Goal: Task Accomplishment & Management: Complete application form

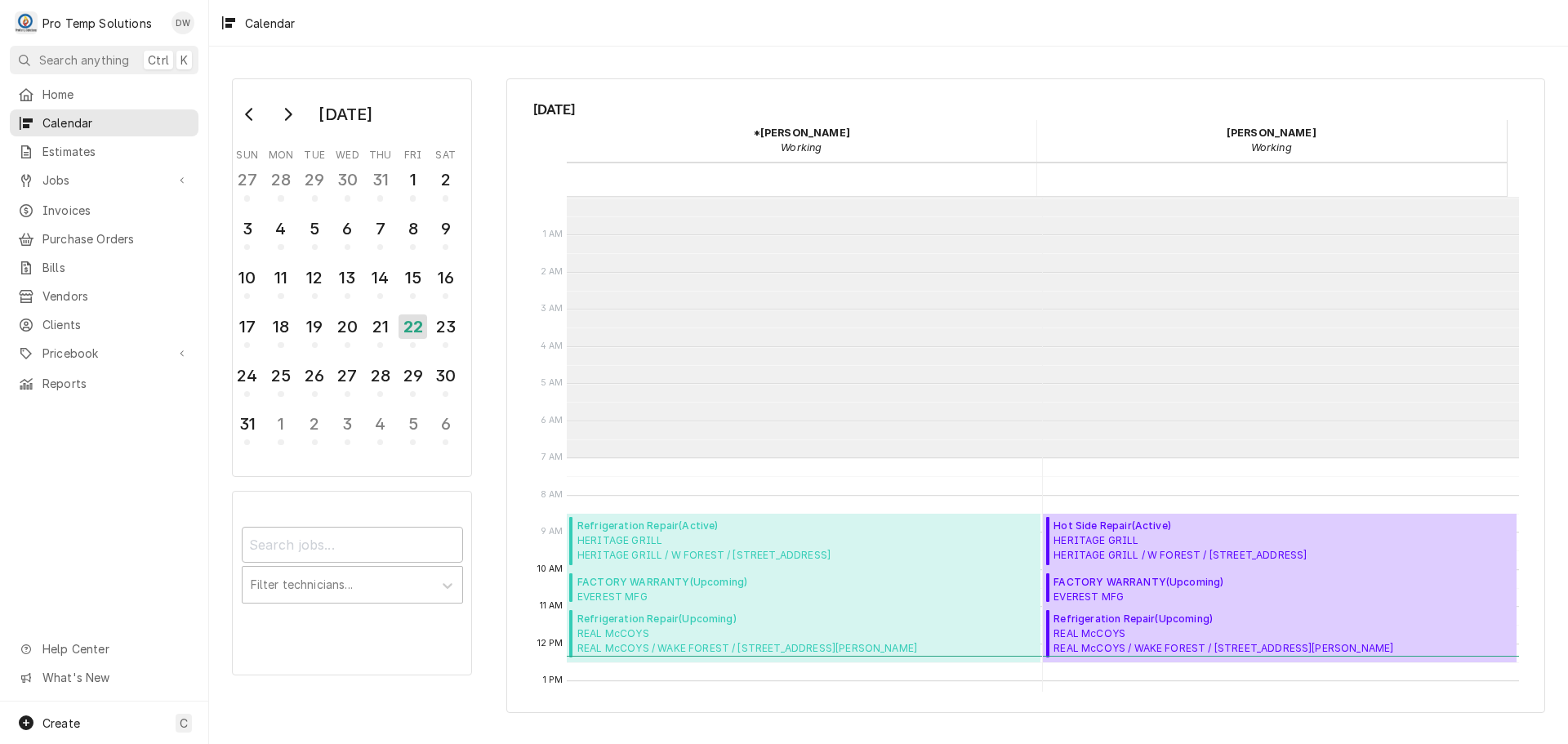
scroll to position [261, 0]
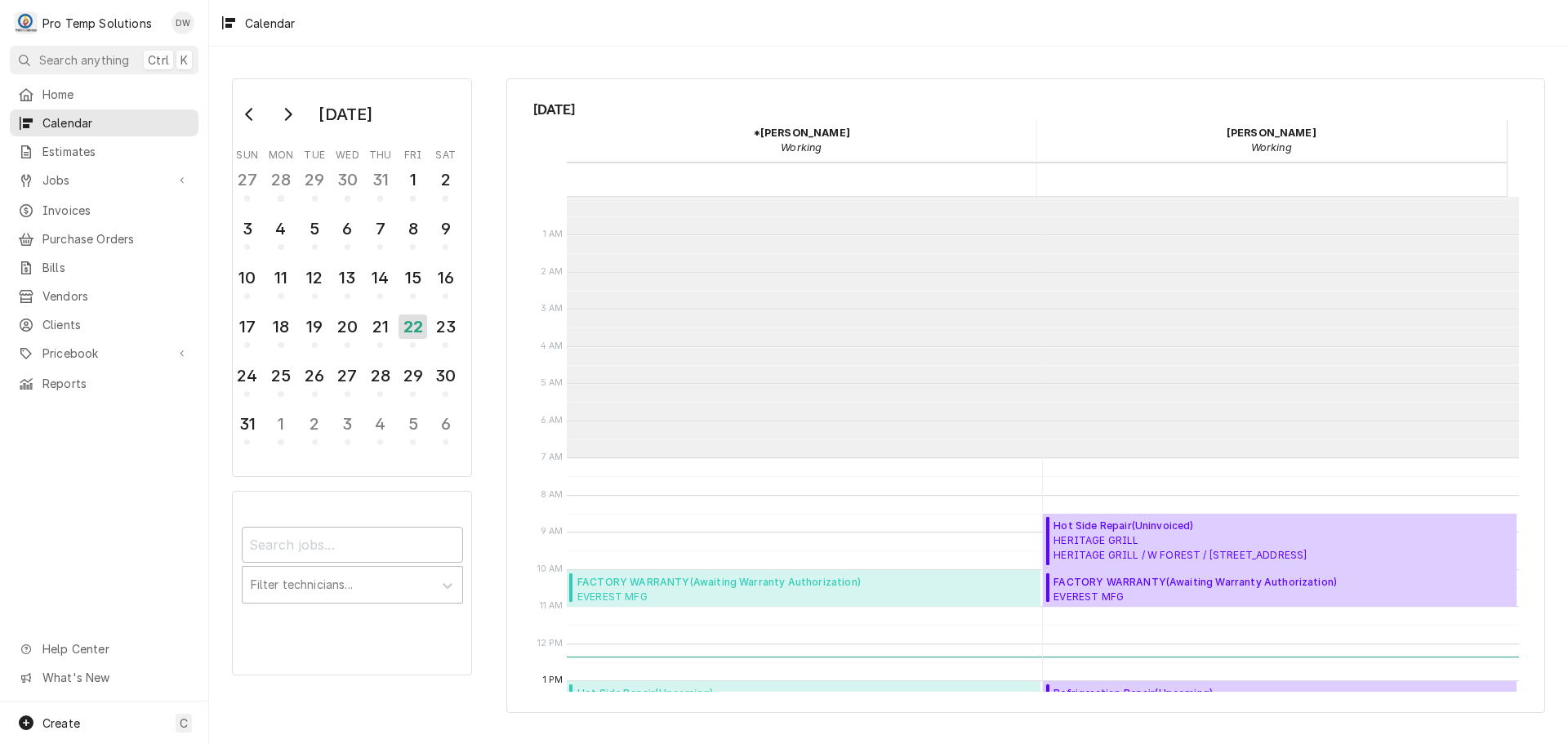
scroll to position [261, 0]
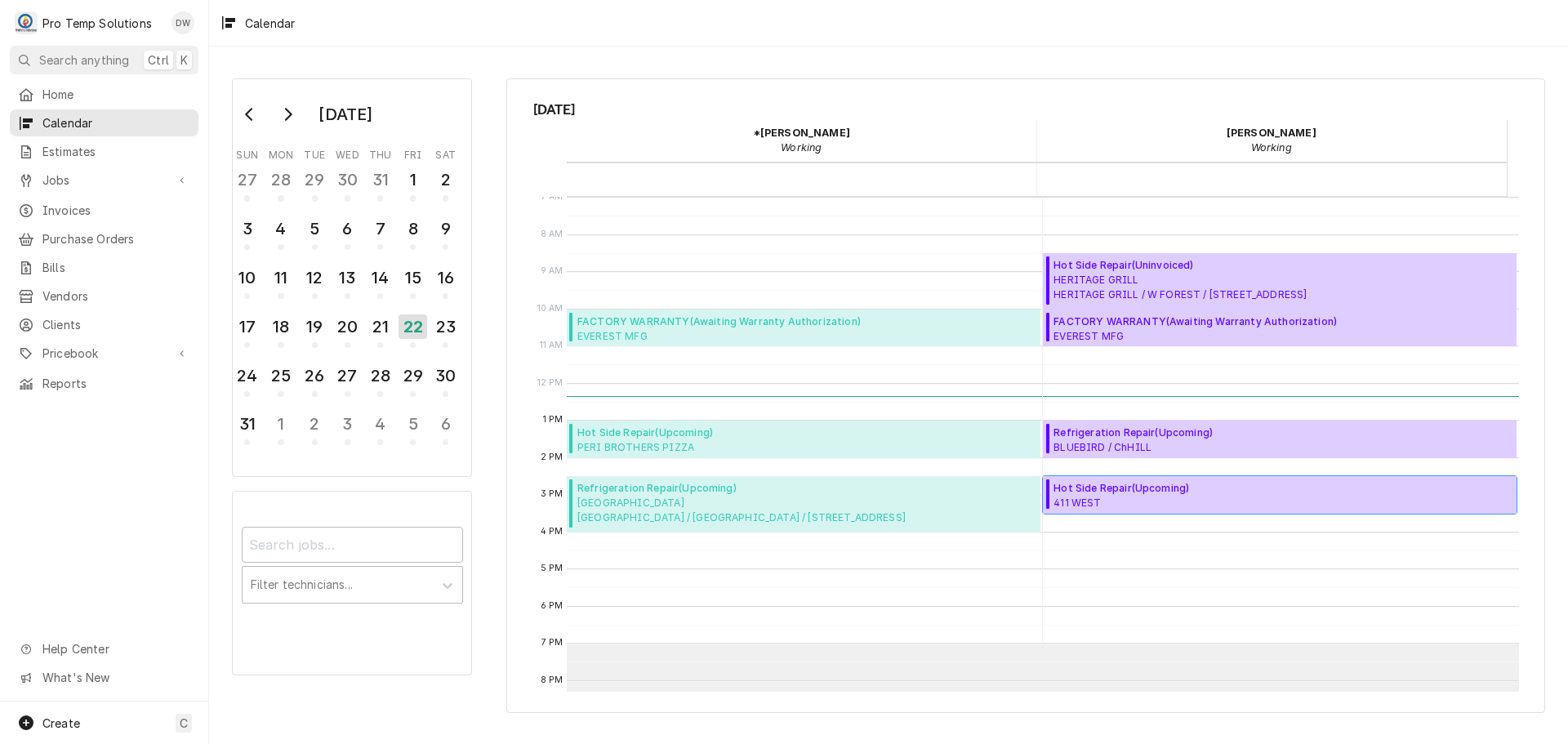
click at [1181, 493] on span "Hot Side Repair ( Upcoming )" at bounding box center [1120, 488] width 135 height 14
click at [1178, 440] on span "BLUEBIRD / ChHILL BLUEBIRD / ChHILL / 601 Meadowmont Village Cir, Chapel Hill, …" at bounding box center [1155, 447] width 204 height 13
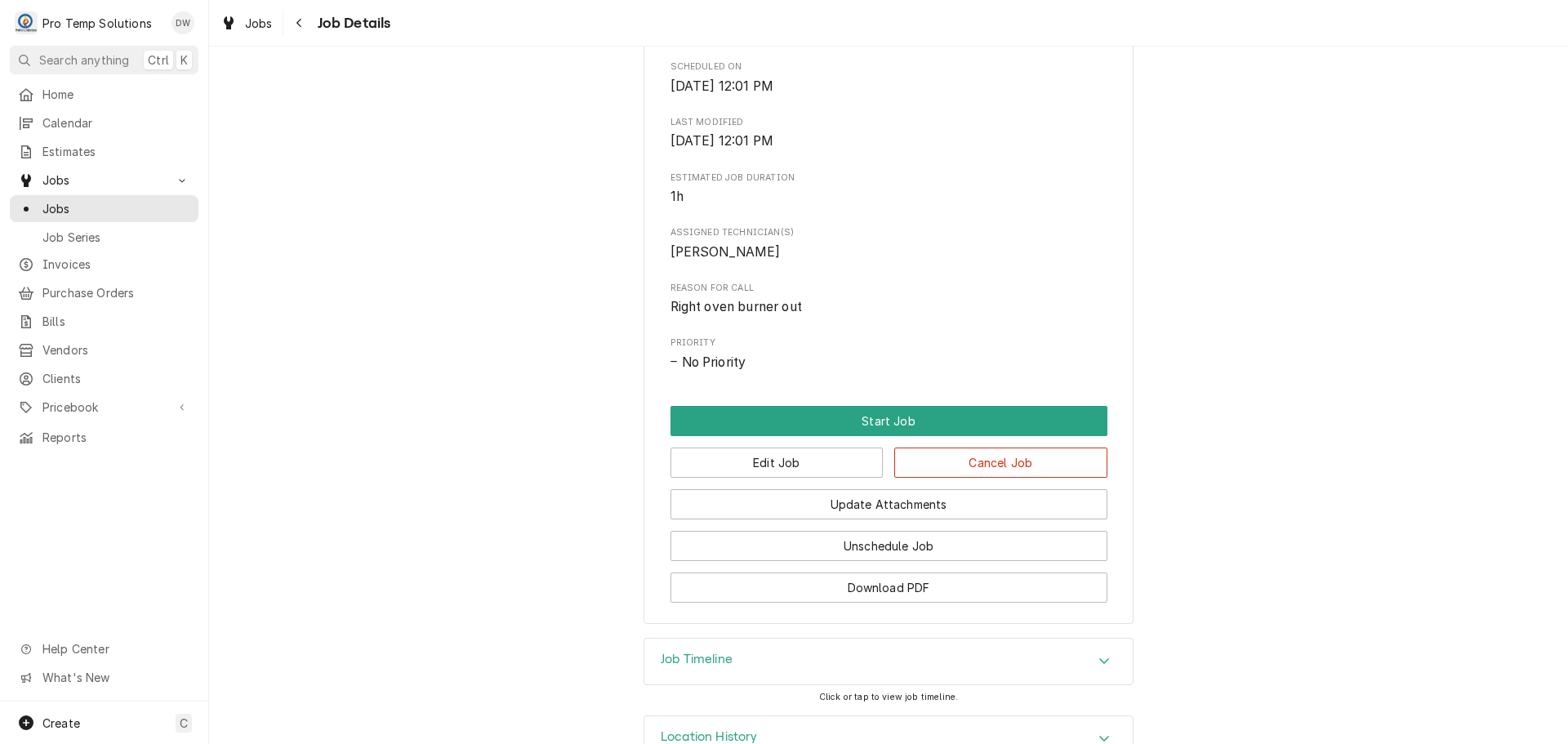
scroll to position [558, 0]
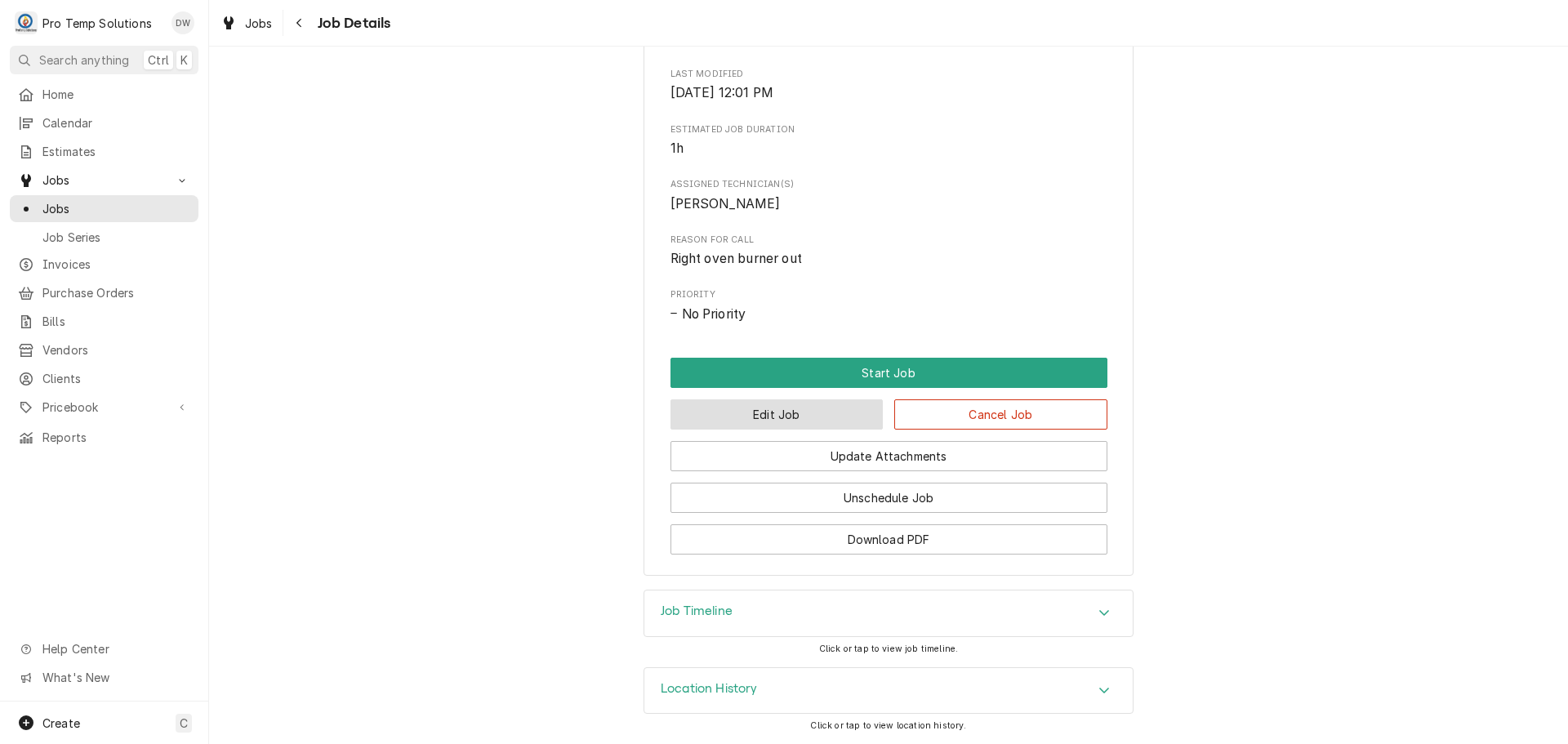
click at [793, 418] on button "Edit Job" at bounding box center [777, 415] width 213 height 30
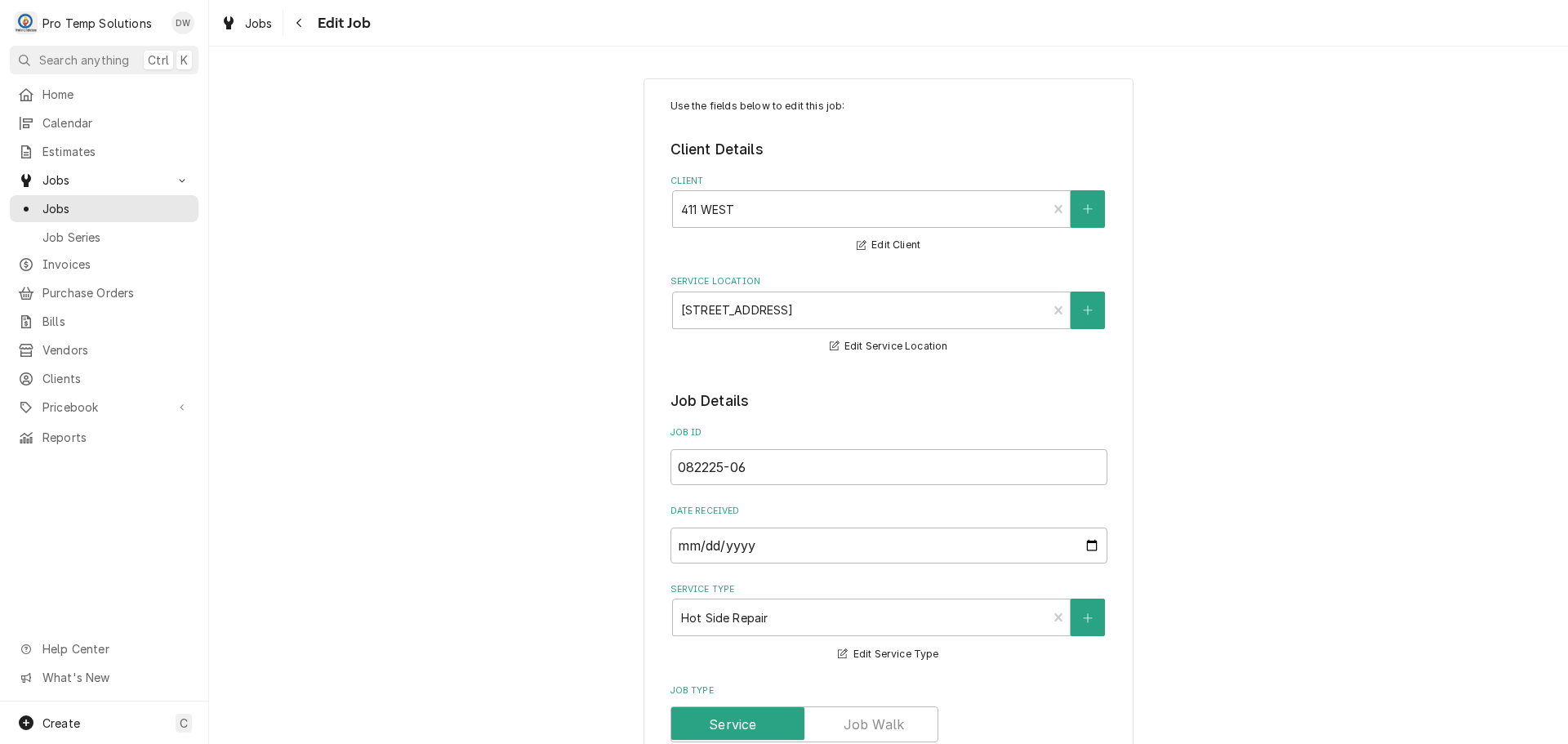
type textarea "x"
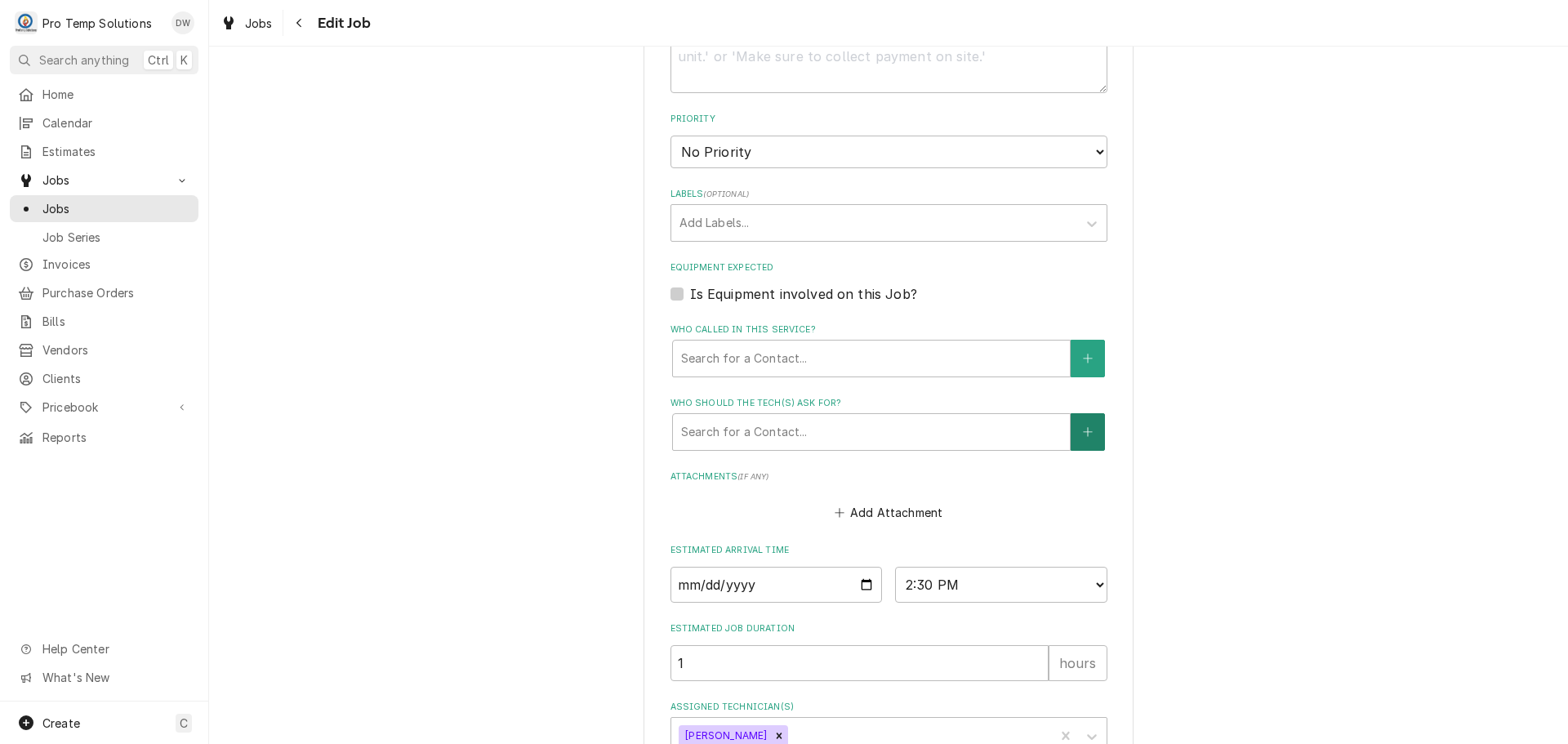
scroll to position [991, 0]
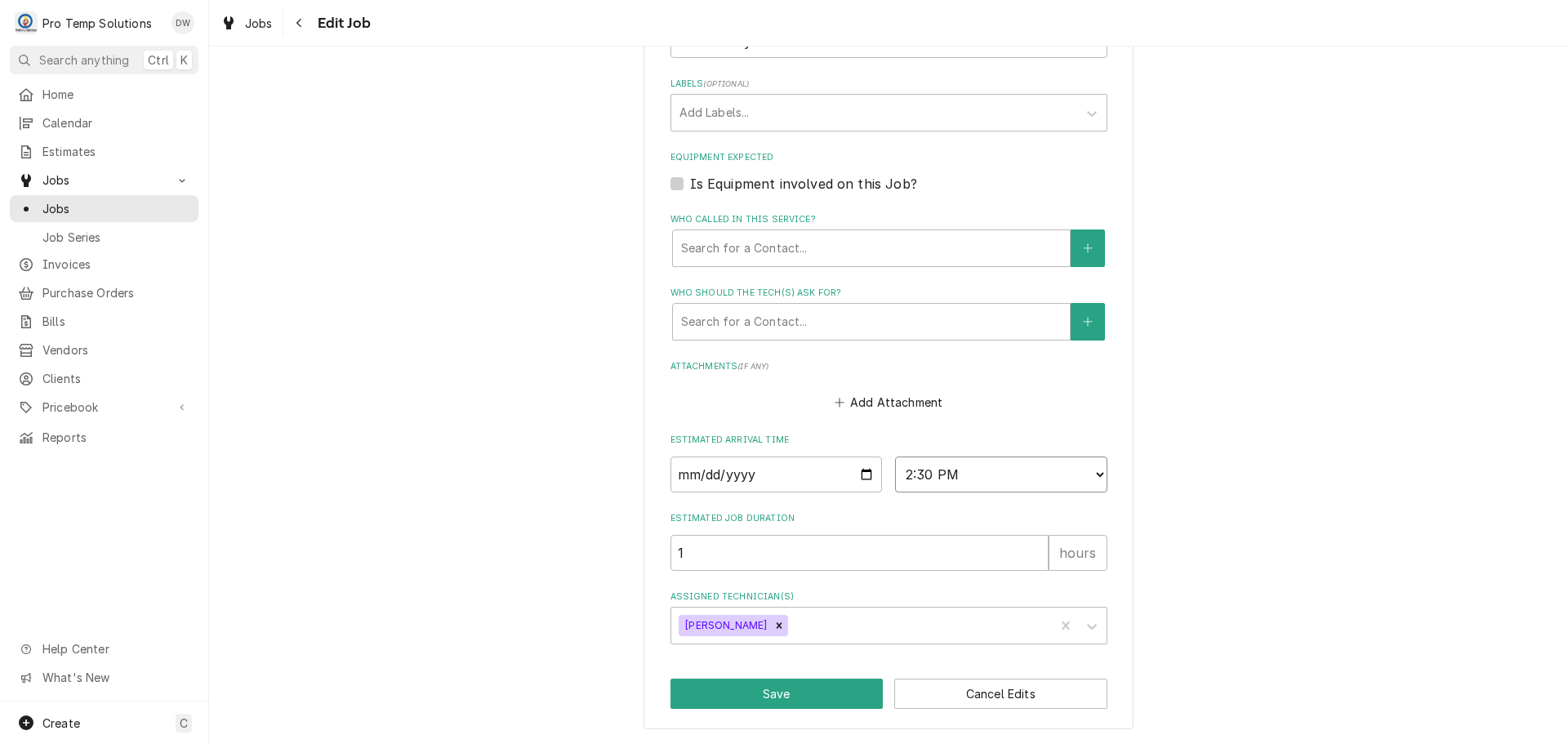
click at [1086, 471] on select "AM / PM 6:00 AM 6:15 AM 6:30 AM 6:45 AM 7:00 AM 7:15 AM 7:30 AM 7:45 AM 8:00 AM…" at bounding box center [1000, 475] width 212 height 36
select select "16:00:00"
click at [895, 457] on select "AM / PM 6:00 AM 6:15 AM 6:30 AM 6:45 AM 7:00 AM 7:15 AM 7:30 AM 7:45 AM 8:00 AM…" at bounding box center [1000, 475] width 212 height 36
click at [802, 697] on button "Save" at bounding box center [777, 694] width 213 height 30
type textarea "x"
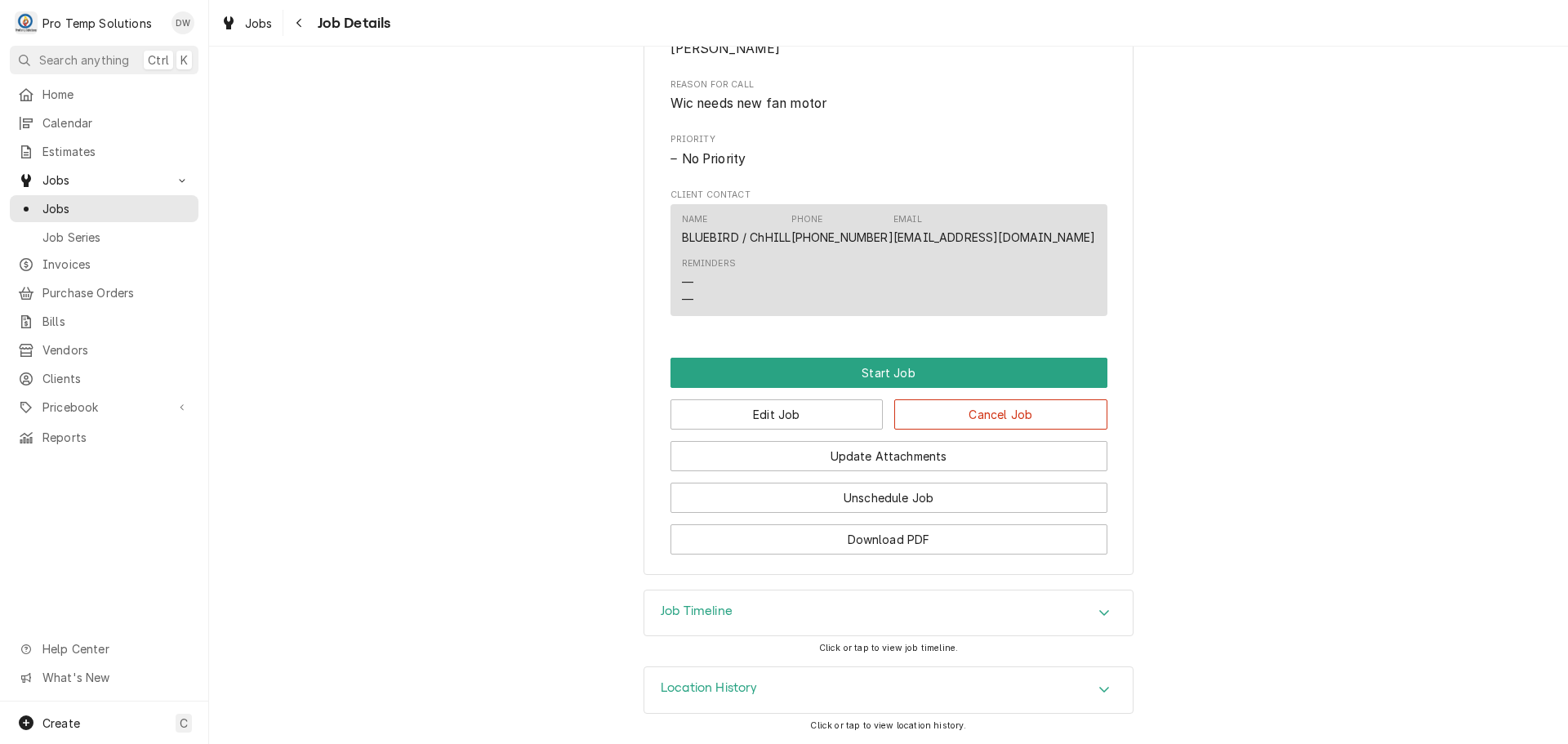
scroll to position [842, 0]
click at [802, 411] on button "Edit Job" at bounding box center [777, 415] width 213 height 30
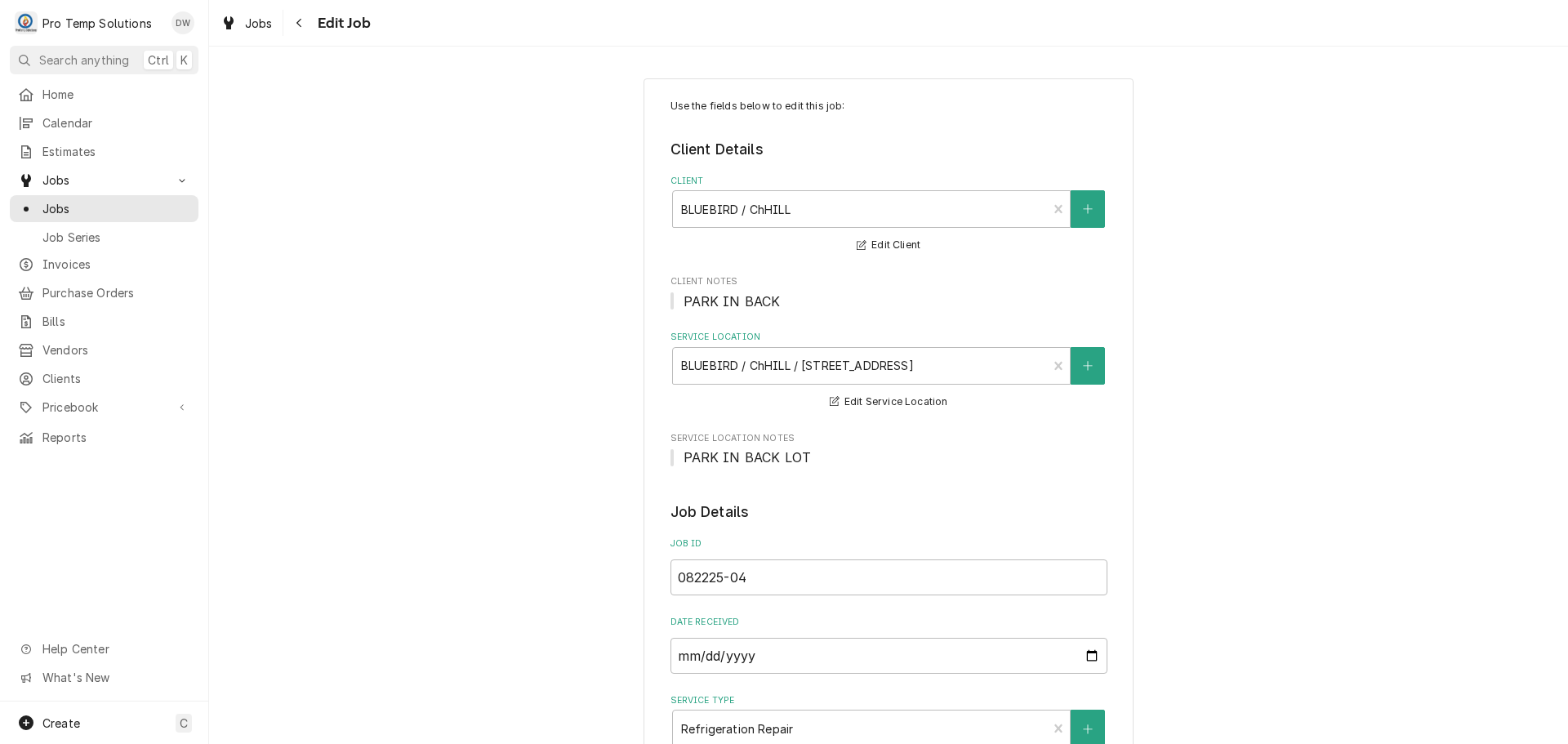
type textarea "x"
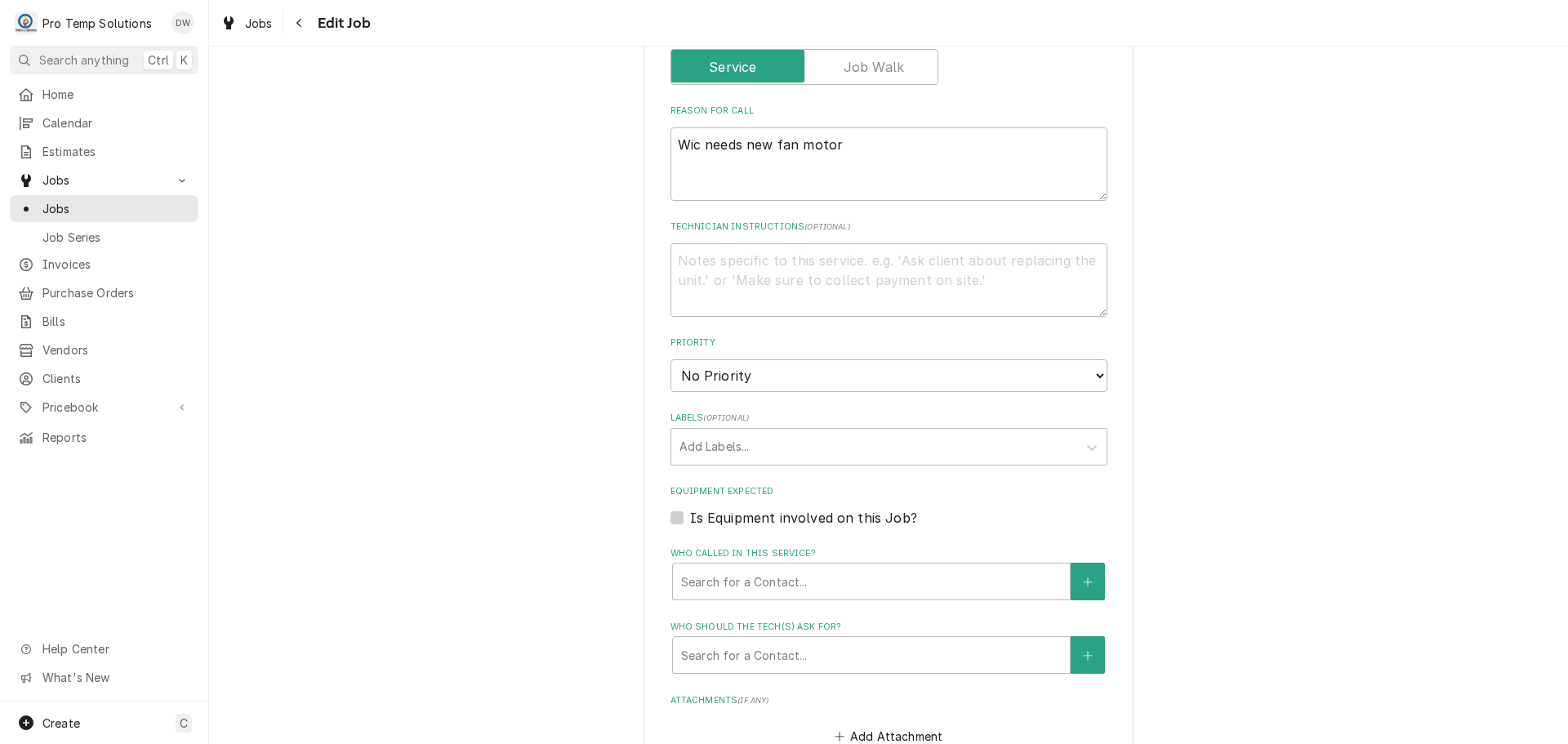
scroll to position [979, 0]
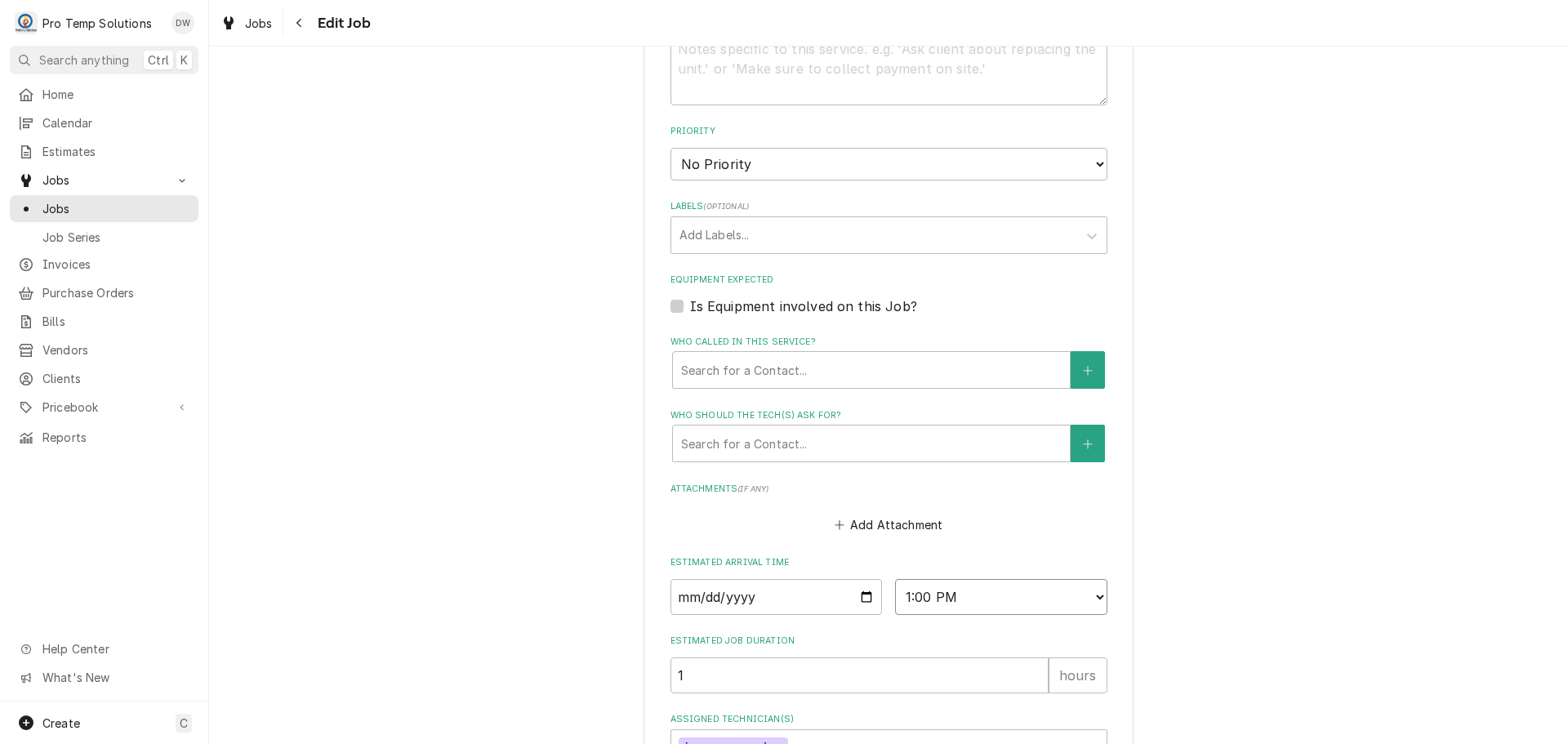
click at [1081, 597] on select "AM / PM 6:00 AM 6:15 AM 6:30 AM 6:45 AM 7:00 AM 7:15 AM 7:30 AM 7:45 AM 8:00 AM…" at bounding box center [1000, 597] width 212 height 36
select select "14:30:00"
click at [895, 579] on select "AM / PM 6:00 AM 6:15 AM 6:30 AM 6:45 AM 7:00 AM 7:15 AM 7:30 AM 7:45 AM 8:00 AM…" at bounding box center [1000, 597] width 212 height 36
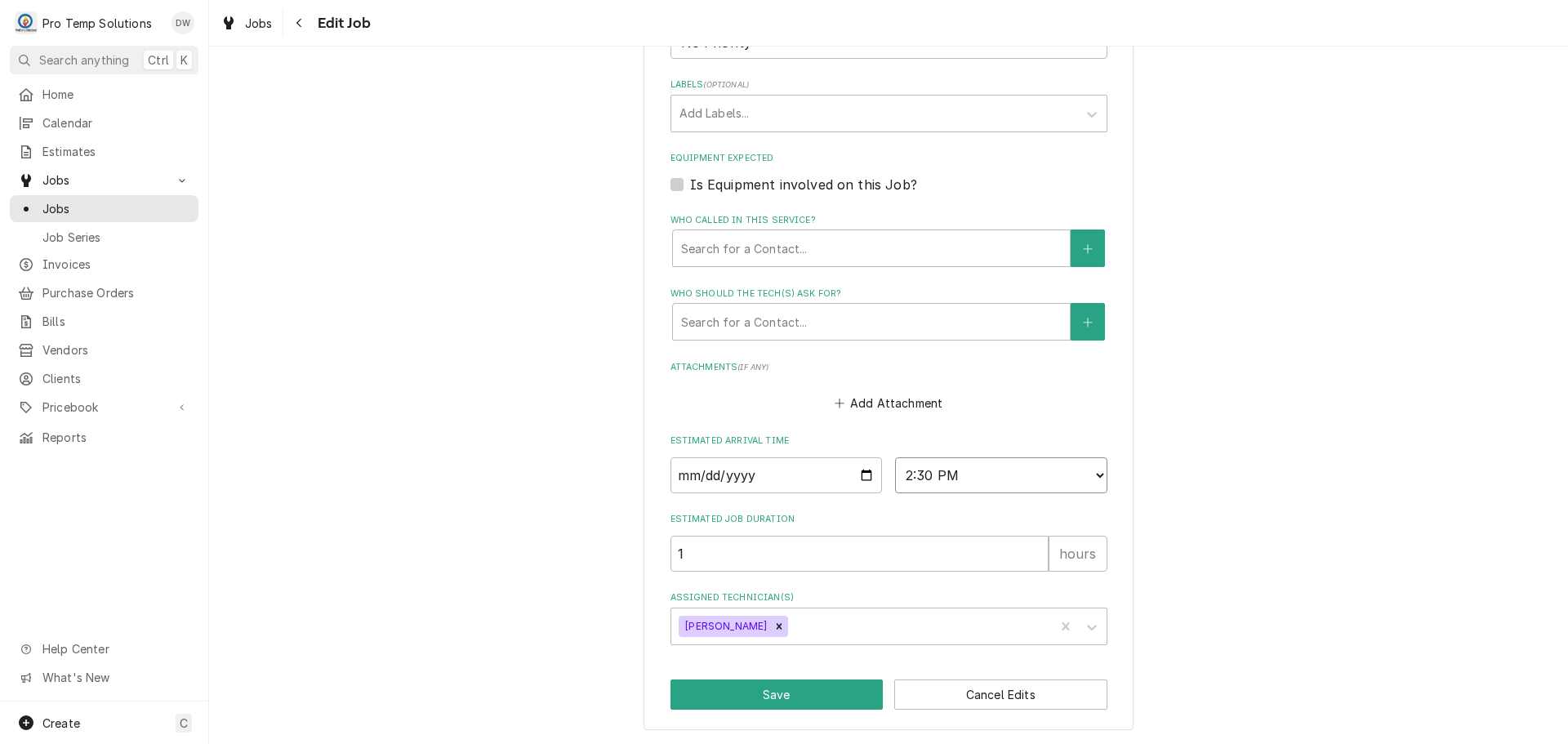
scroll to position [1102, 0]
click at [772, 703] on button "Save" at bounding box center [777, 694] width 213 height 30
type textarea "x"
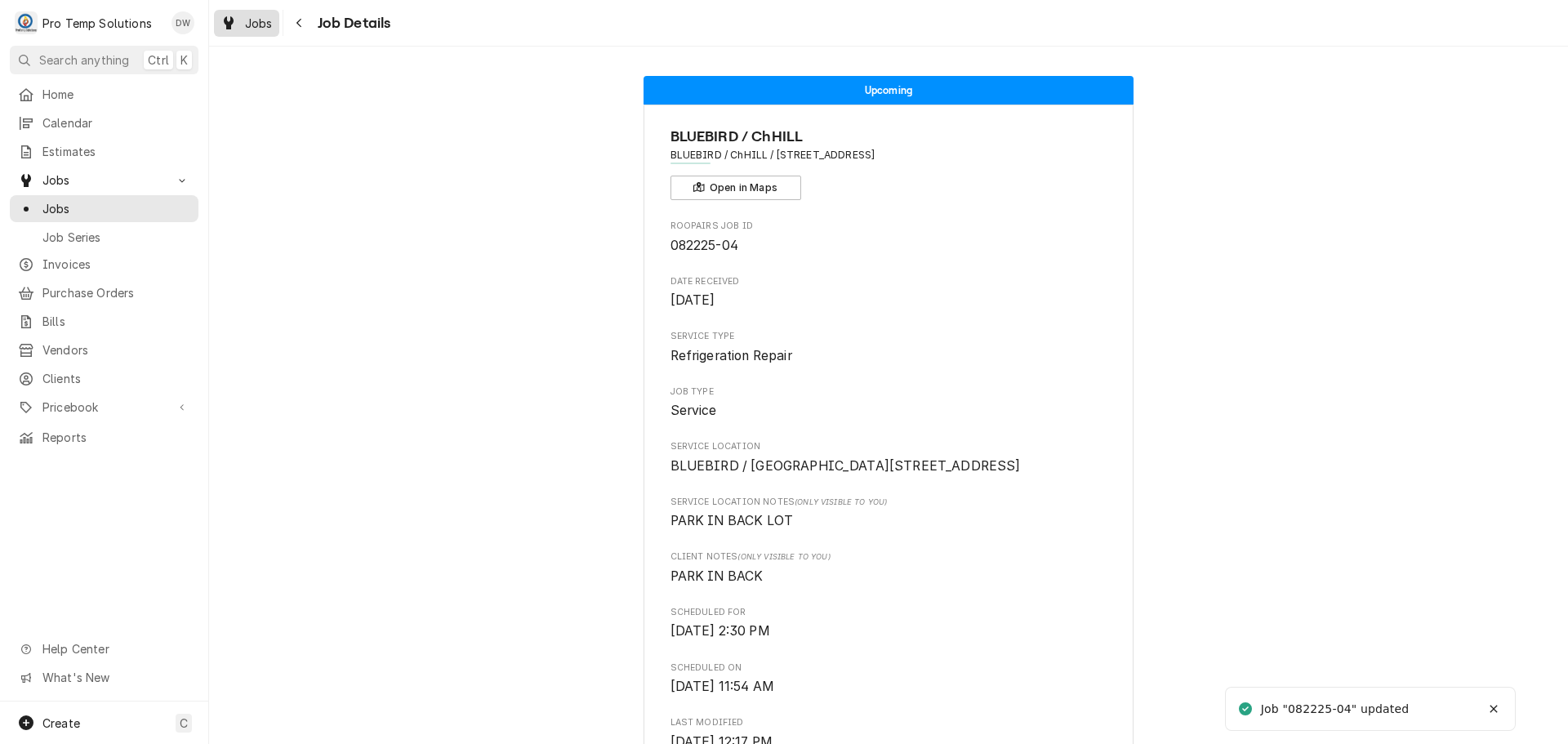
click at [254, 11] on link "Jobs" at bounding box center [246, 23] width 65 height 27
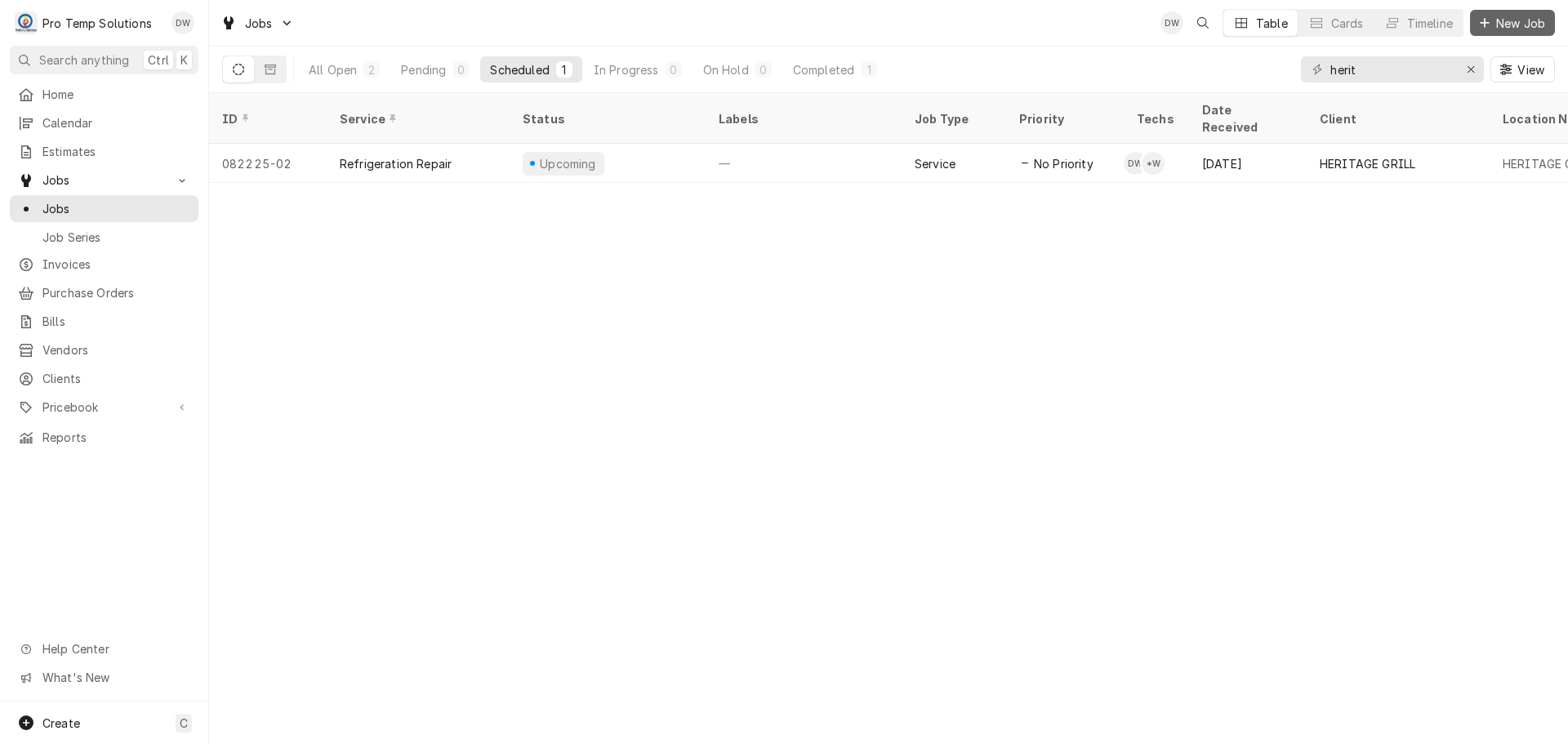
click at [1514, 21] on span "New Job" at bounding box center [1521, 22] width 56 height 17
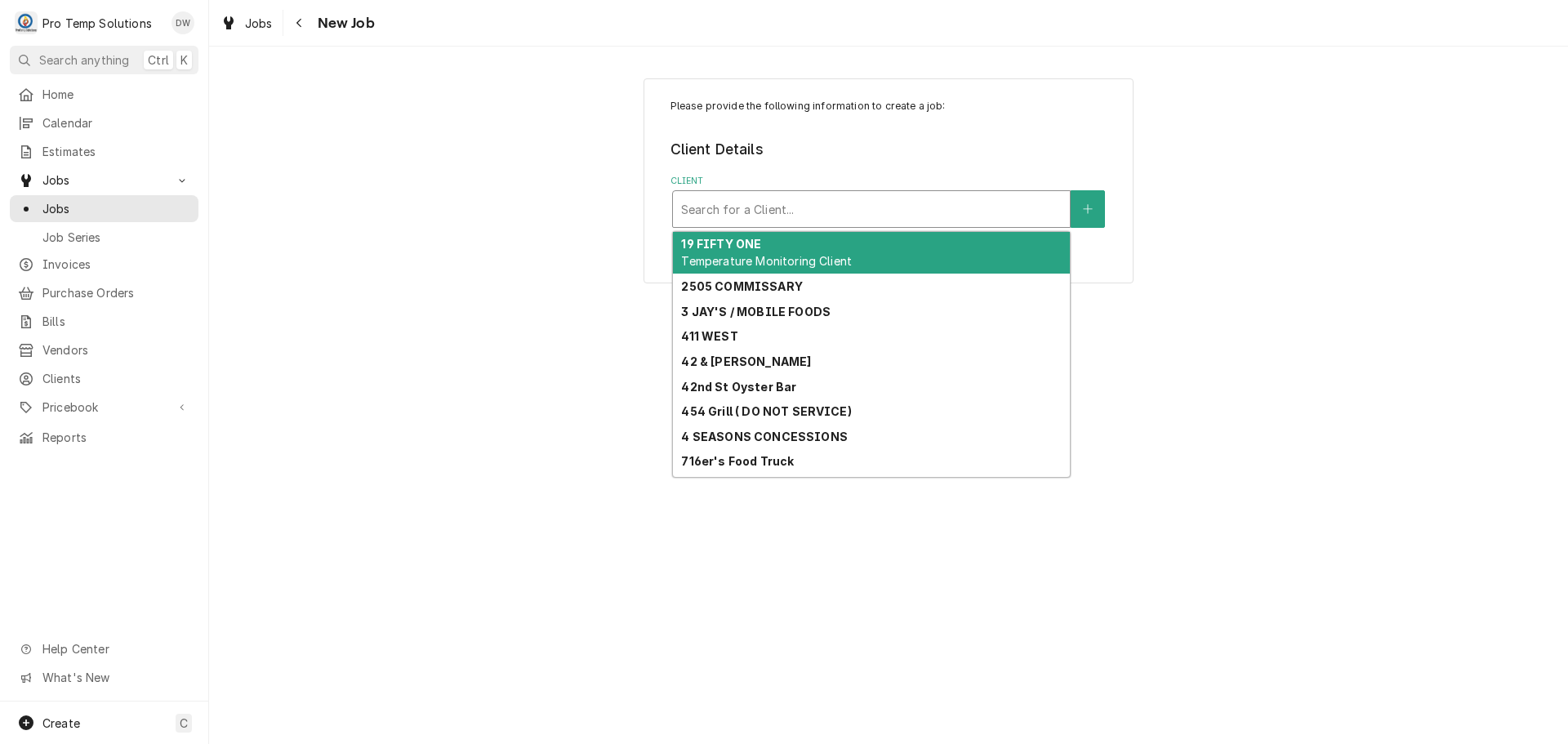
click at [864, 218] on div "Client" at bounding box center [871, 209] width 381 height 30
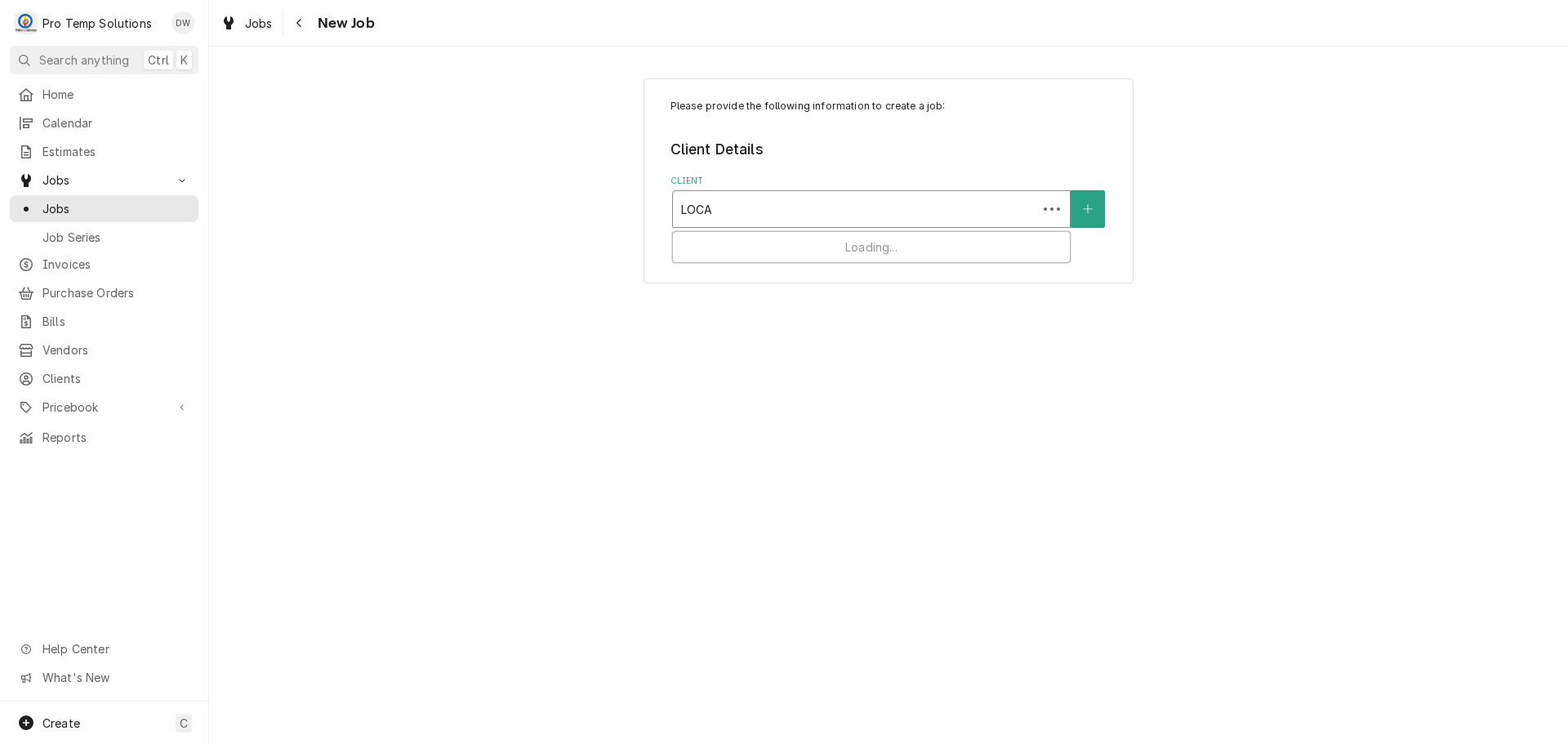
type input "LOCAL"
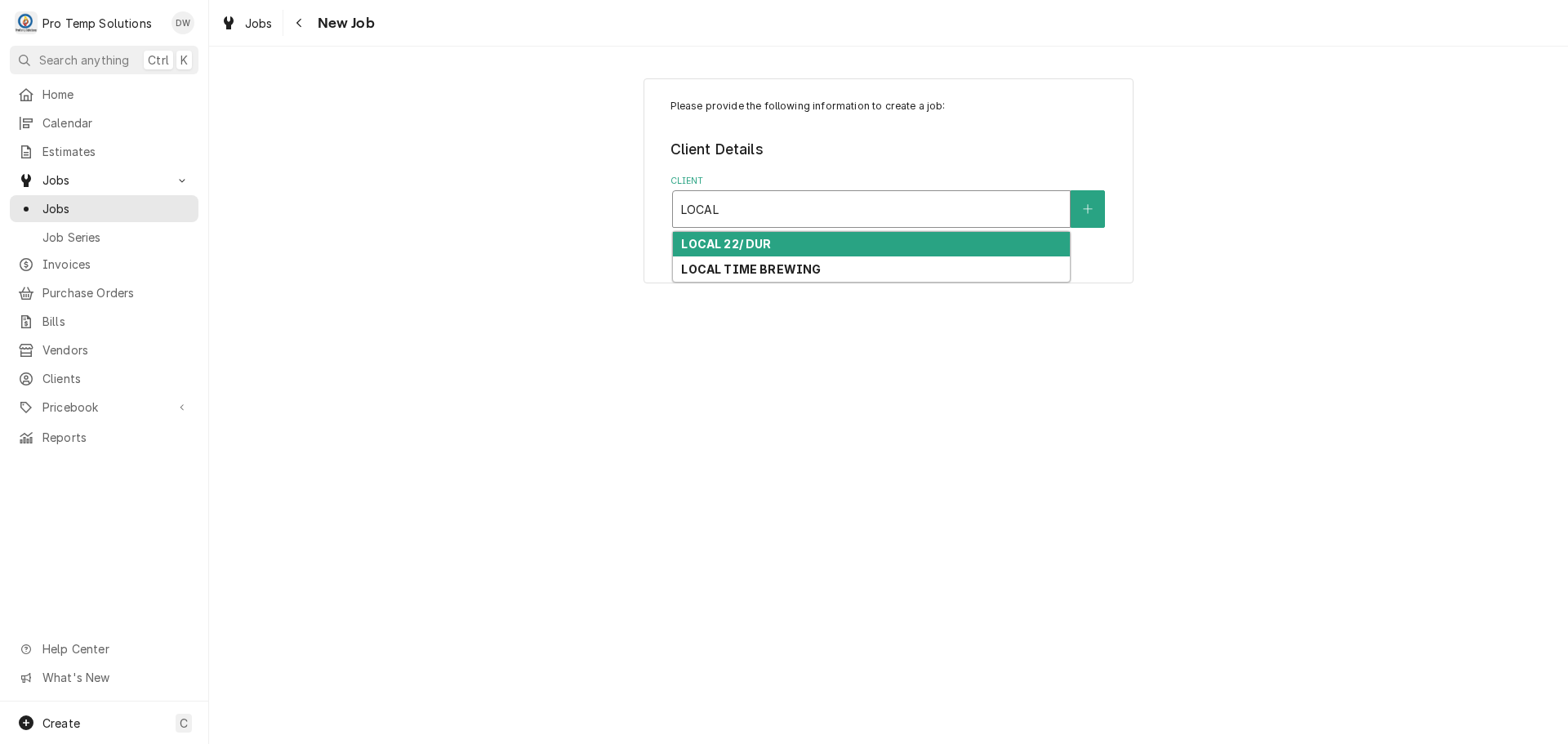
click at [775, 245] on div "LOCAL 22/ DUR" at bounding box center [870, 244] width 397 height 25
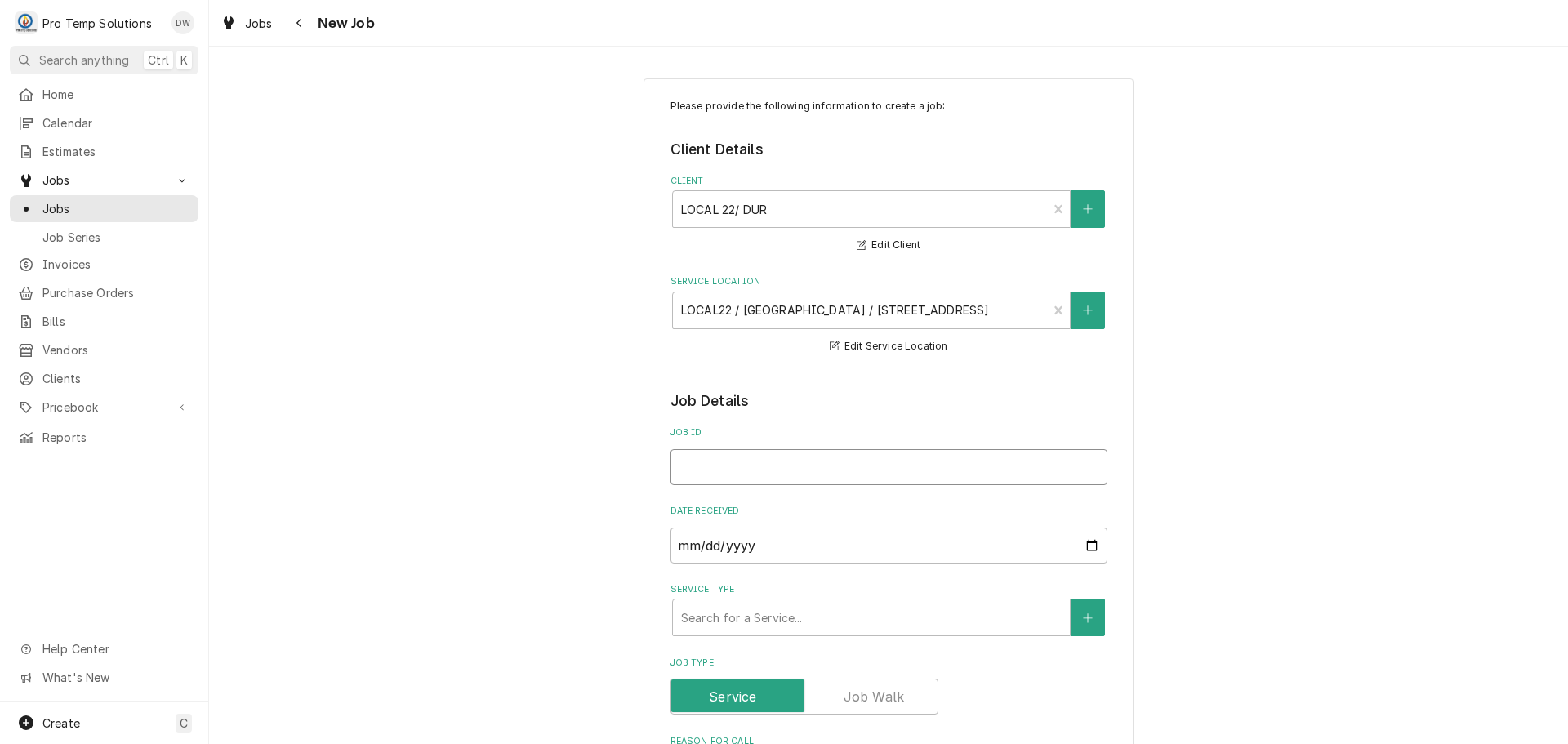
click at [775, 463] on input "Job ID" at bounding box center [889, 467] width 437 height 36
type textarea "x"
type input "0"
type textarea "x"
type input "08"
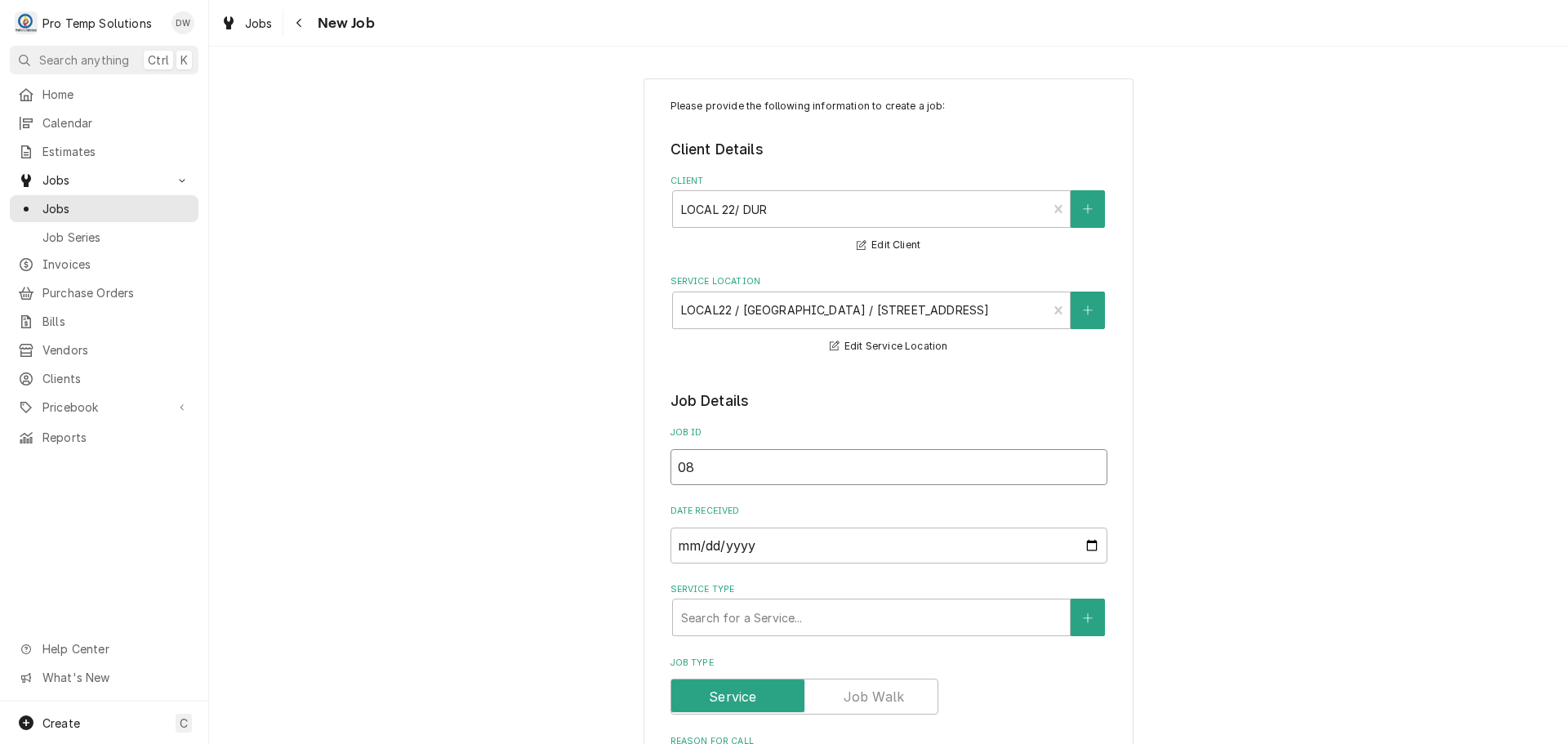
type textarea "x"
type input "082"
type textarea "x"
type input "0822"
type textarea "x"
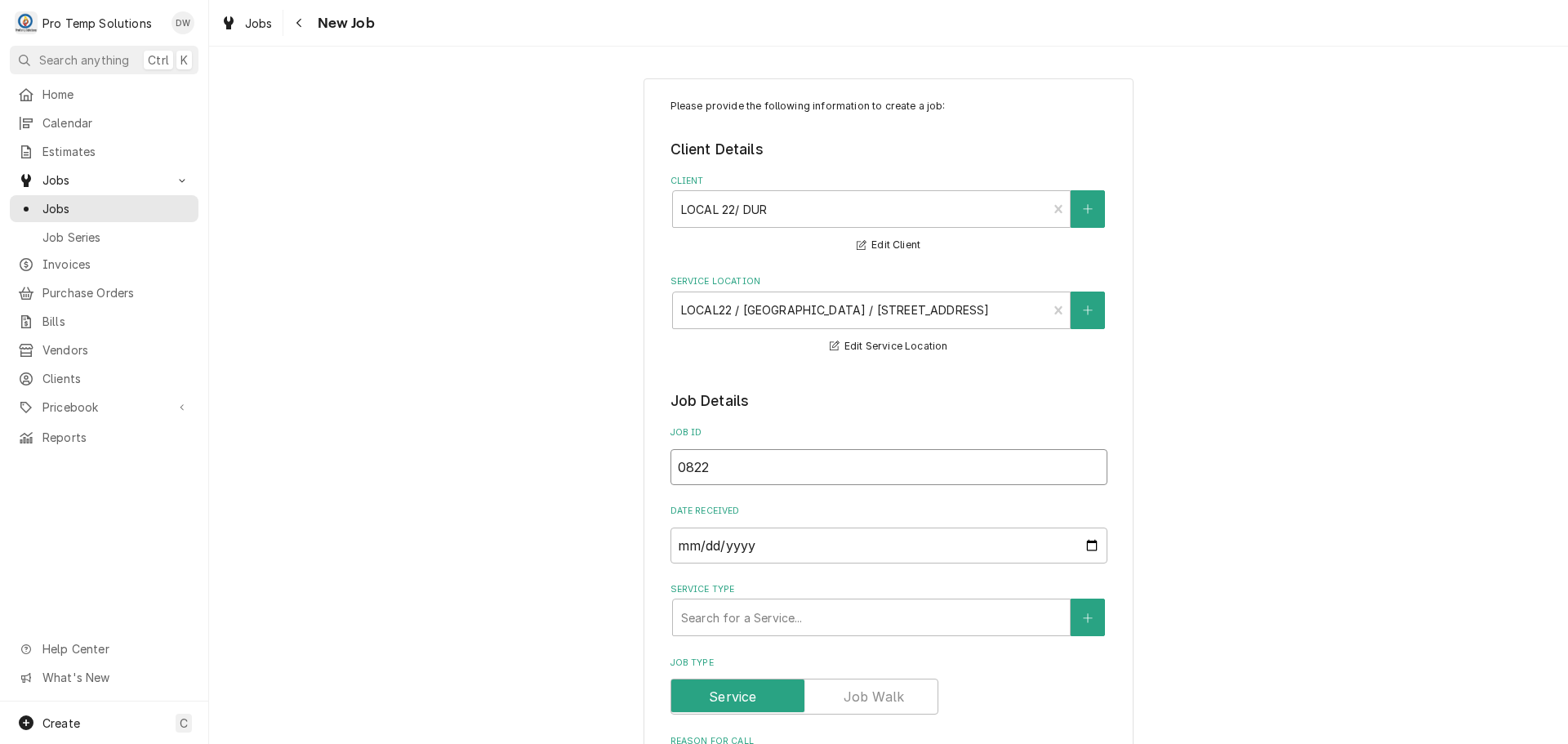
type input "08222"
type textarea "x"
type input "082225"
type textarea "x"
type input "082225-"
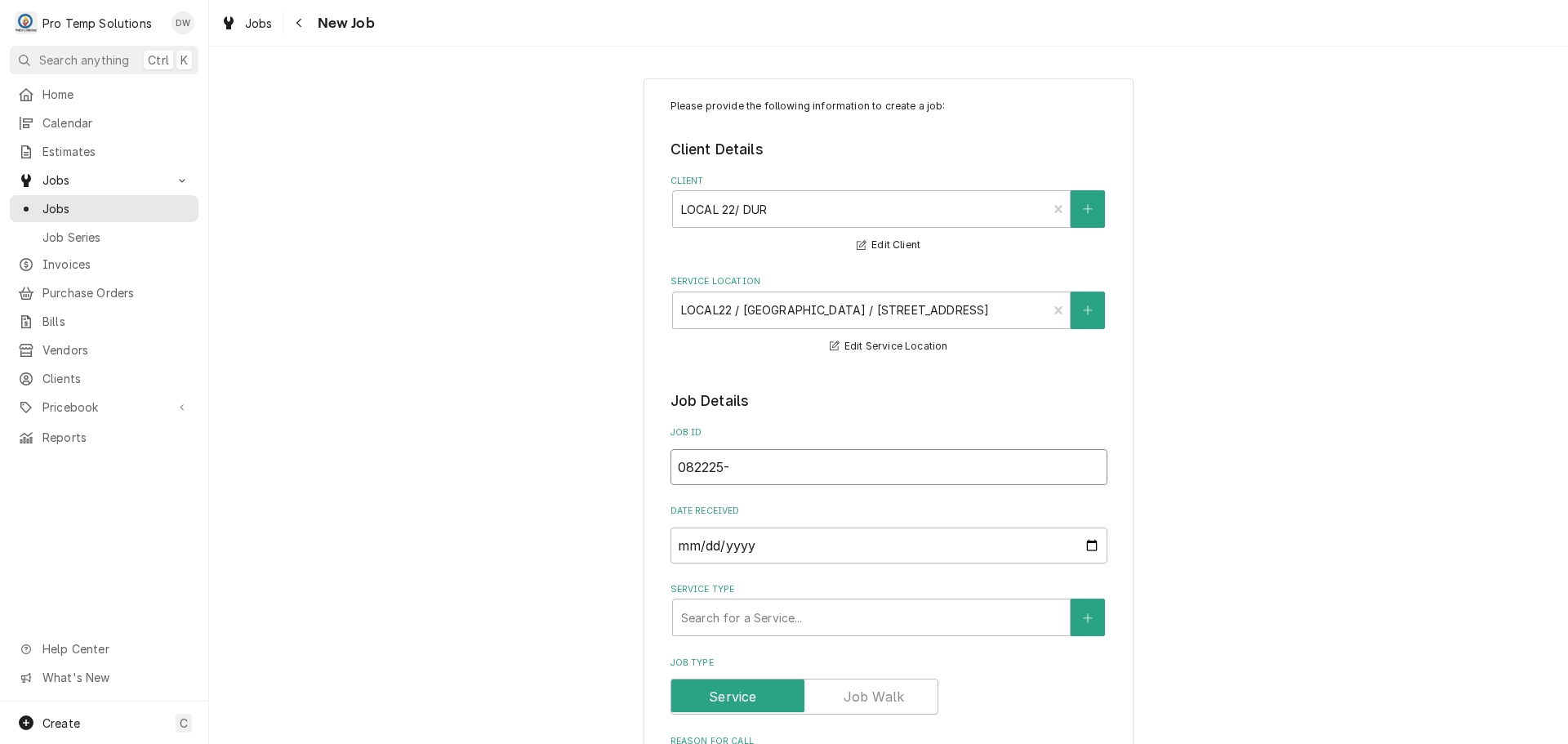
type textarea "x"
type input "082225-0"
type textarea "x"
type input "082225-01"
type textarea "x"
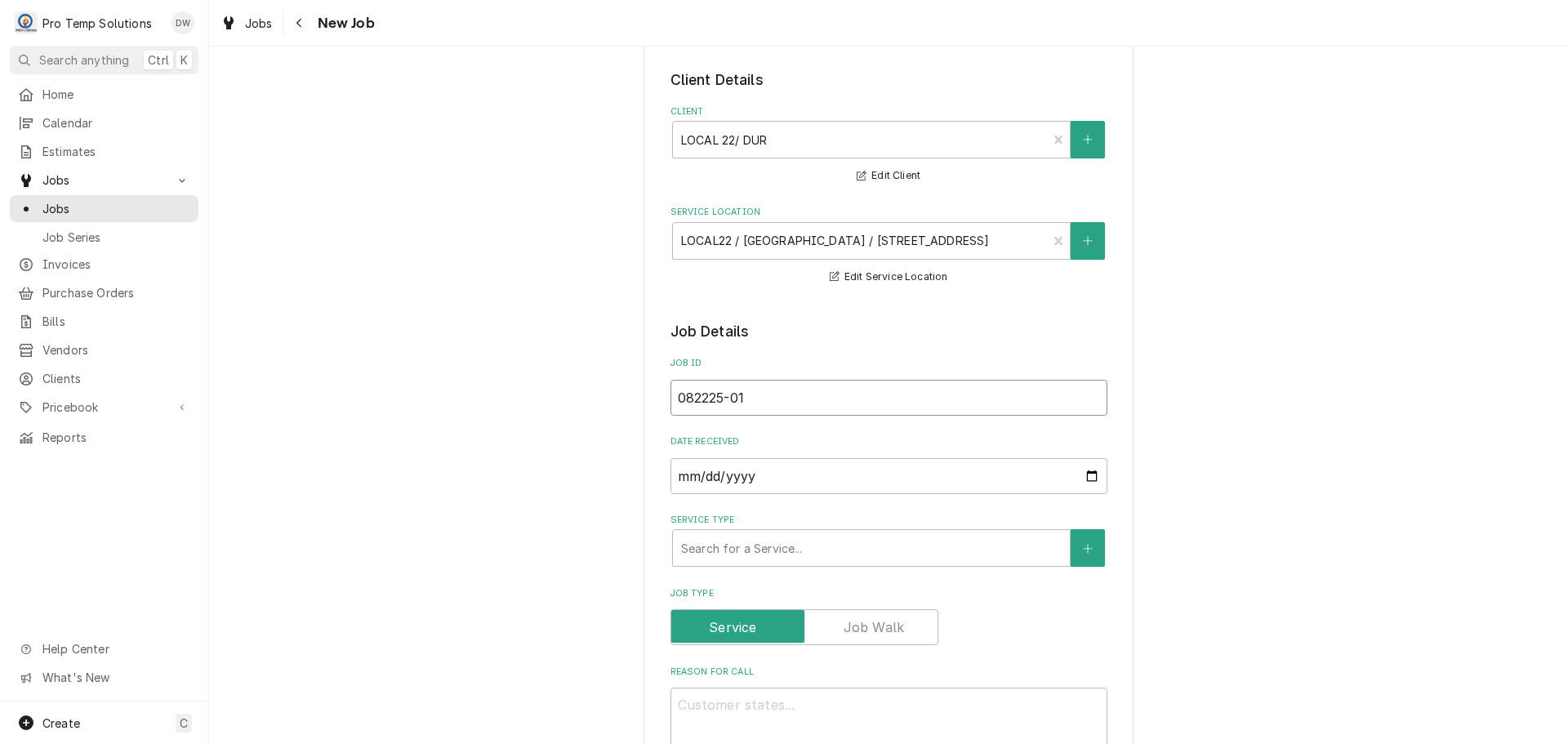
scroll to position [245, 0]
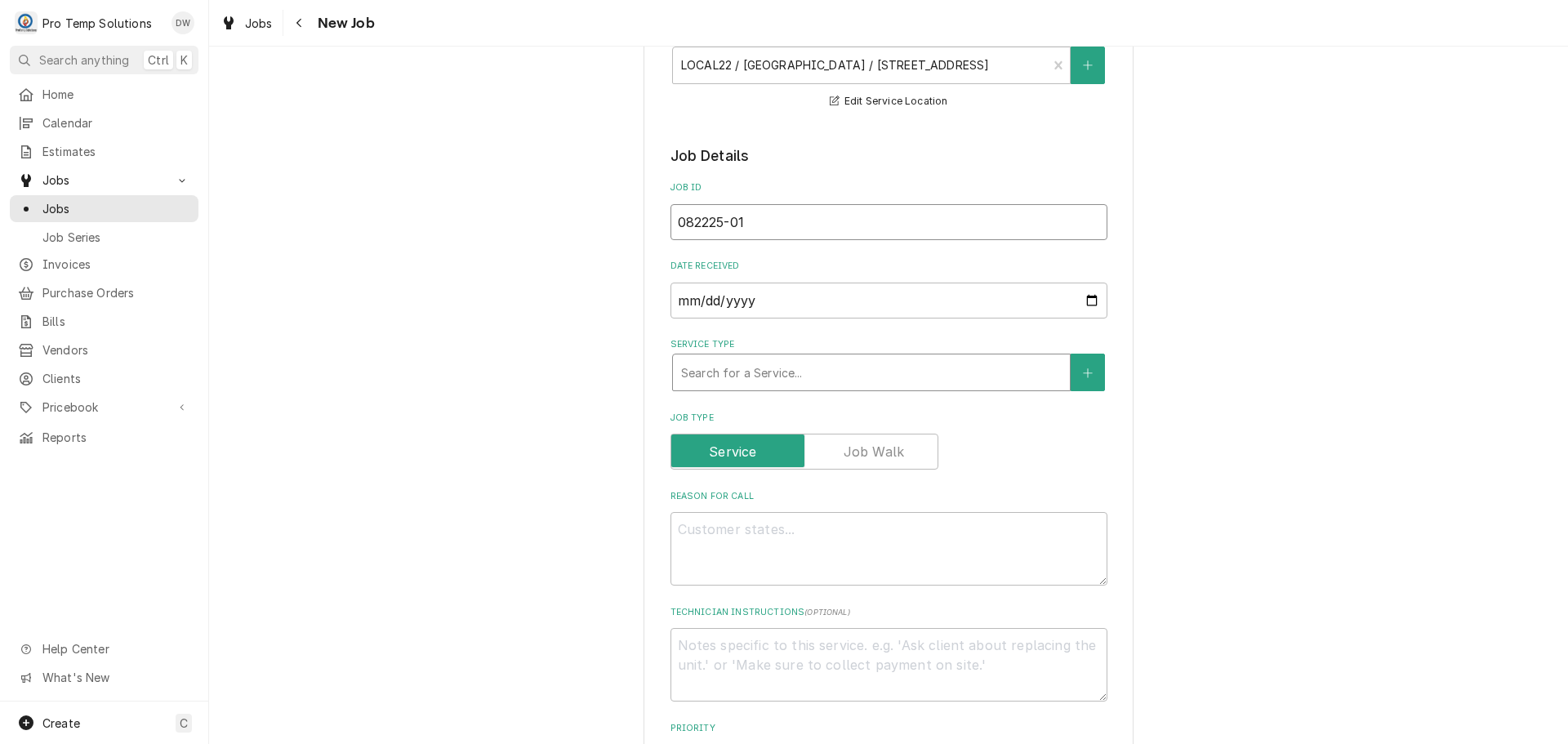
type input "082225-01"
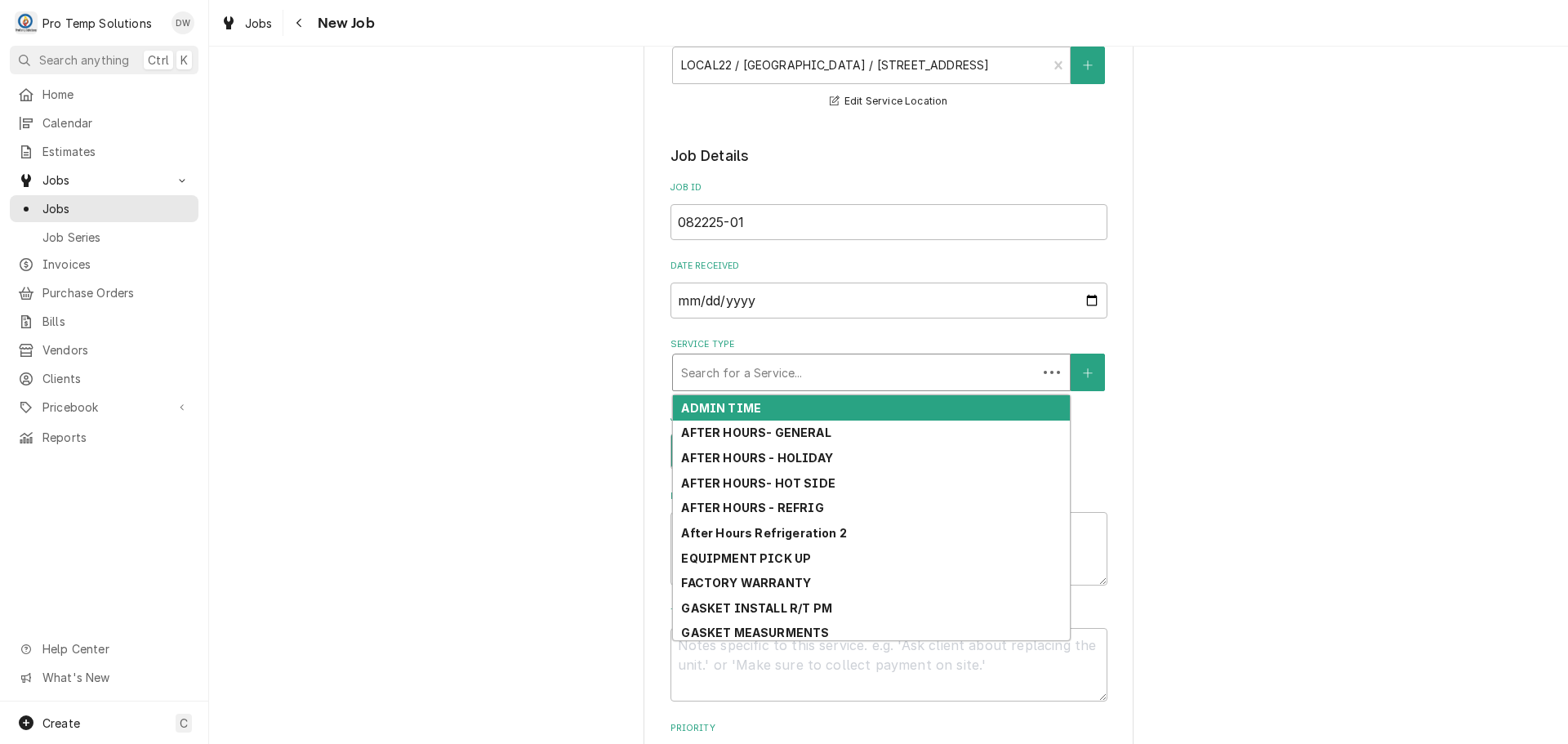
click at [838, 378] on div "Service Type" at bounding box center [855, 372] width 347 height 30
type textarea "x"
type input "H"
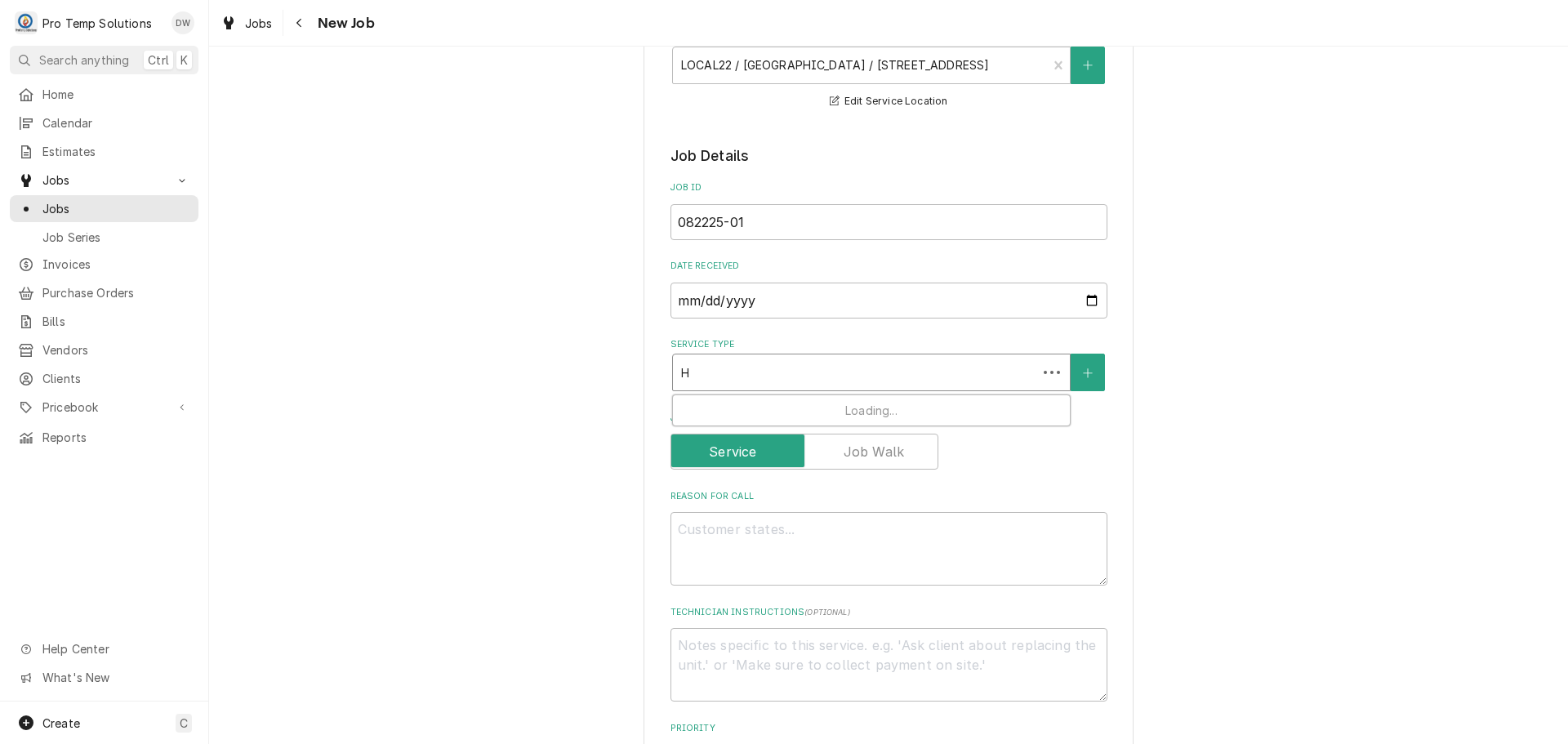
type textarea "x"
type input "HO"
type textarea "x"
type input "HOT"
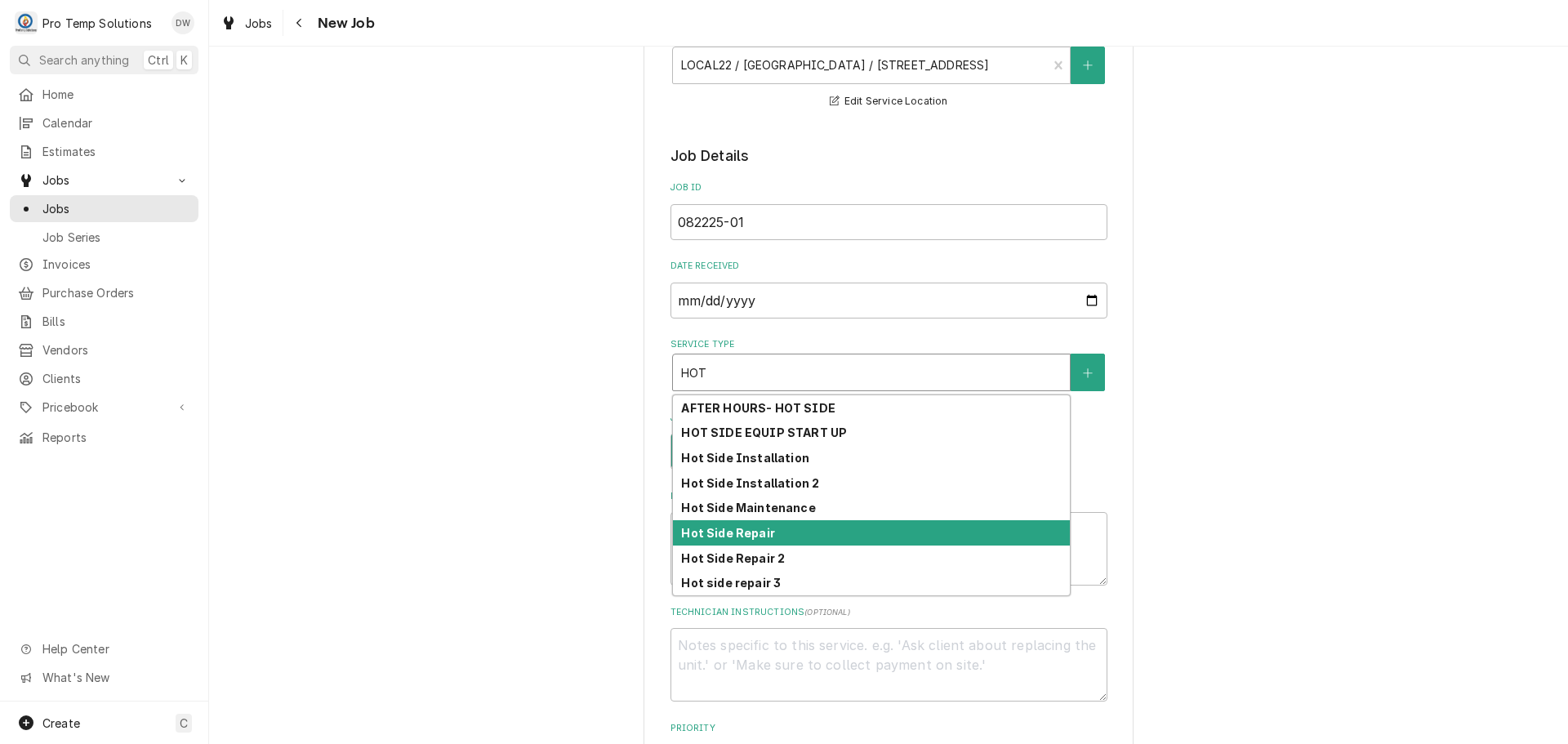
click at [788, 537] on div "Hot Side Repair" at bounding box center [870, 533] width 397 height 25
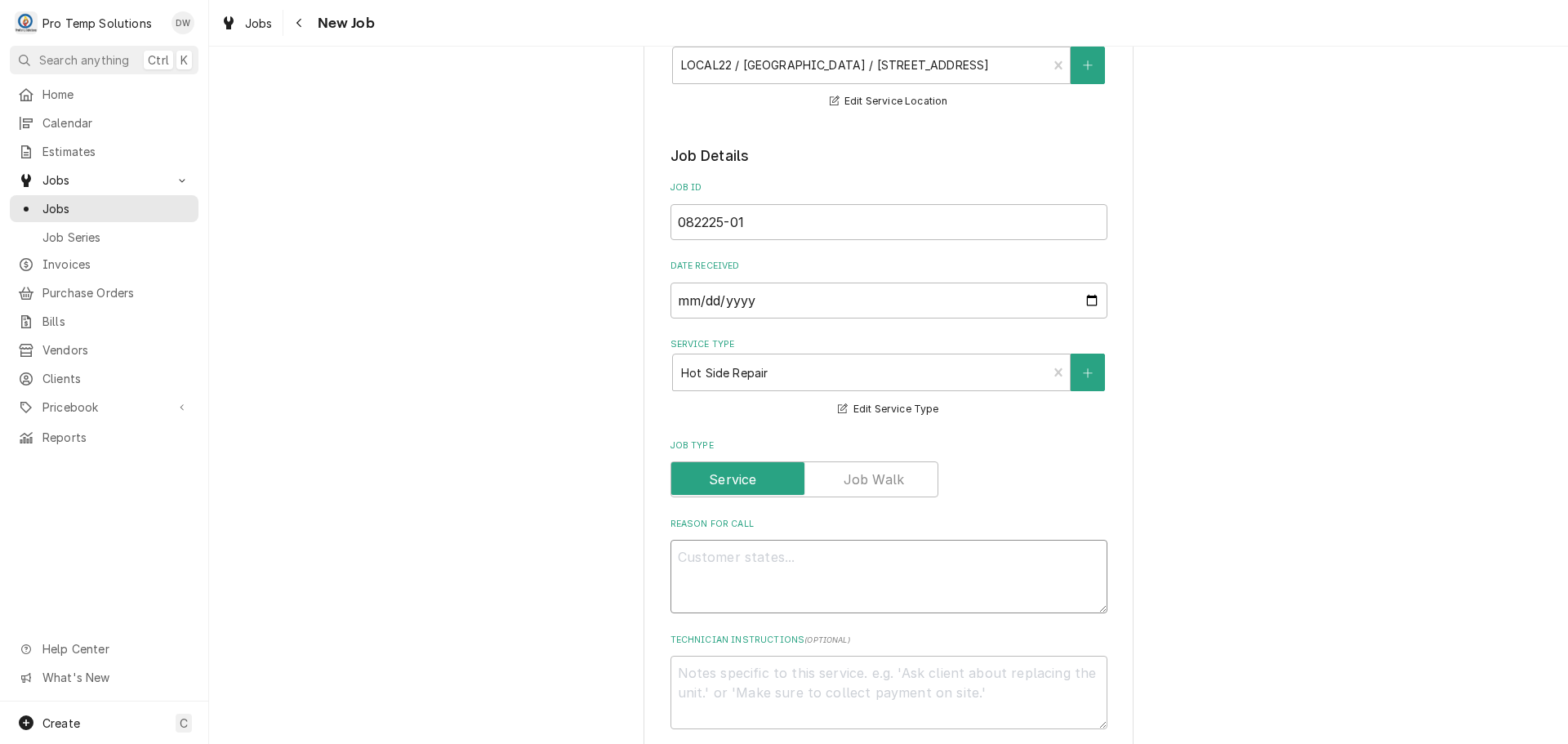
click at [739, 557] on textarea "Reason For Call" at bounding box center [889, 577] width 437 height 73
type textarea "x"
type textarea "O"
type textarea "x"
type textarea "OV"
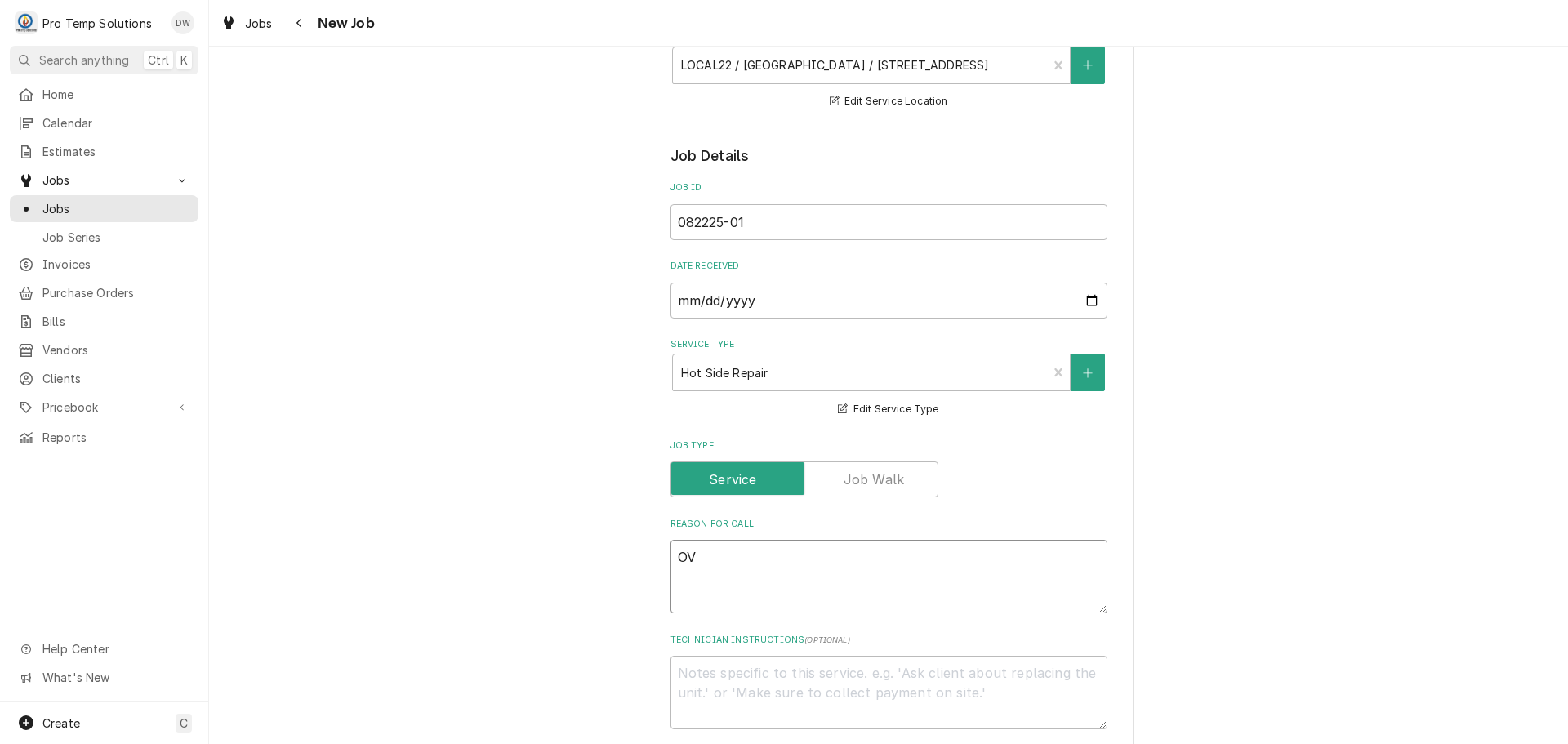
type textarea "x"
type textarea "OVE"
type textarea "x"
type textarea "OVEN"
type textarea "x"
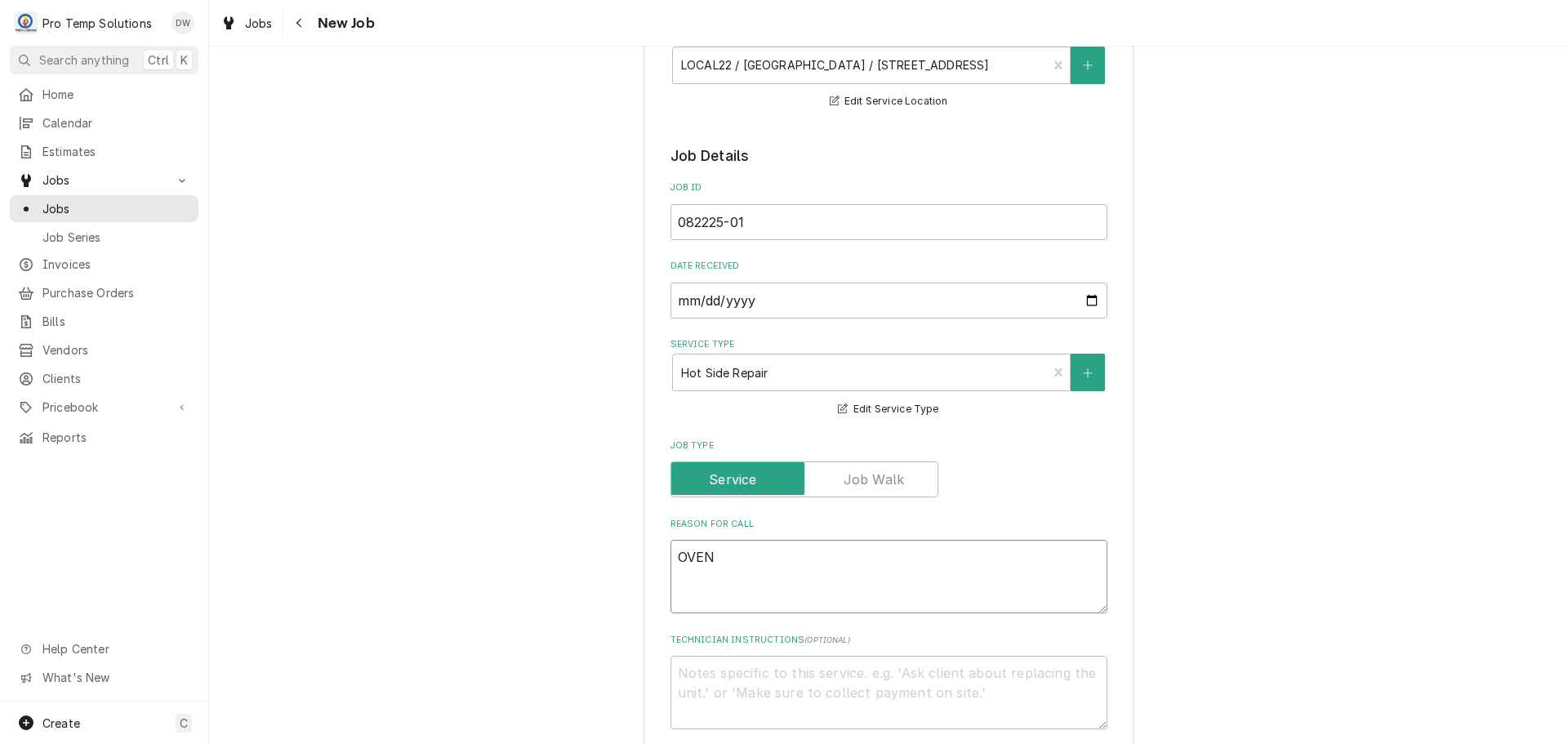
type textarea "OVEN"
type textarea "x"
type textarea "OVEN N"
type textarea "x"
type textarea "OVEN NE"
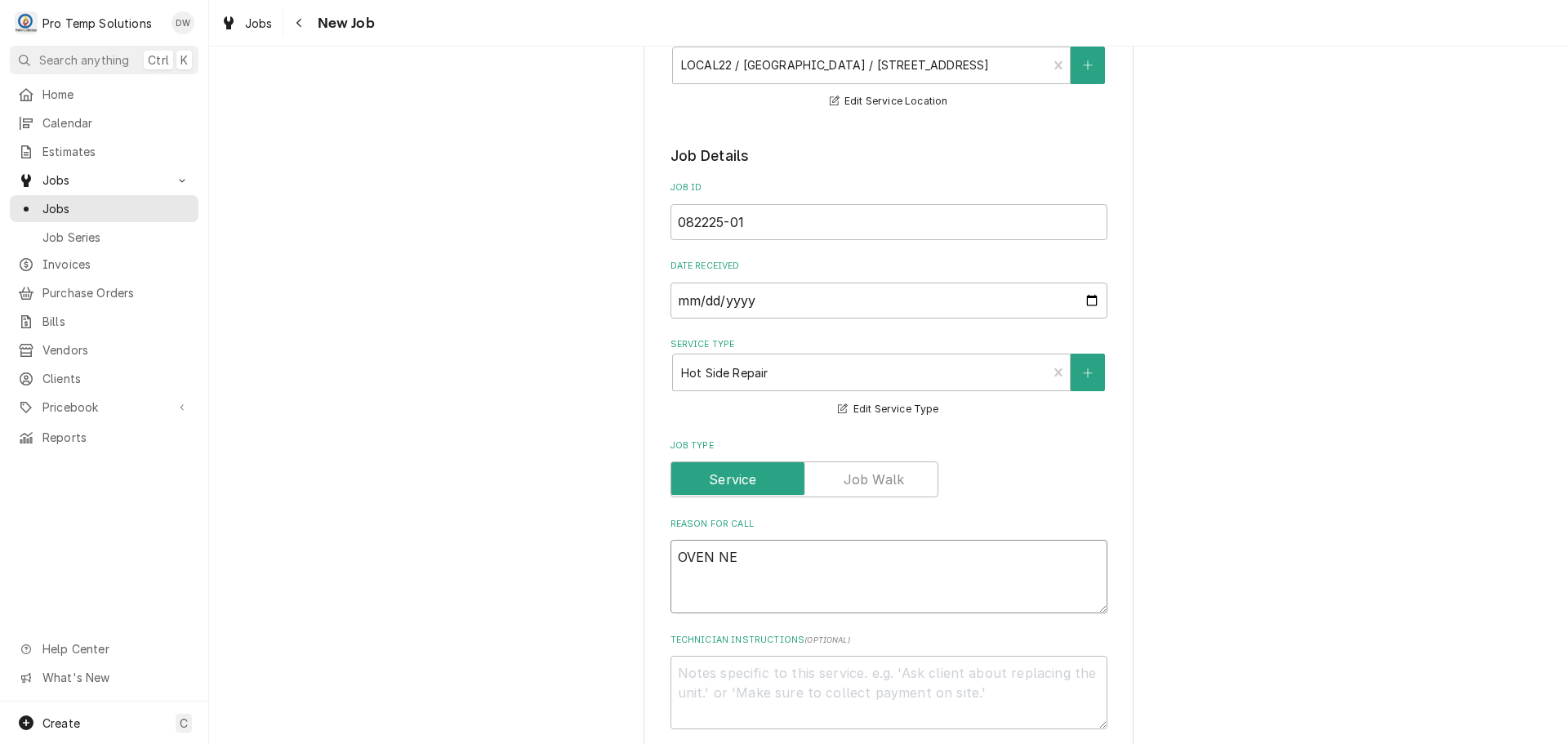
type textarea "x"
type textarea "OVEN NEE"
type textarea "x"
type textarea "OVEN NEED"
type textarea "x"
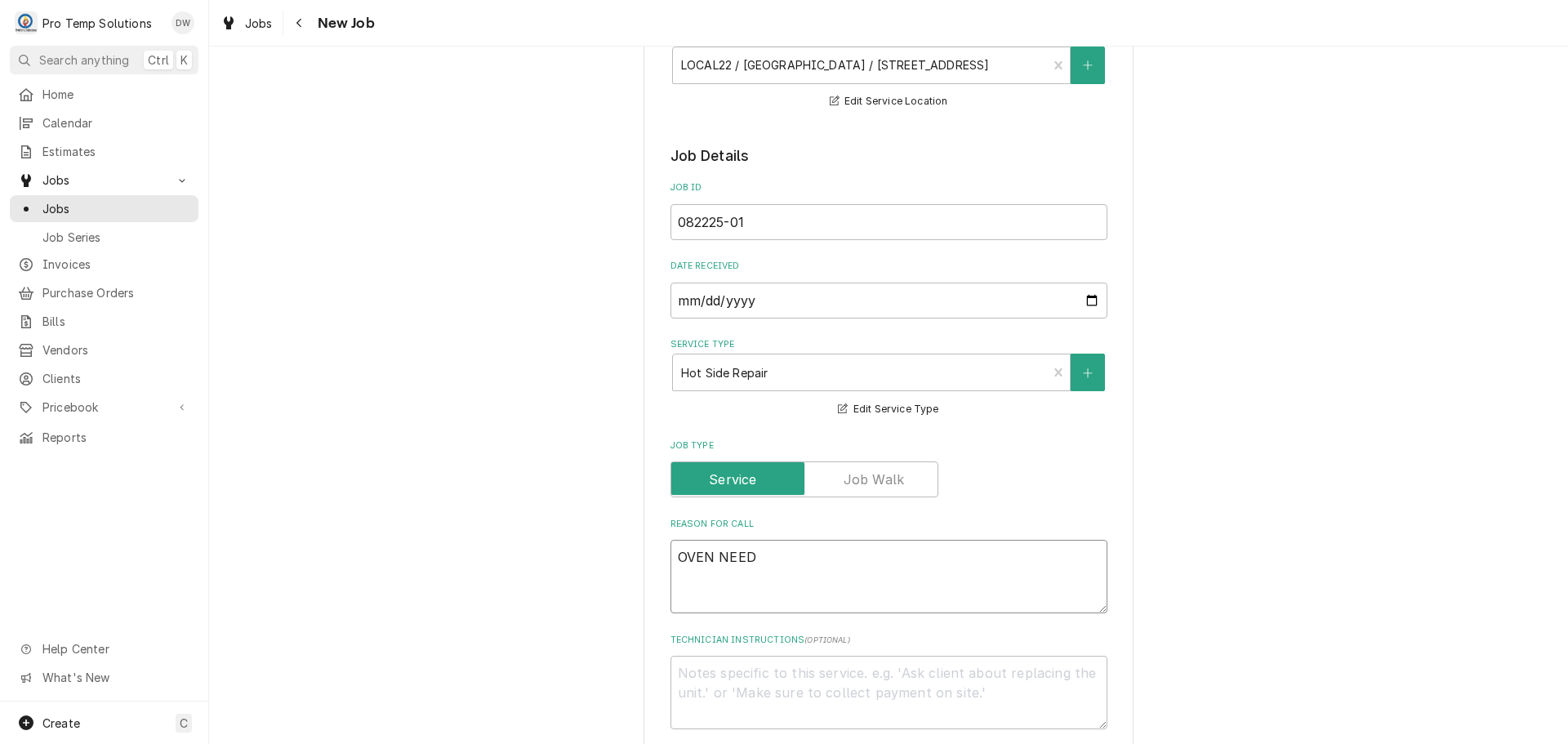
type textarea "OVEN NEEDS"
type textarea "x"
type textarea "OVEN NEEDS"
type textarea "x"
type textarea "OVEN NEEDS T"
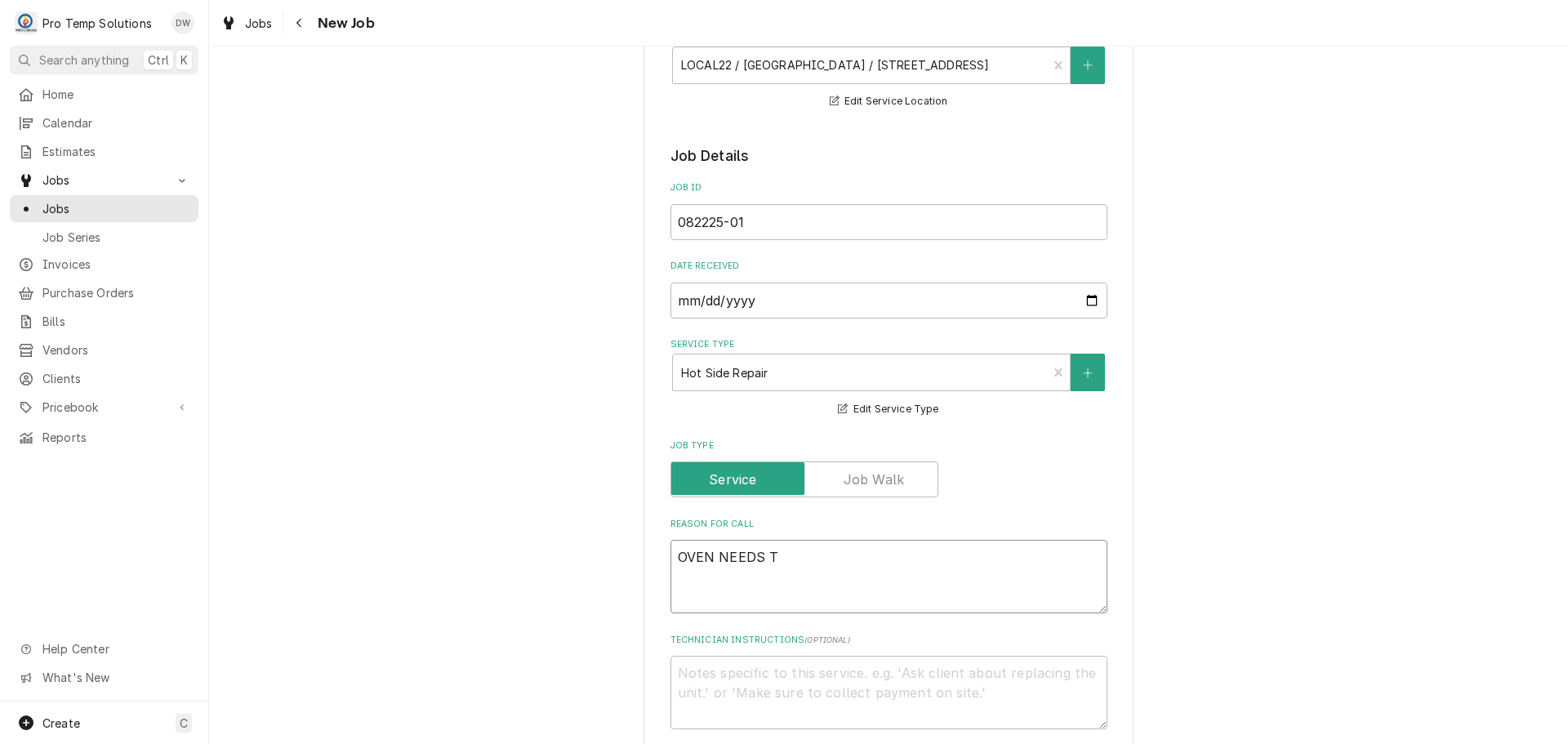
type textarea "x"
type textarea "OVEN NEEDS TH"
type textarea "x"
type textarea "OVEN NEEDS THE"
type textarea "x"
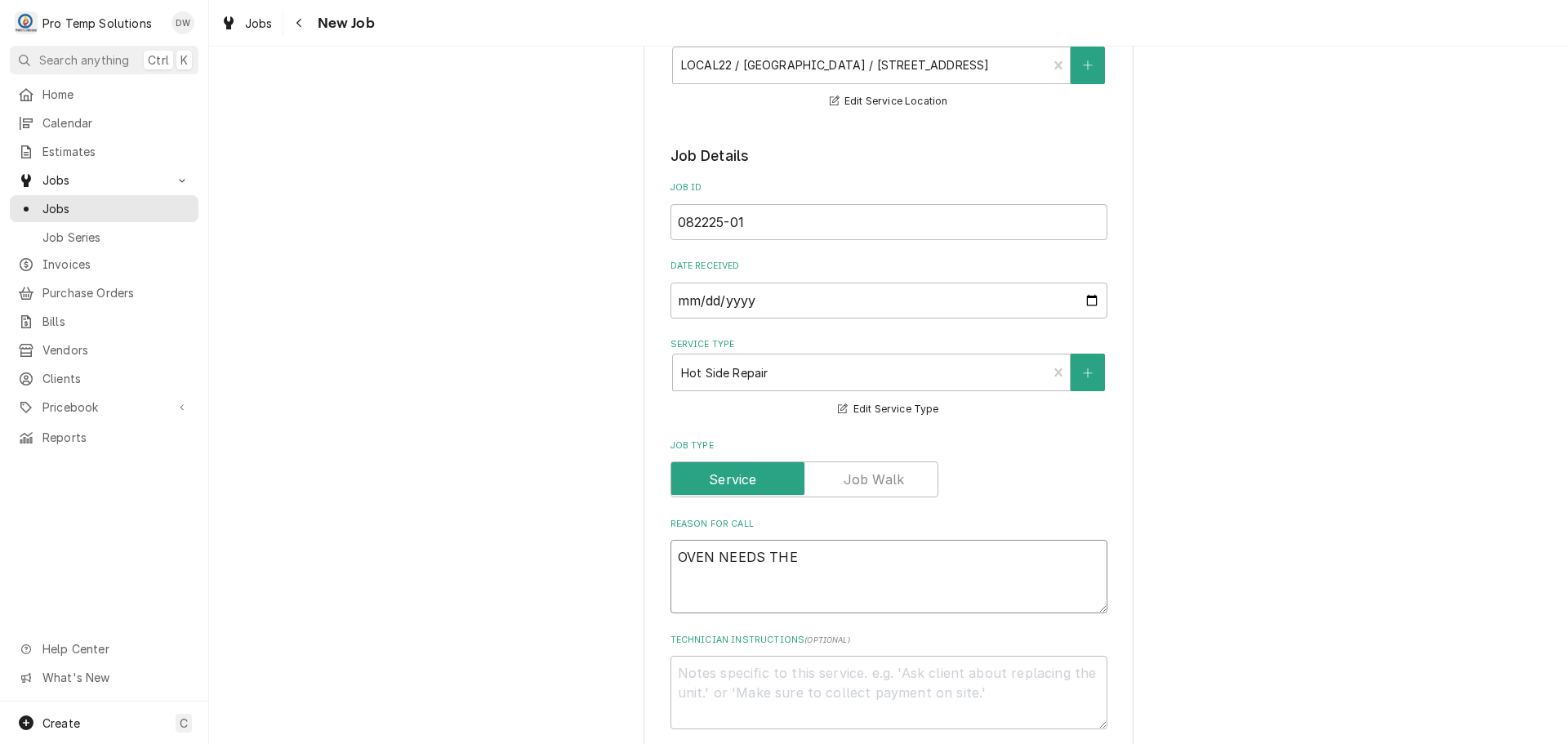
type textarea "OVEN NEEDS THER"
type textarea "x"
type textarea "OVEN NEEDS THERM"
type textarea "x"
type textarea "OVEN NEEDS THERMO"
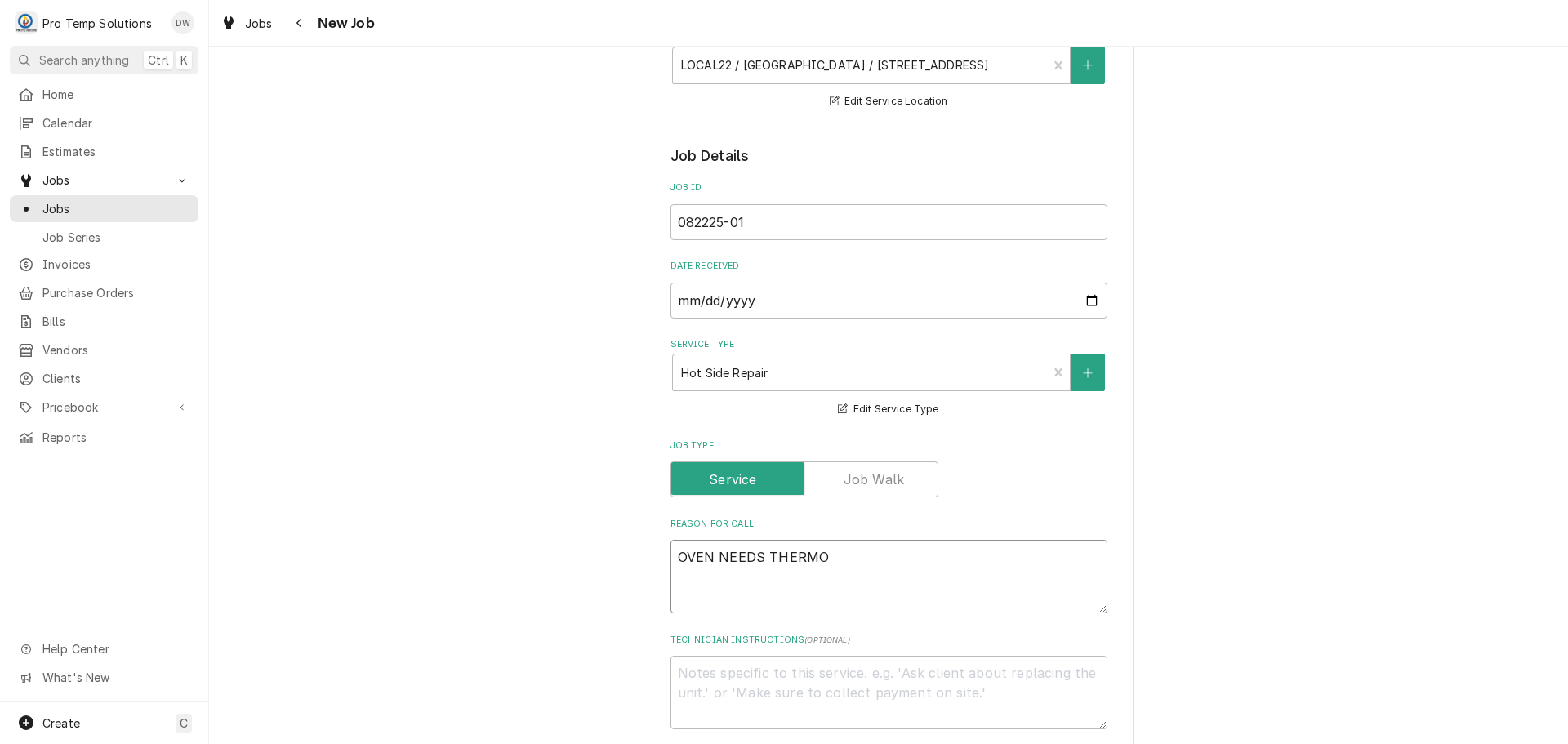
type textarea "x"
type textarea "OVEN NEEDS THERMOP"
type textarea "x"
type textarea "OVEN NEEDS THERMOPI"
type textarea "x"
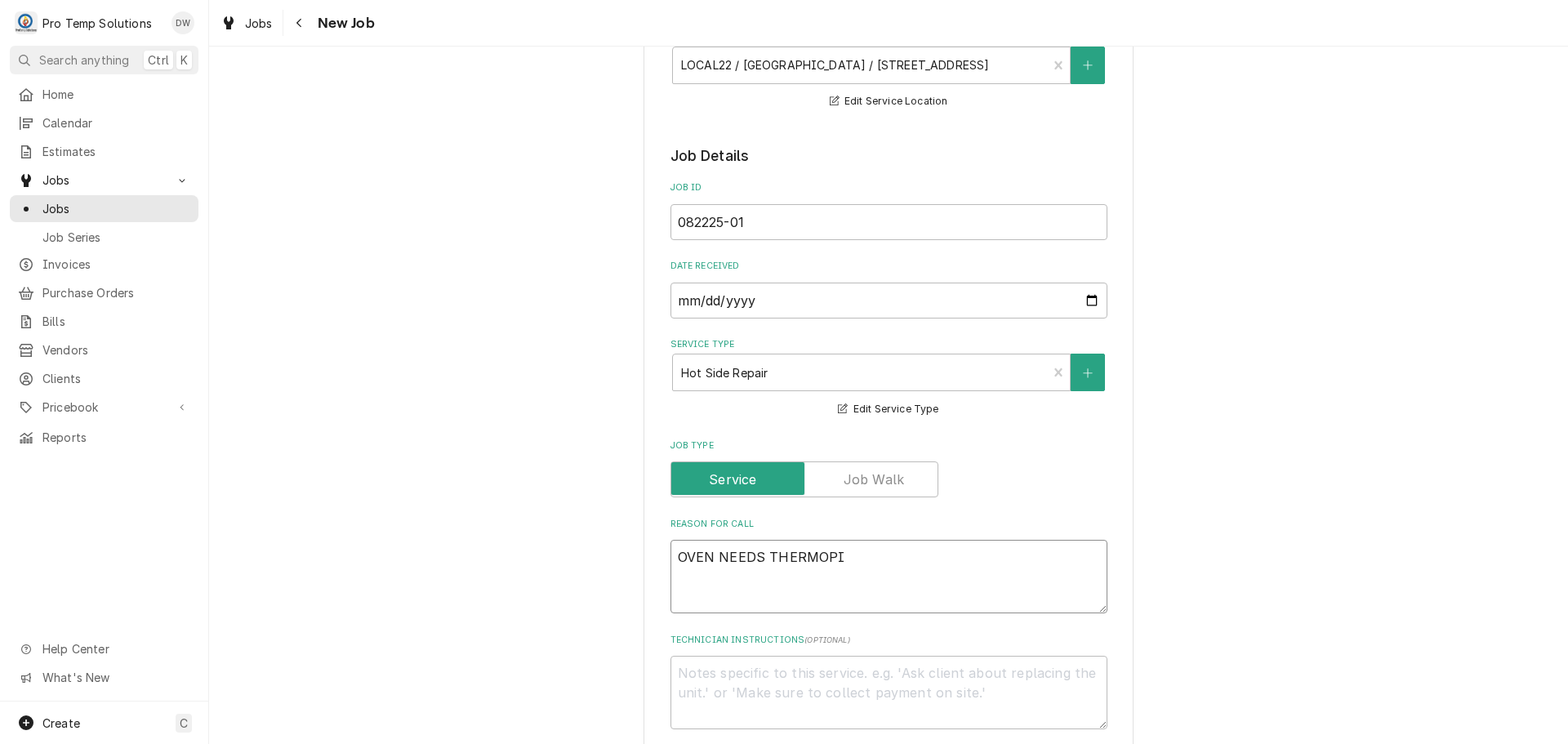
type textarea "OVEN NEEDS THERMOPIL"
type textarea "x"
type textarea "OVEN NEEDS THERMOPILE"
type textarea "x"
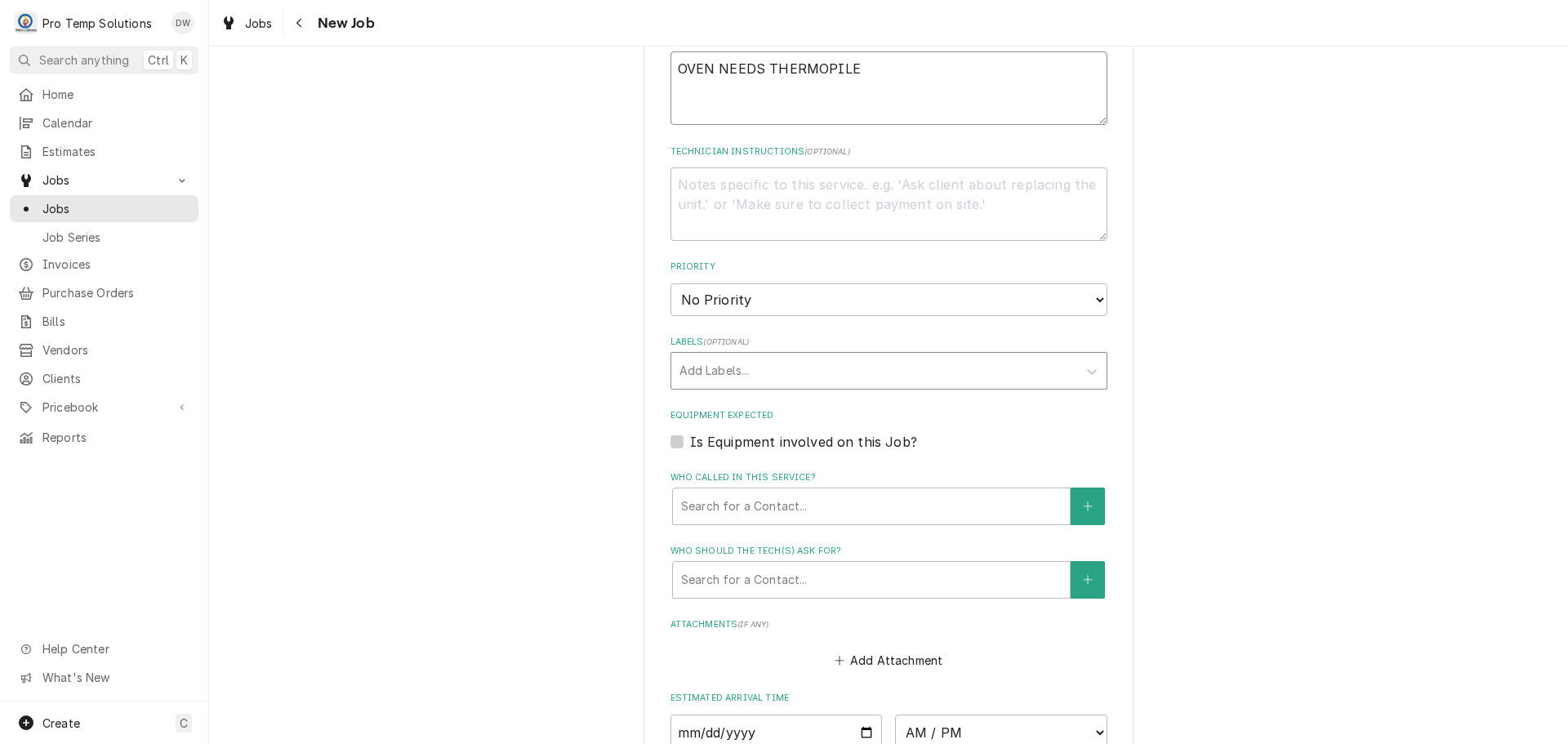
scroll to position [735, 0]
type textarea "OVEN NEEDS THERMOPILE"
click at [690, 442] on label "Is Equipment involved on this Job?" at bounding box center [804, 440] width 227 height 20
click at [690, 442] on input "Equipment Expected" at bounding box center [909, 449] width 437 height 36
checkbox input "true"
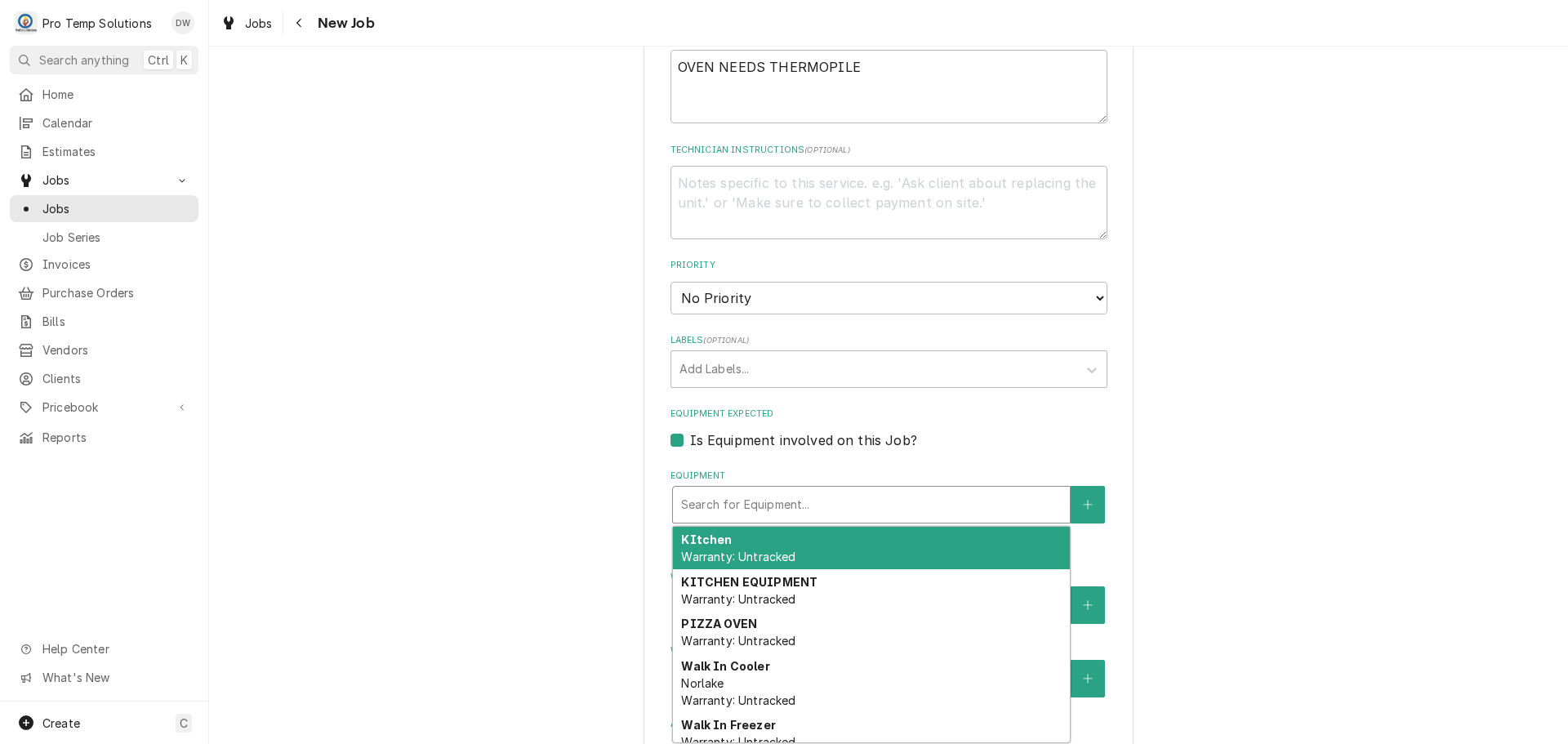
click at [817, 503] on div "Equipment" at bounding box center [871, 504] width 381 height 30
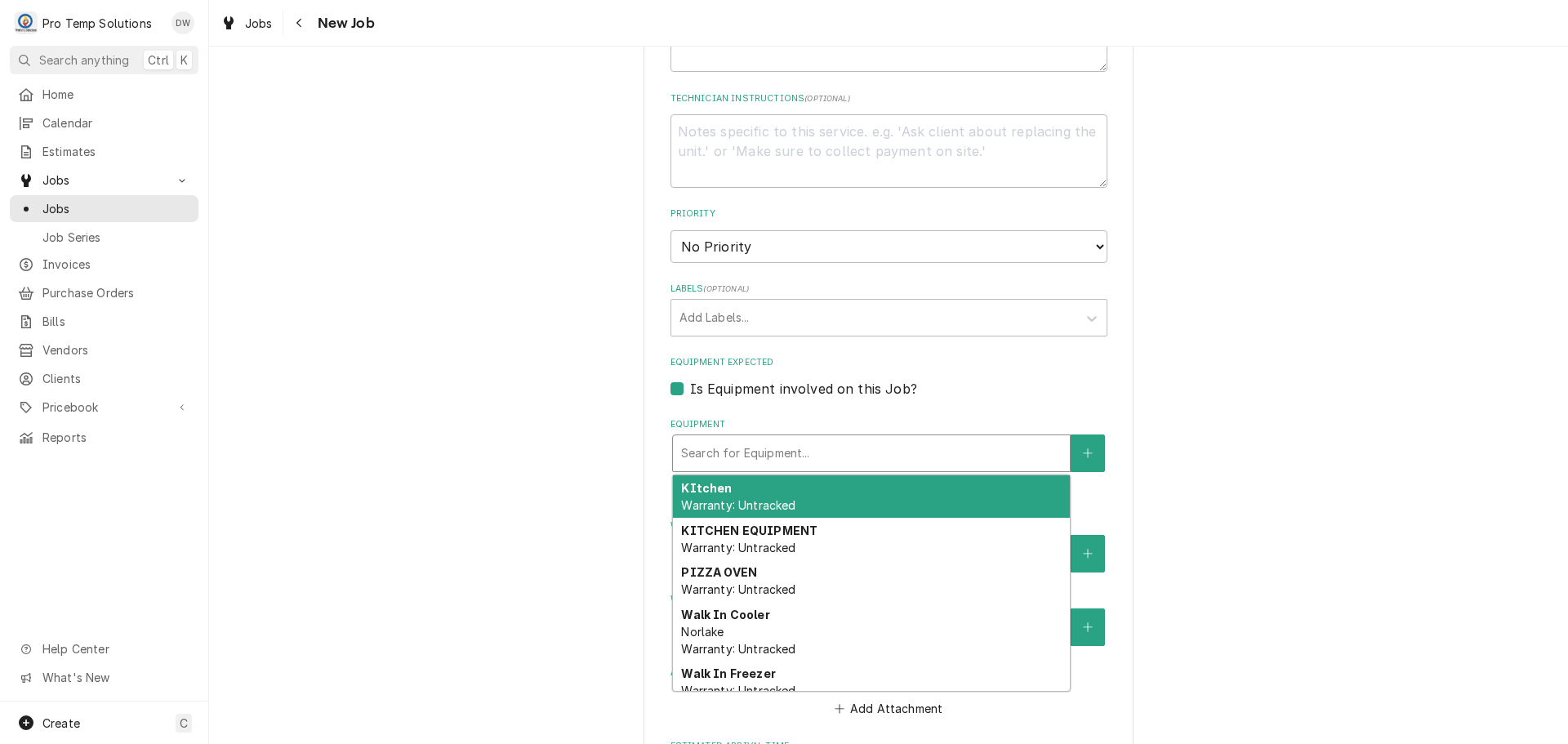
scroll to position [979, 0]
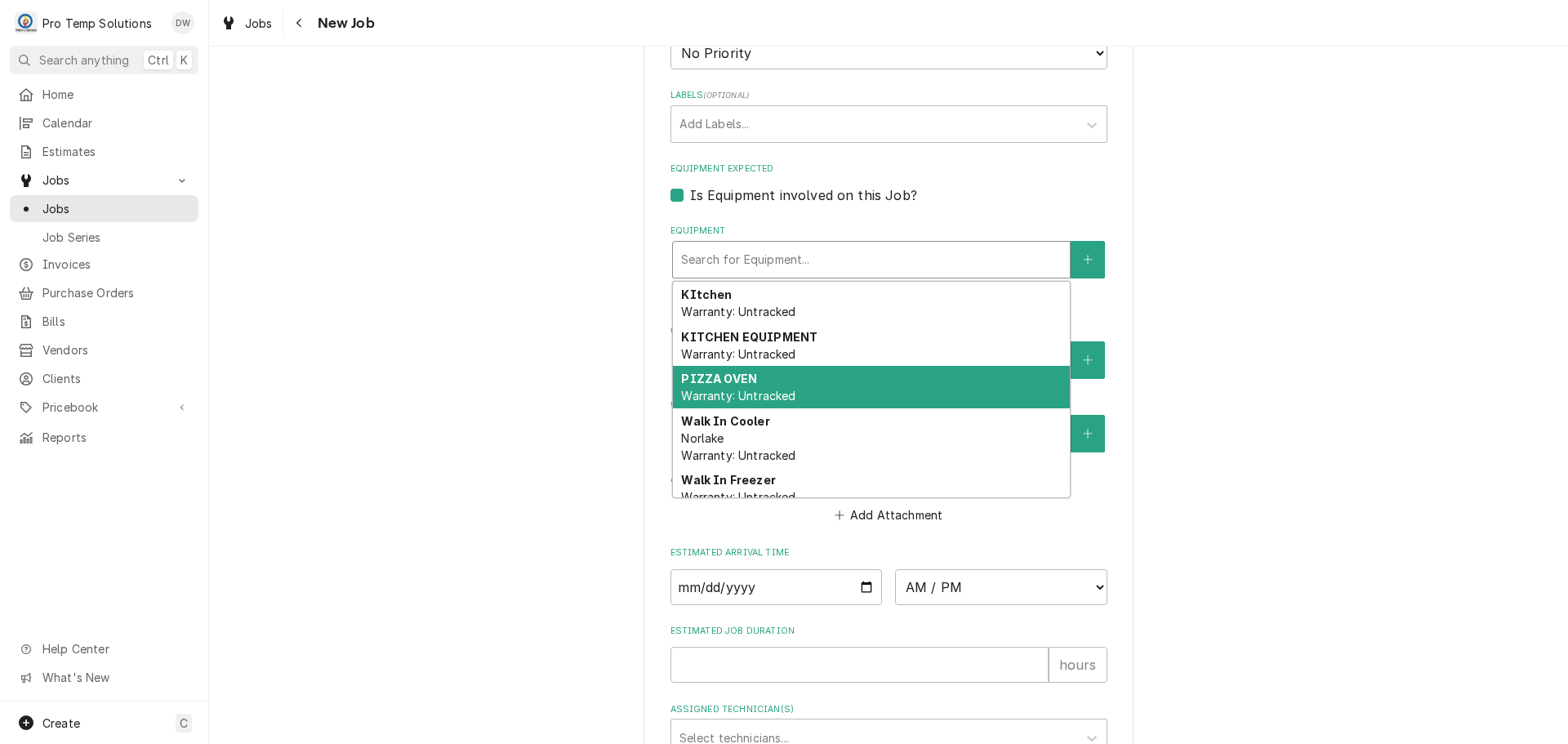
click at [793, 384] on div "PIZZA OVEN Warranty: Untracked" at bounding box center [870, 387] width 397 height 42
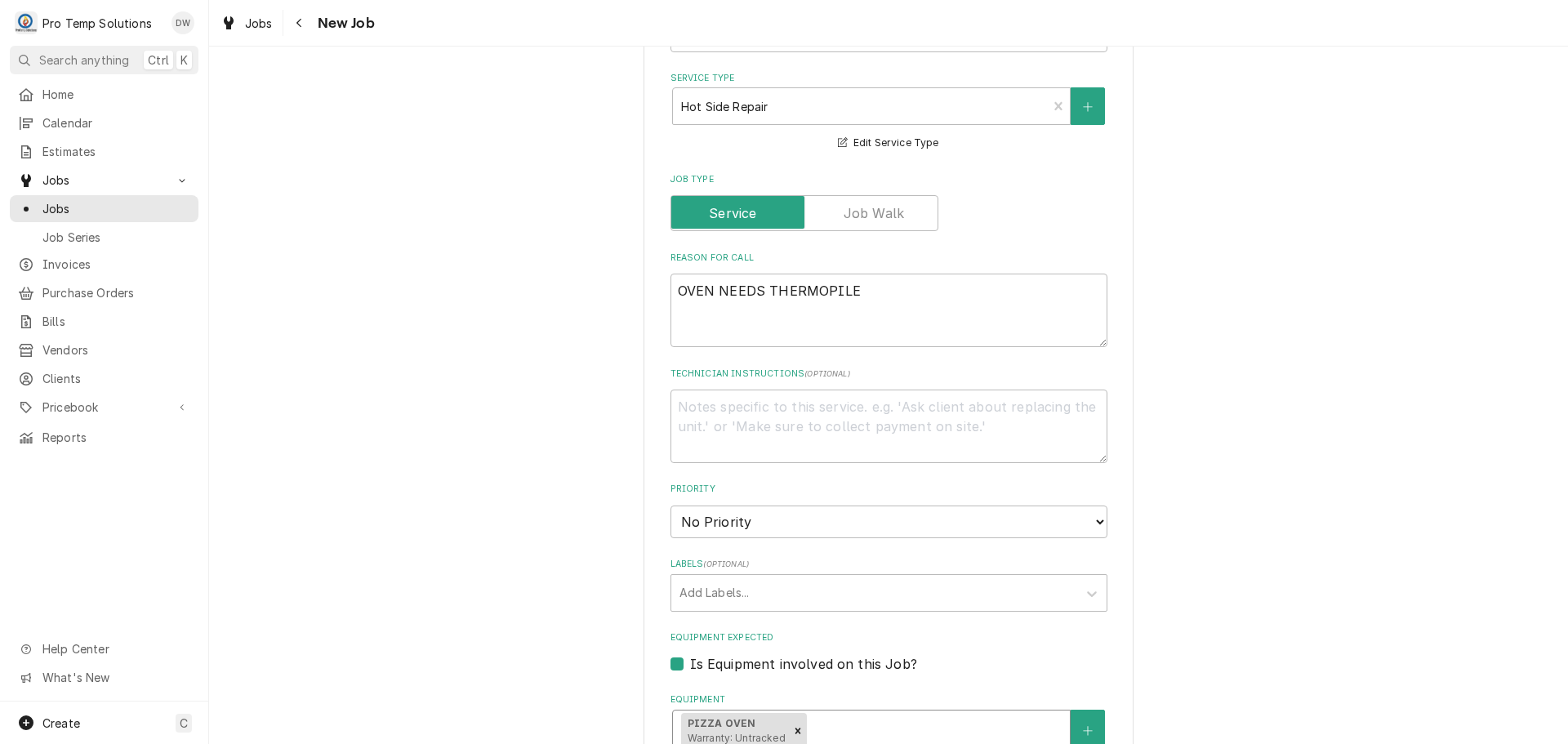
scroll to position [490, 0]
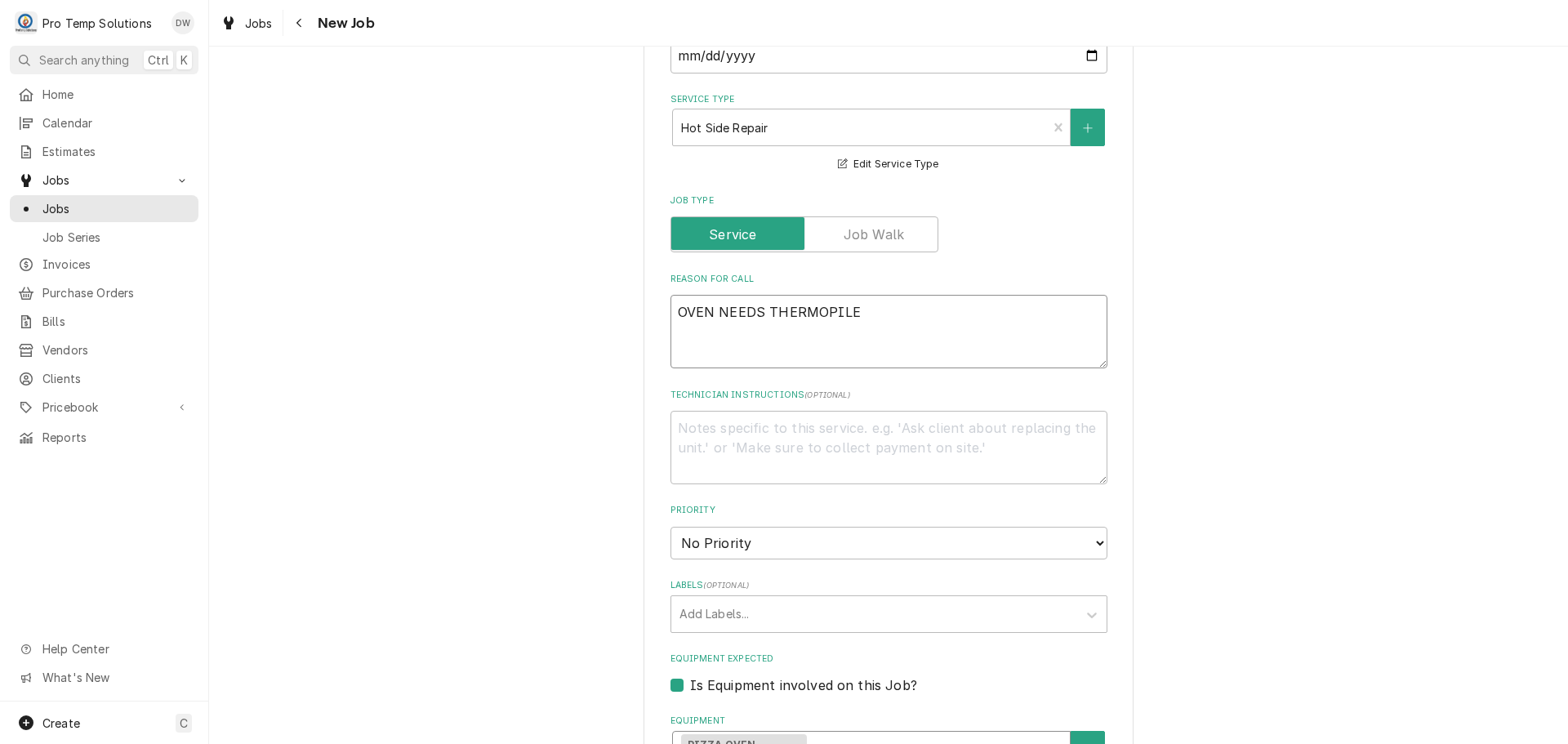
click at [671, 310] on textarea "OVEN NEEDS THERMOPILE" at bounding box center [889, 331] width 437 height 73
type textarea "x"
type textarea "POVEN NEEDS THERMOPILE"
type textarea "x"
type textarea "PIOVEN NEEDS THERMOPILE"
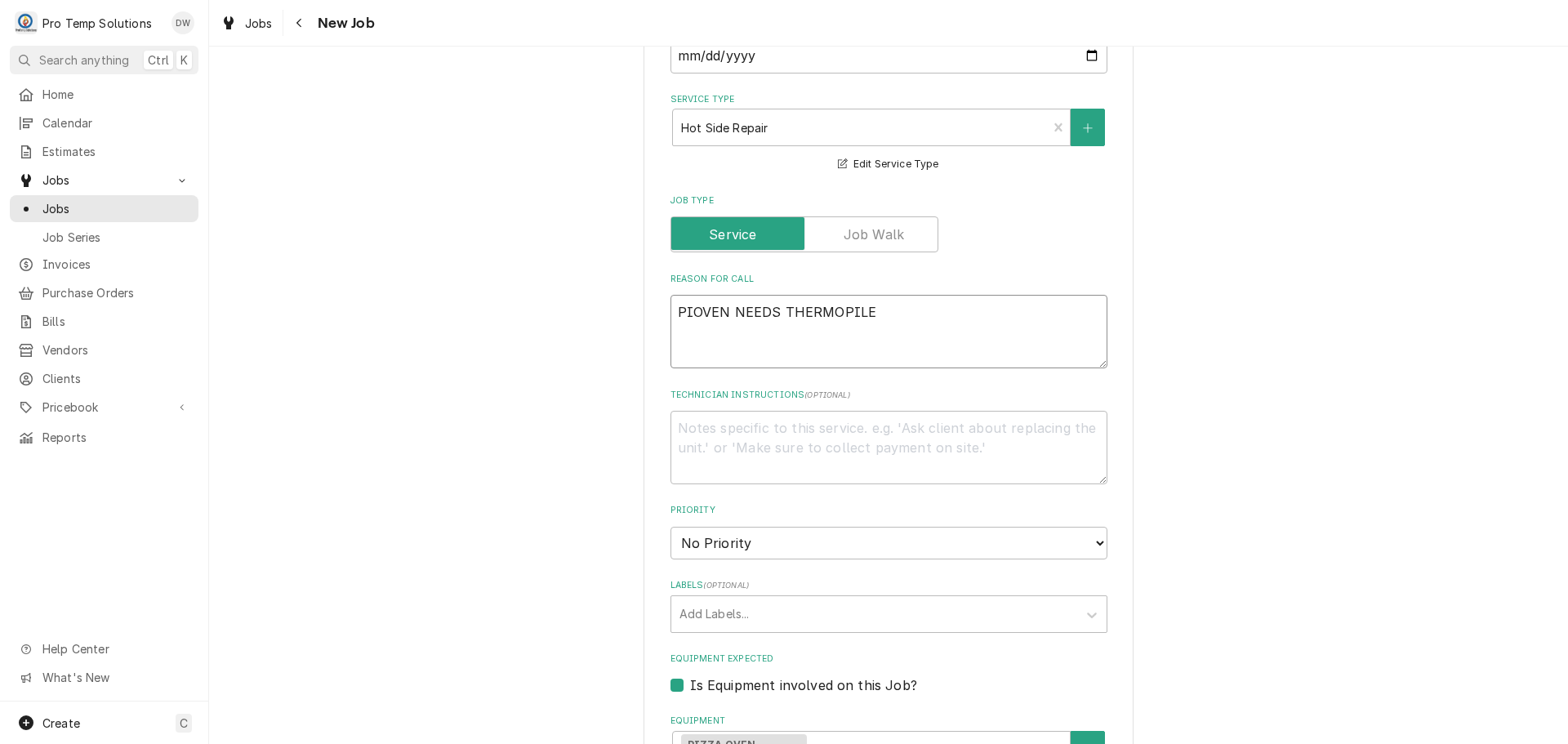
type textarea "x"
type textarea "PIZOVEN NEEDS THERMOPILE"
type textarea "x"
type textarea "PIZZOVEN NEEDS THERMOPILE"
type textarea "x"
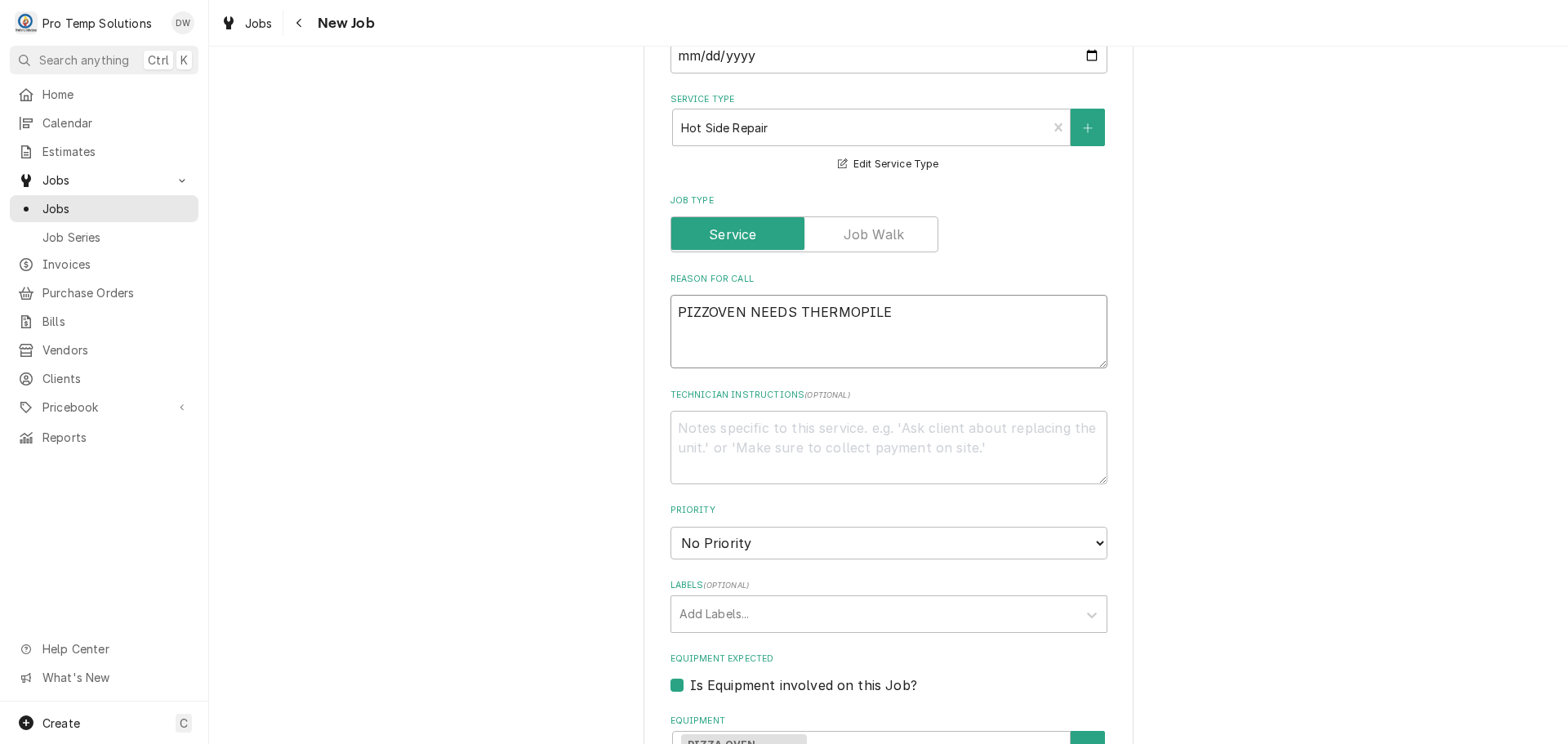
type textarea "PIZZAOVEN NEEDS THERMOPILE"
type textarea "x"
type textarea "PIZZA OVEN NEEDS THERMOPILE"
type textarea "x"
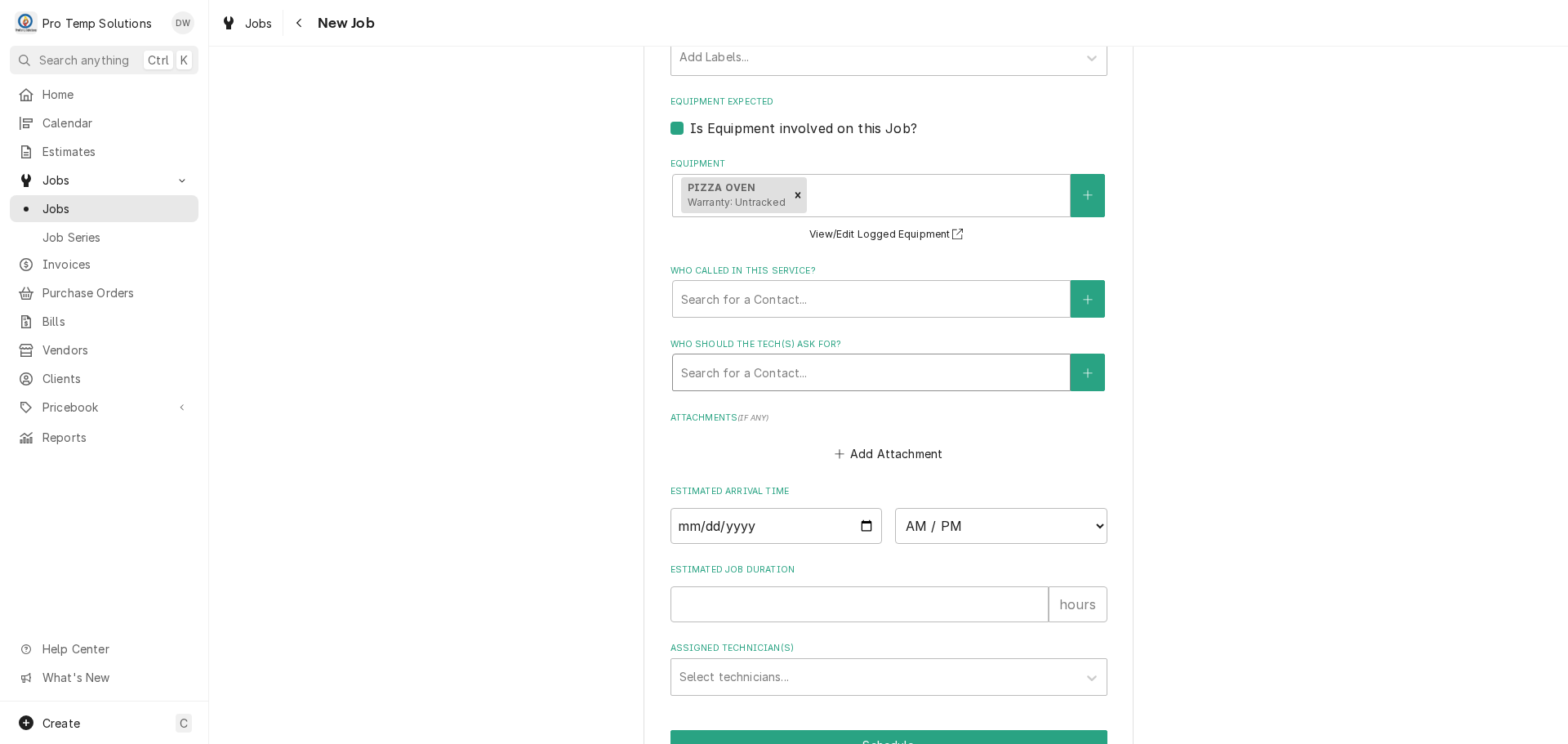
scroll to position [1140, 0]
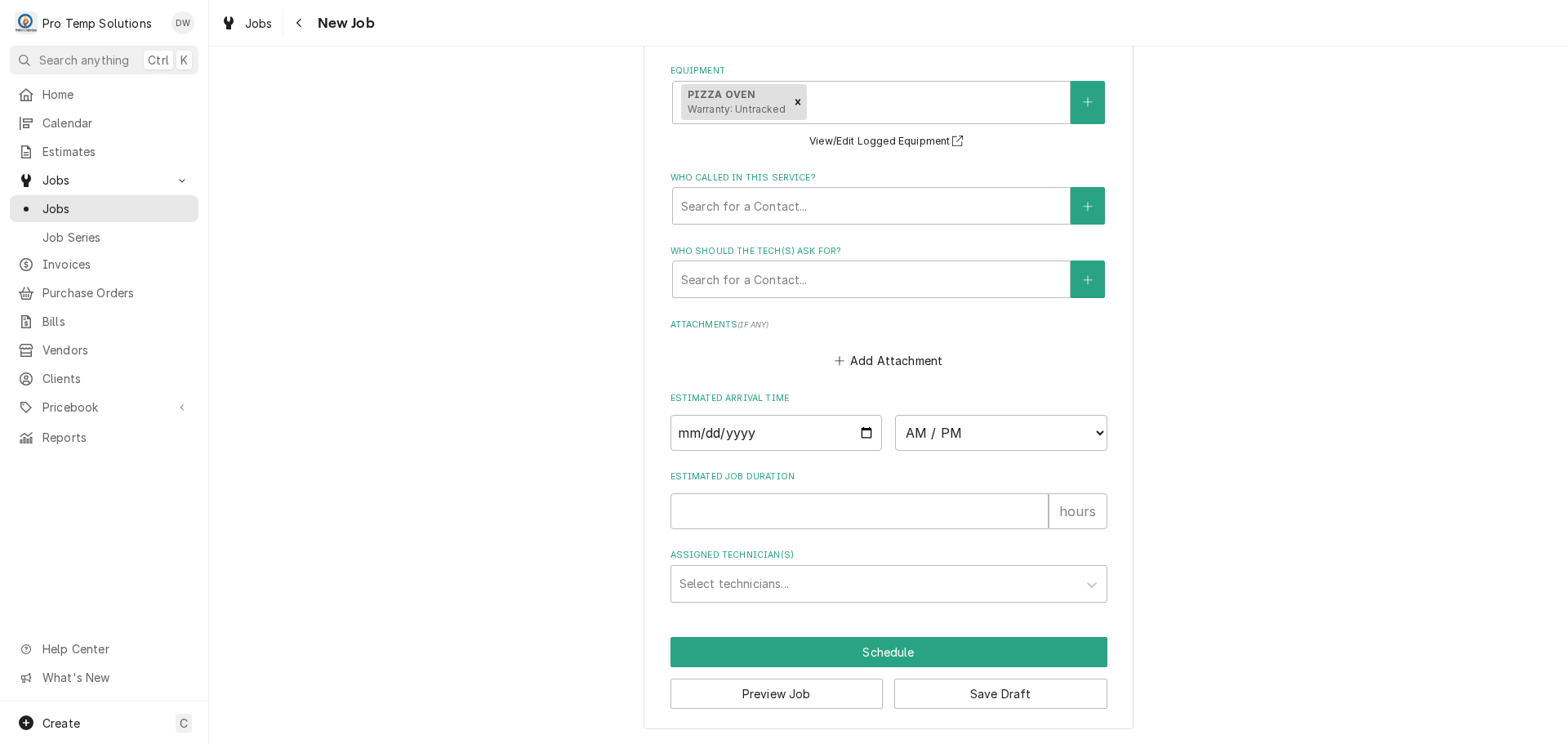
type textarea "PIZZA OVEN NEEDS THERMOPILE"
click at [858, 427] on input "Date" at bounding box center [776, 432] width 212 height 36
type textarea "x"
type input "2025-08-22"
type textarea "x"
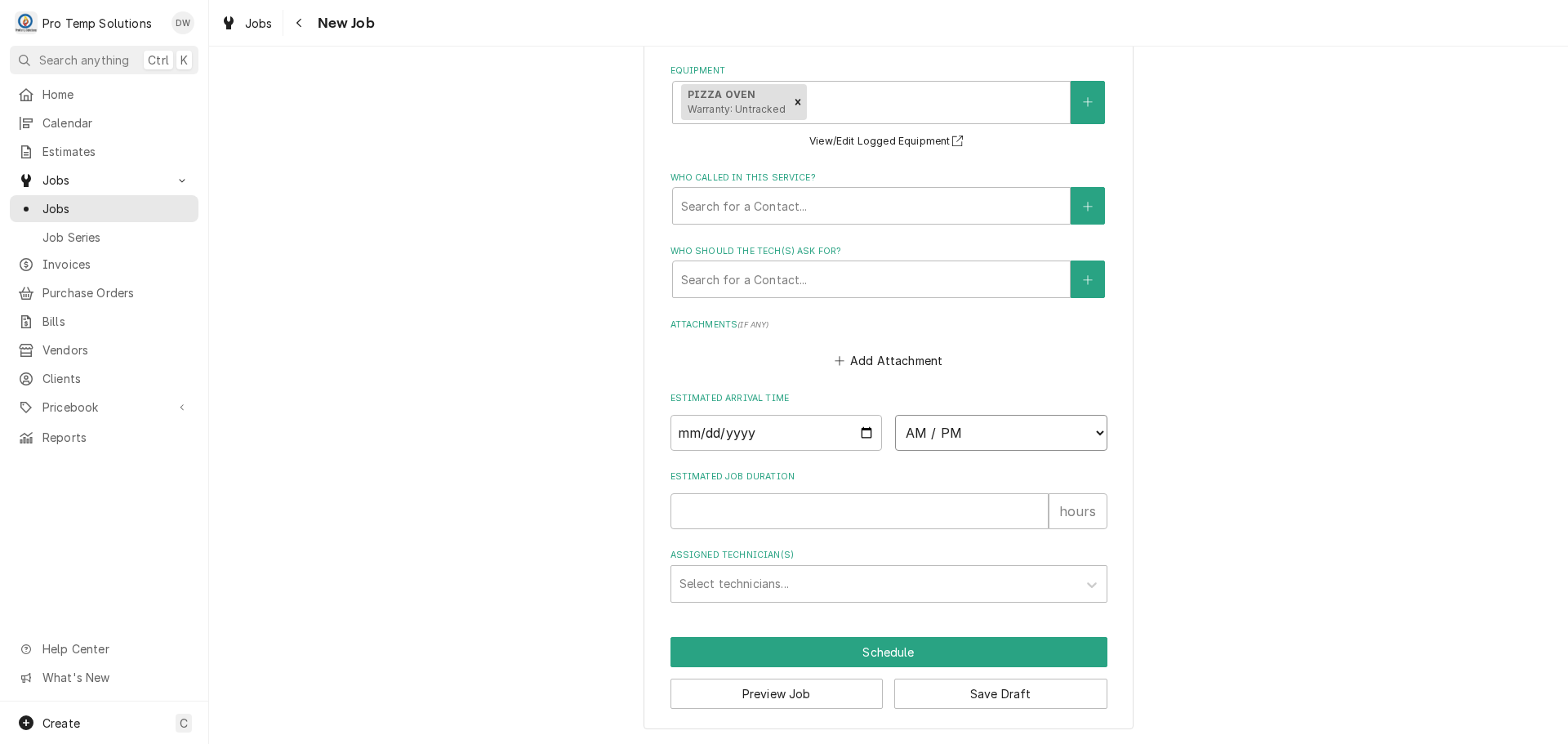
click at [1024, 426] on select "AM / PM 6:00 AM 6:15 AM 6:30 AM 6:45 AM 7:00 AM 7:15 AM 7:30 AM 7:45 AM 8:00 AM…" at bounding box center [1000, 432] width 212 height 36
select select "13:00:00"
click at [895, 415] on select "AM / PM 6:00 AM 6:15 AM 6:30 AM 6:45 AM 7:00 AM 7:15 AM 7:30 AM 7:45 AM 8:00 AM…" at bounding box center [1000, 432] width 212 height 36
click at [853, 498] on input "Estimated Job Duration" at bounding box center [860, 511] width 378 height 36
type textarea "x"
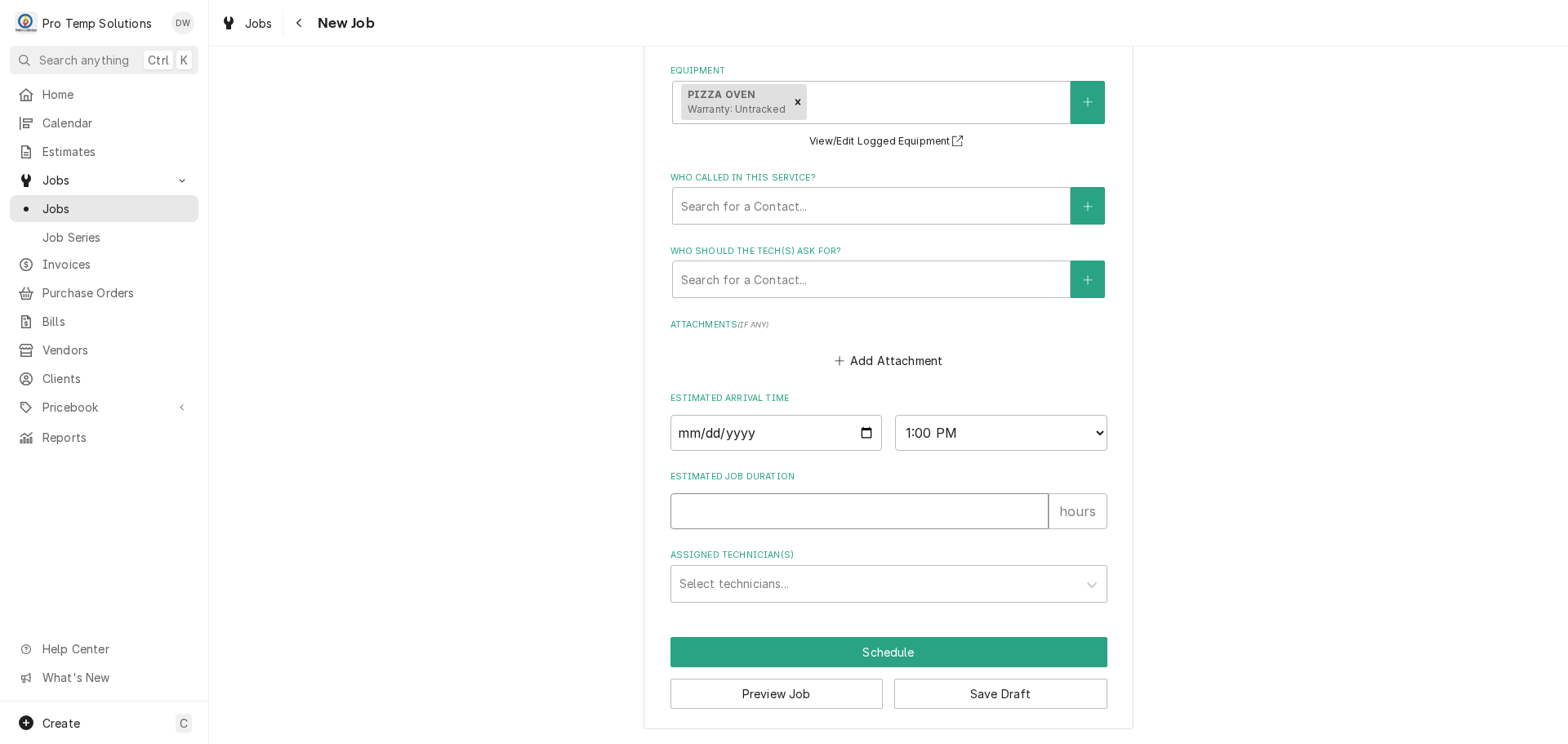
type input "1"
type textarea "x"
type input "1.5"
type textarea "x"
type input "1.5"
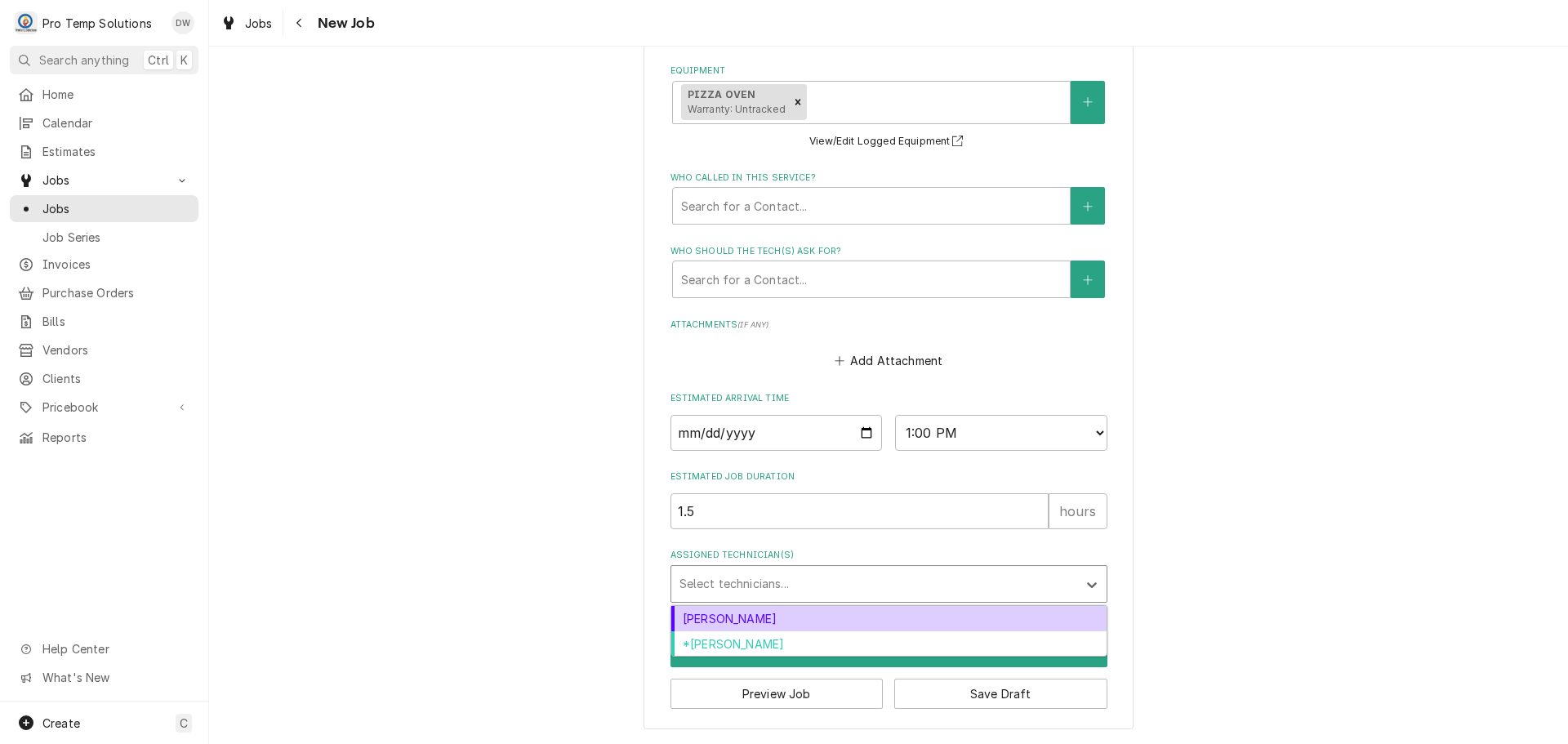
click at [756, 580] on div "Assigned Technician(s)" at bounding box center [874, 584] width 390 height 30
click at [804, 615] on div "Dakota Williams" at bounding box center [889, 619] width 435 height 25
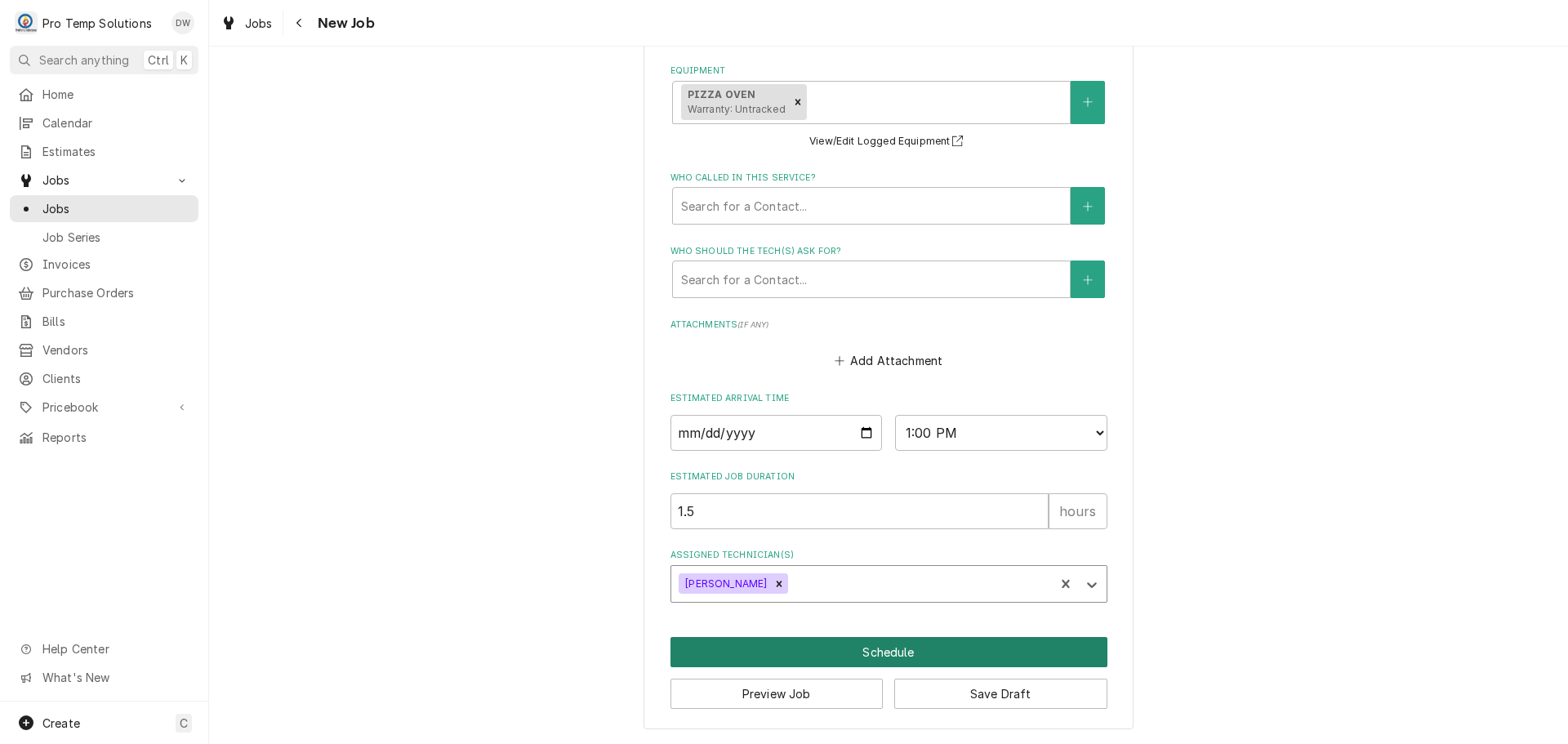
click at [871, 647] on button "Schedule" at bounding box center [889, 652] width 437 height 30
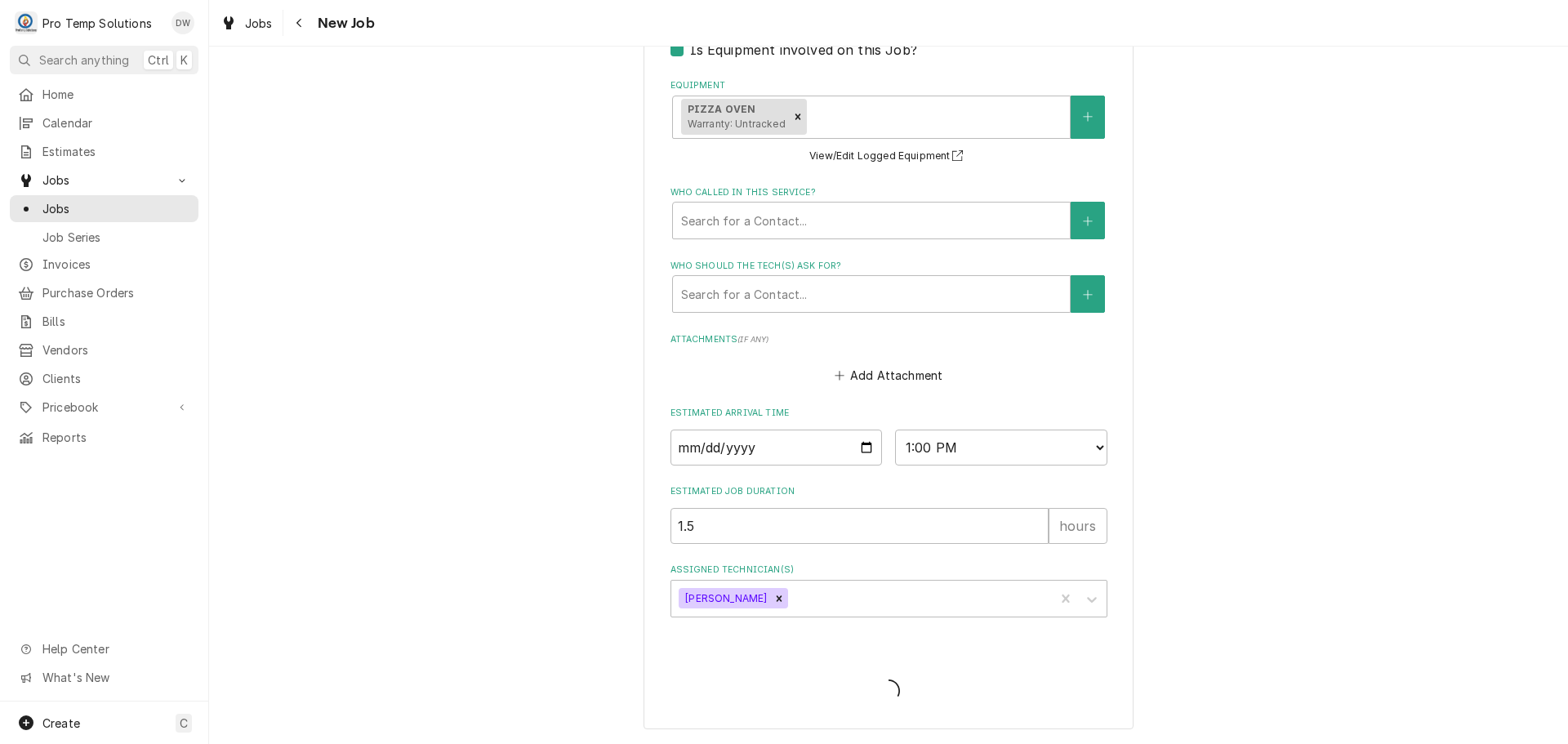
scroll to position [380, 0]
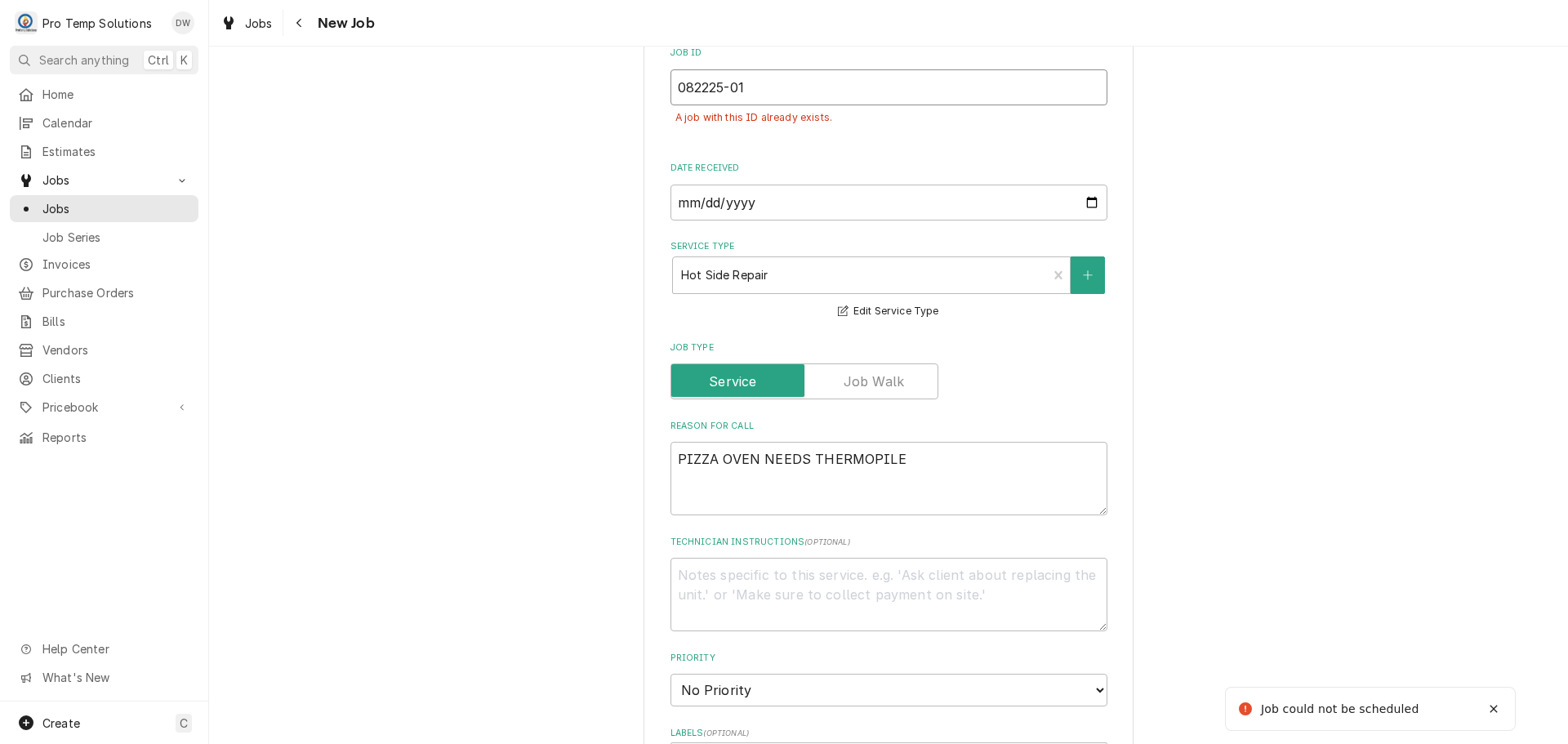
click at [767, 93] on input "082225-01" at bounding box center [889, 88] width 437 height 36
type textarea "x"
type input "082225-0"
type textarea "x"
type input "082225-02"
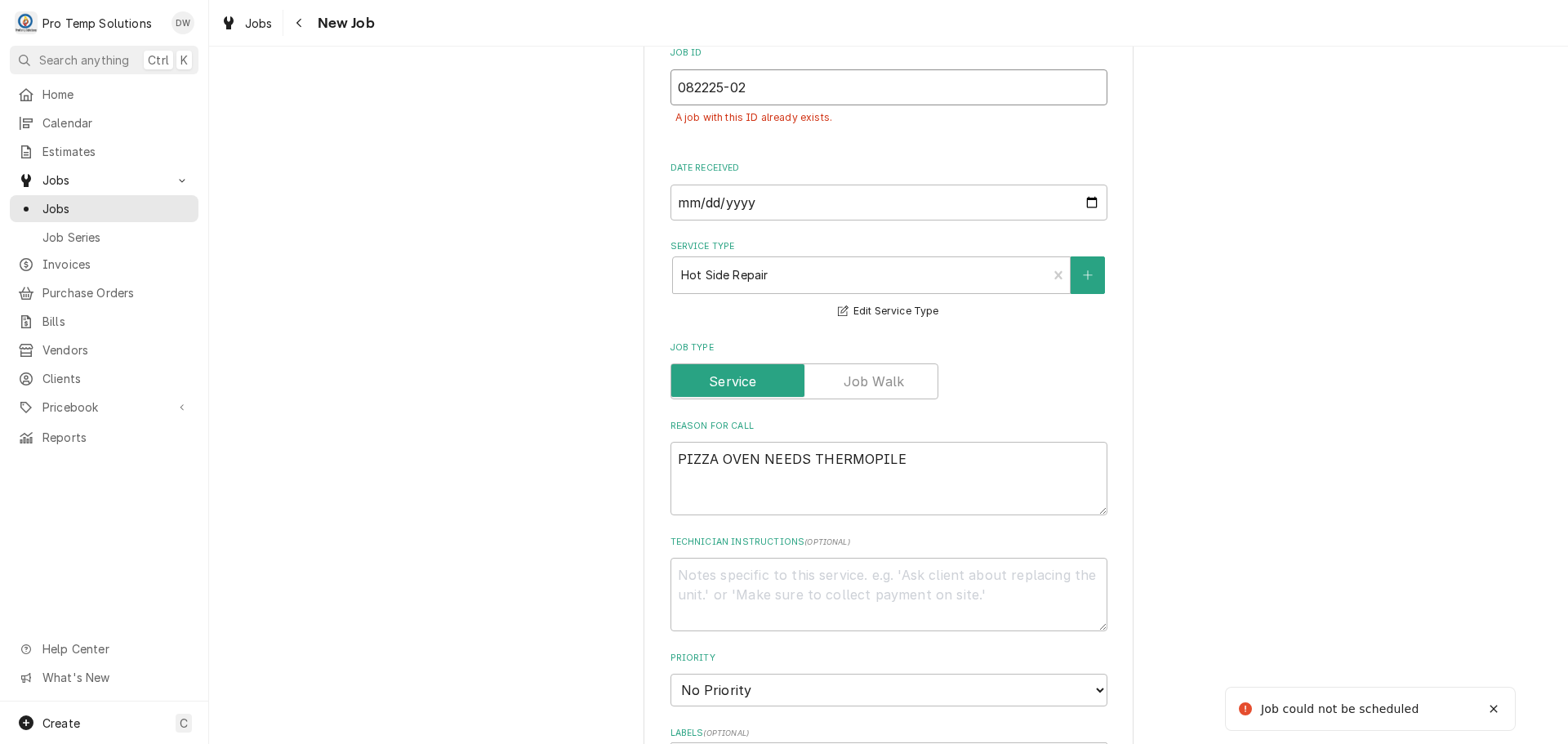
type textarea "x"
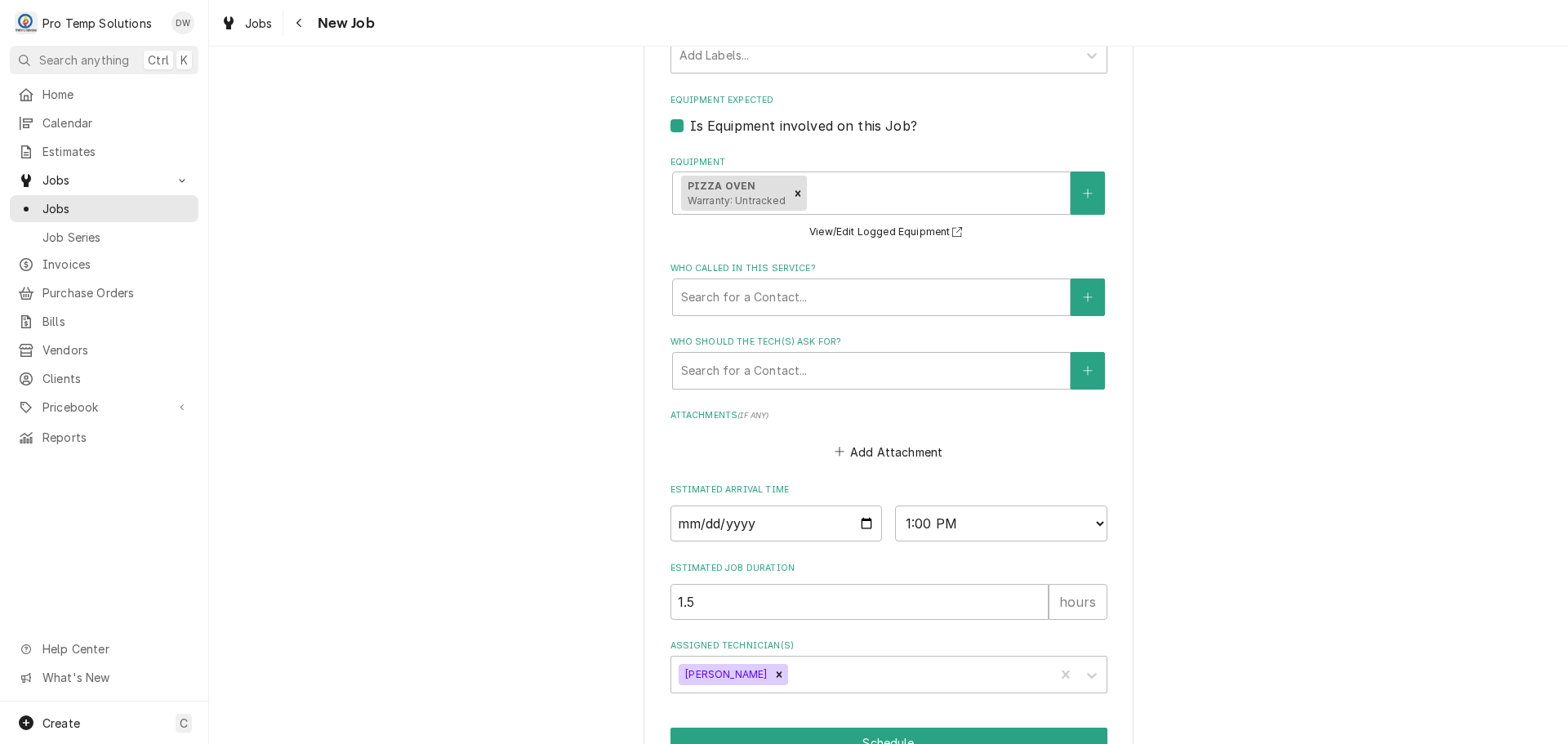
scroll to position [1176, 0]
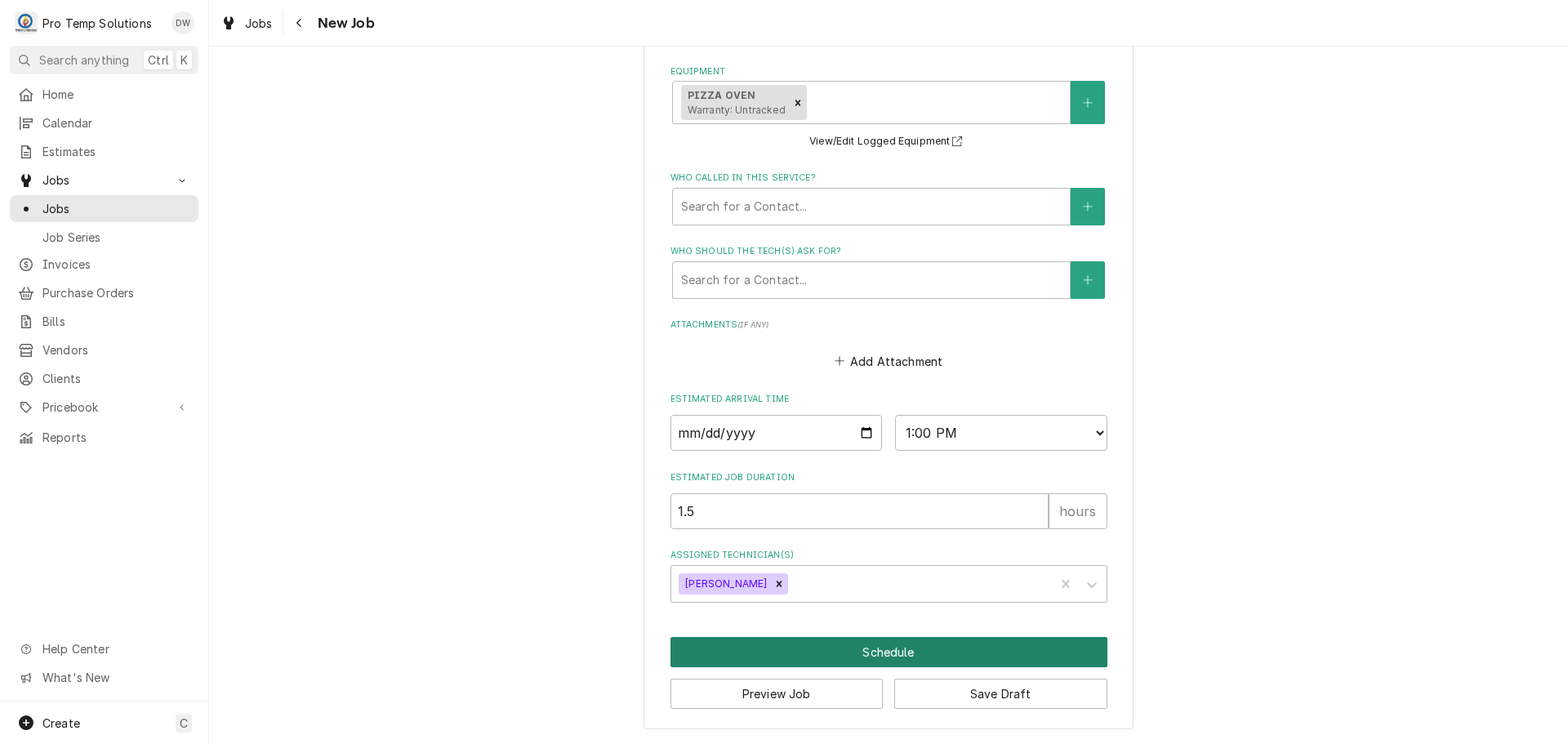
type input "082225-02"
click at [871, 654] on button "Schedule" at bounding box center [889, 652] width 437 height 30
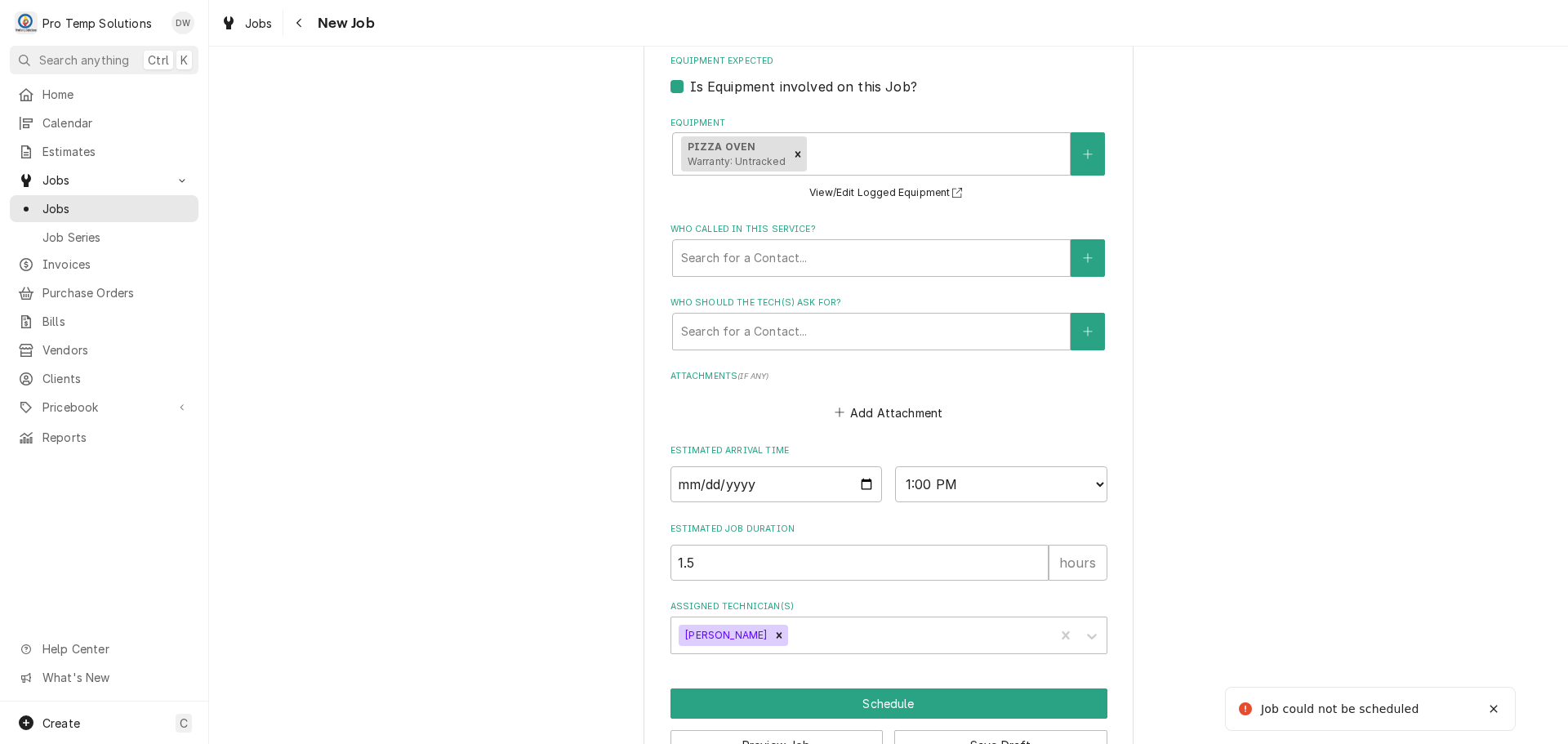
scroll to position [380, 0]
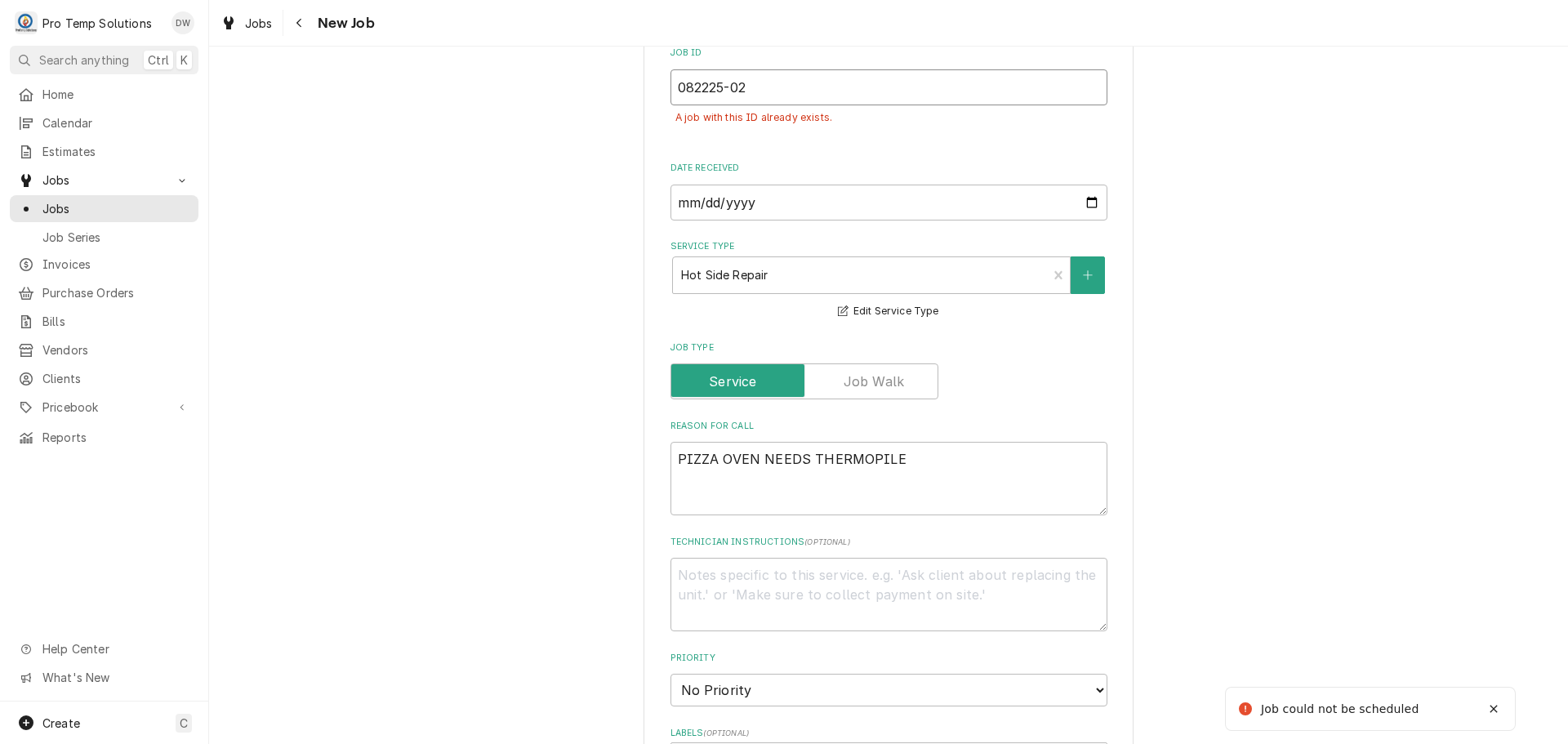
click at [792, 92] on input "082225-02" at bounding box center [889, 88] width 437 height 36
type textarea "x"
type input "082225-0"
type textarea "x"
type input "082225-03"
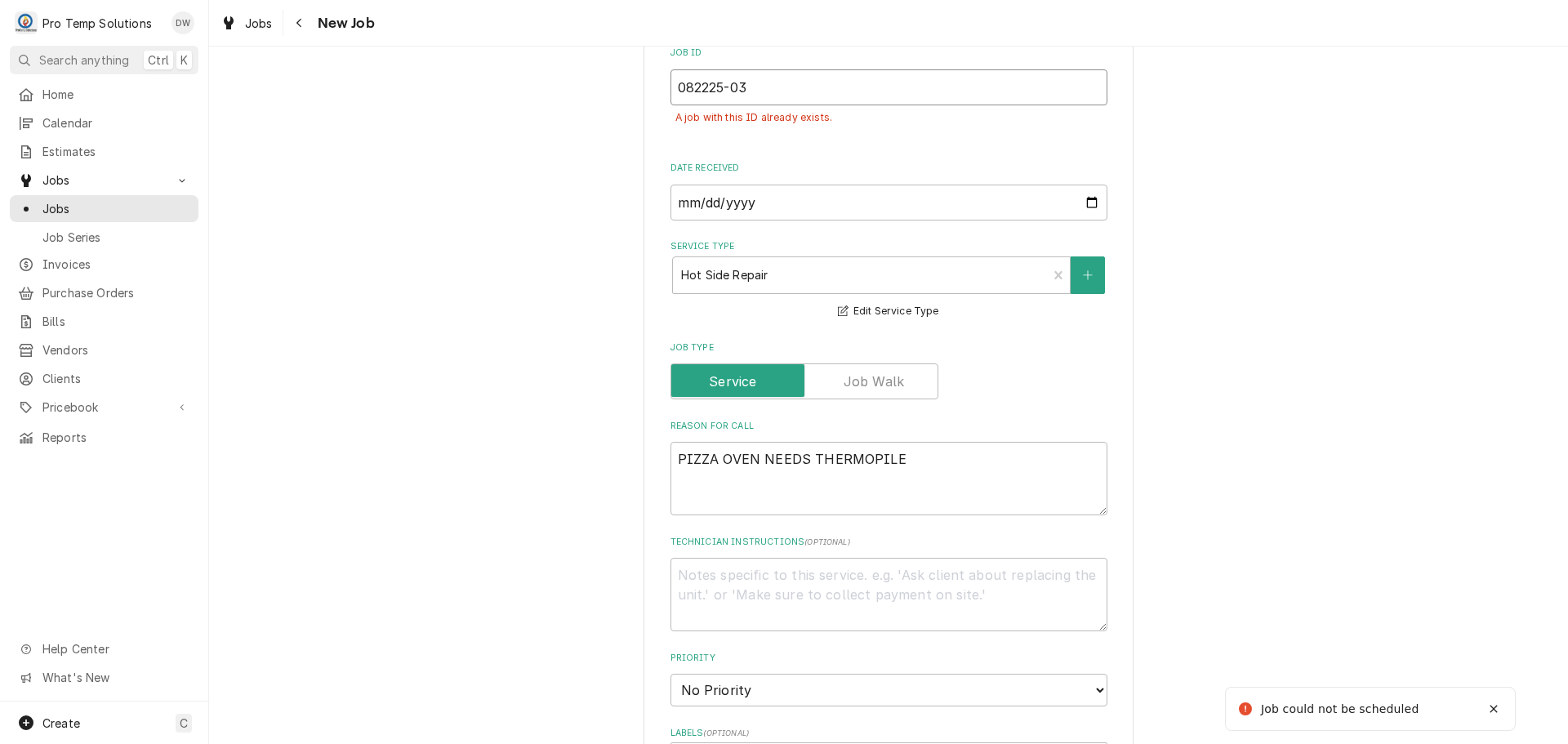
type textarea "x"
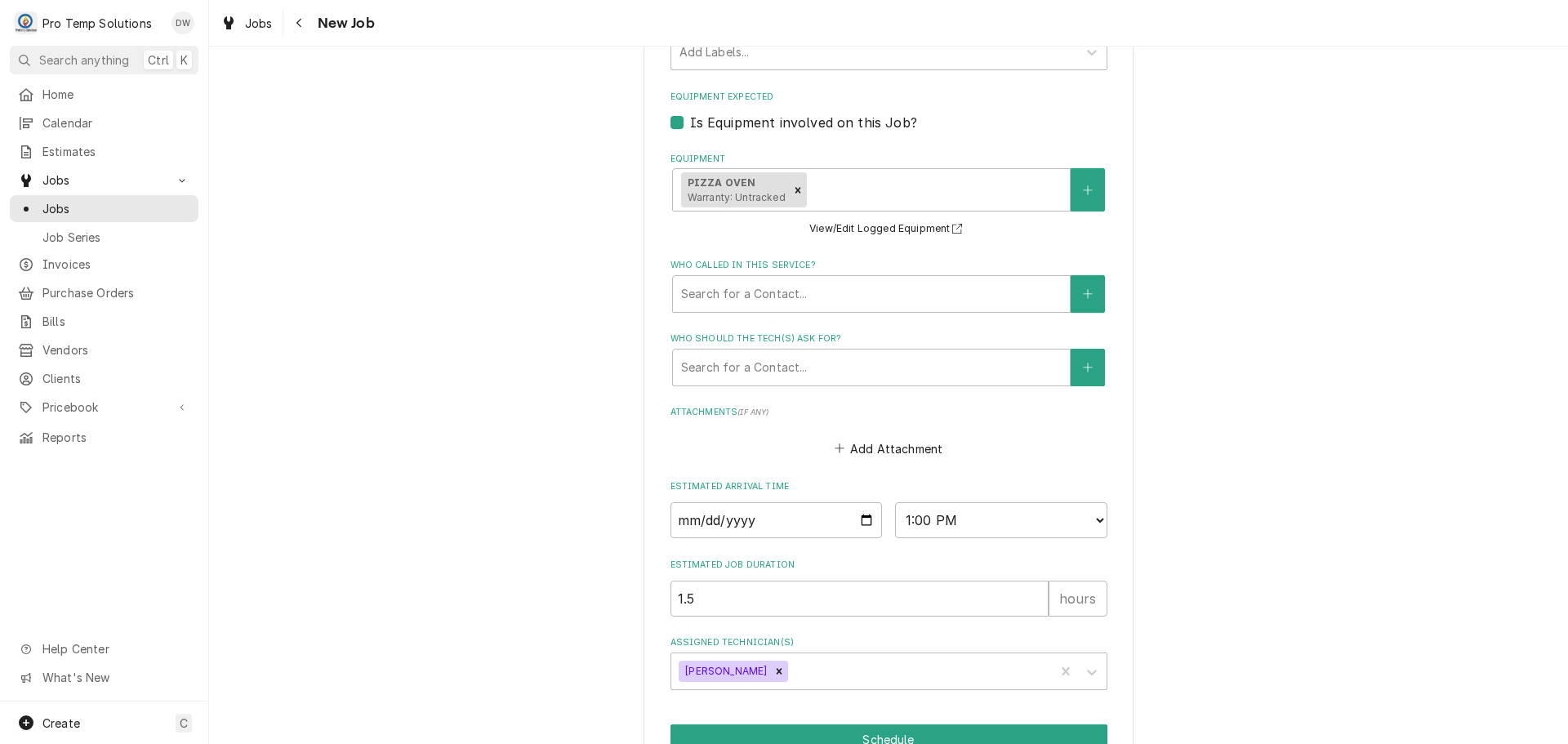
scroll to position [1176, 0]
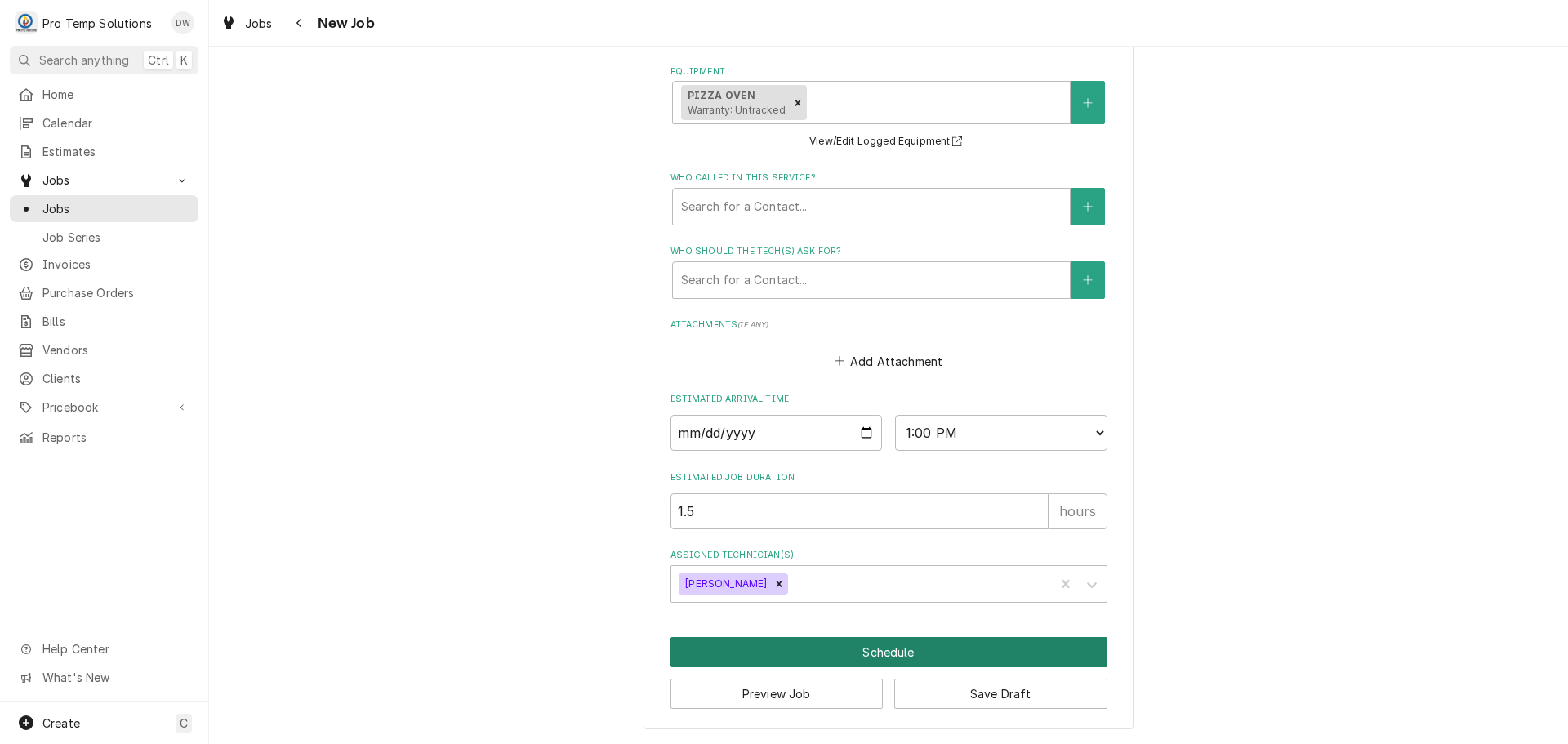
type input "082225-03"
click at [872, 652] on button "Schedule" at bounding box center [889, 652] width 437 height 30
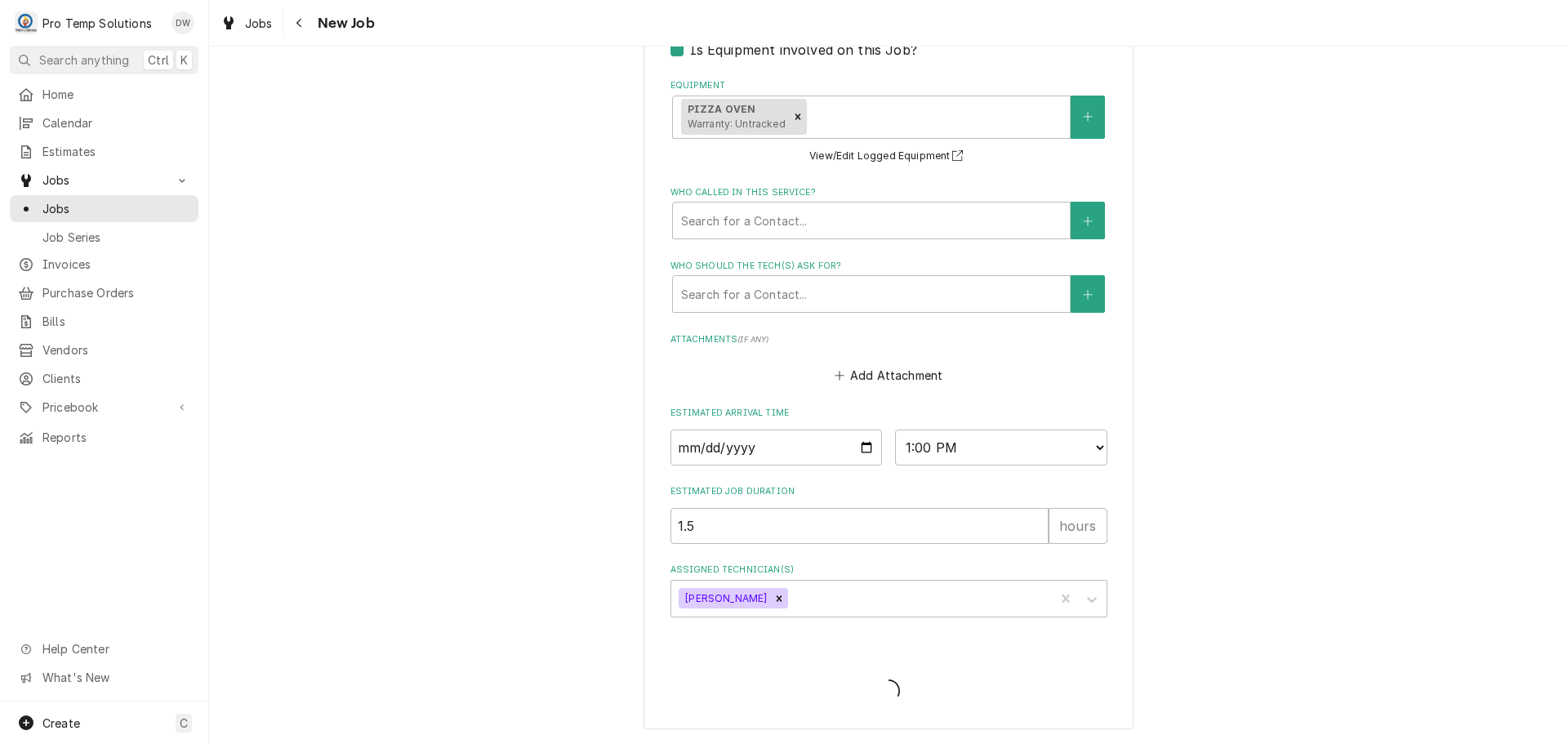
scroll to position [380, 0]
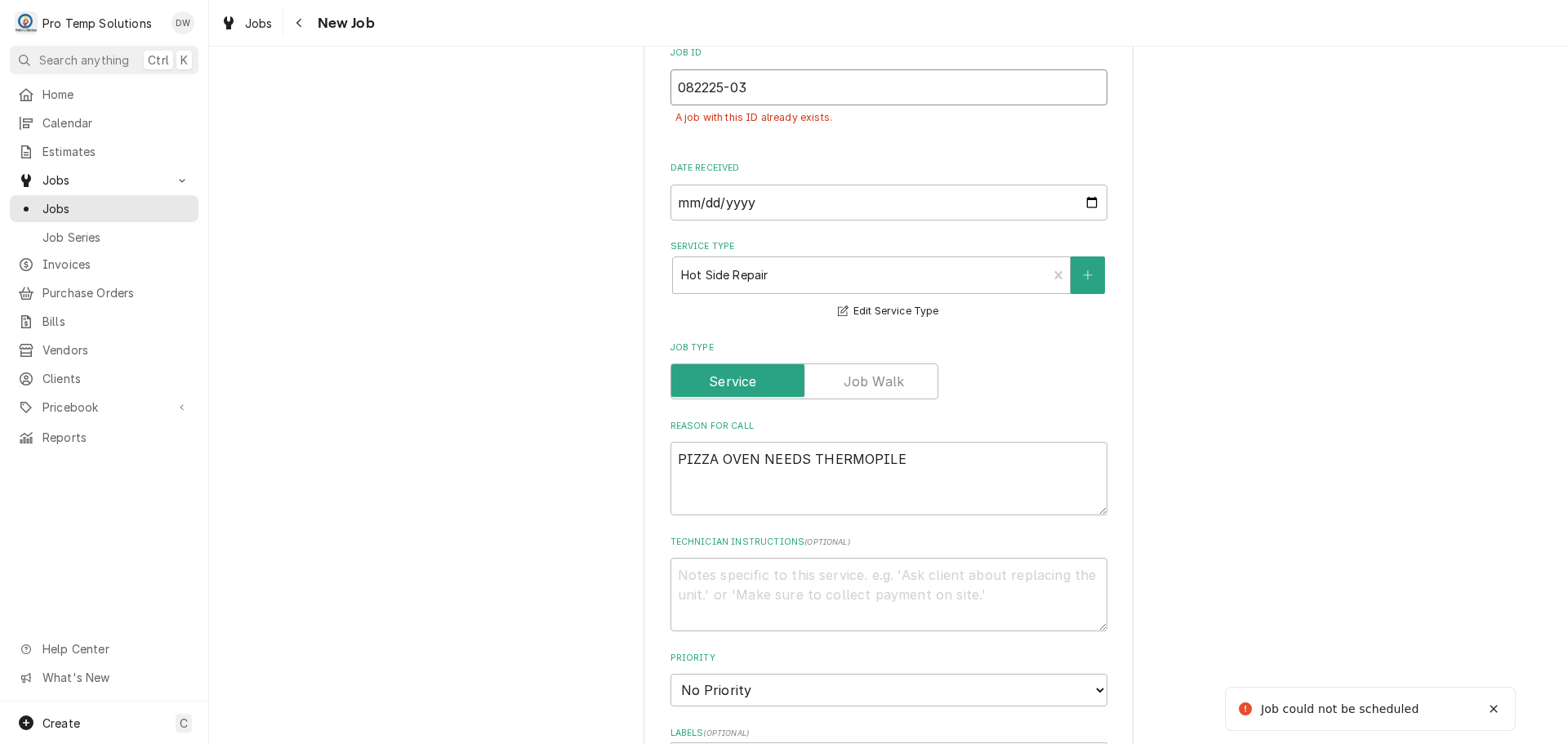
click at [769, 90] on input "082225-03" at bounding box center [889, 88] width 437 height 36
type textarea "x"
type input "082225-0"
type textarea "x"
type input "082225-04"
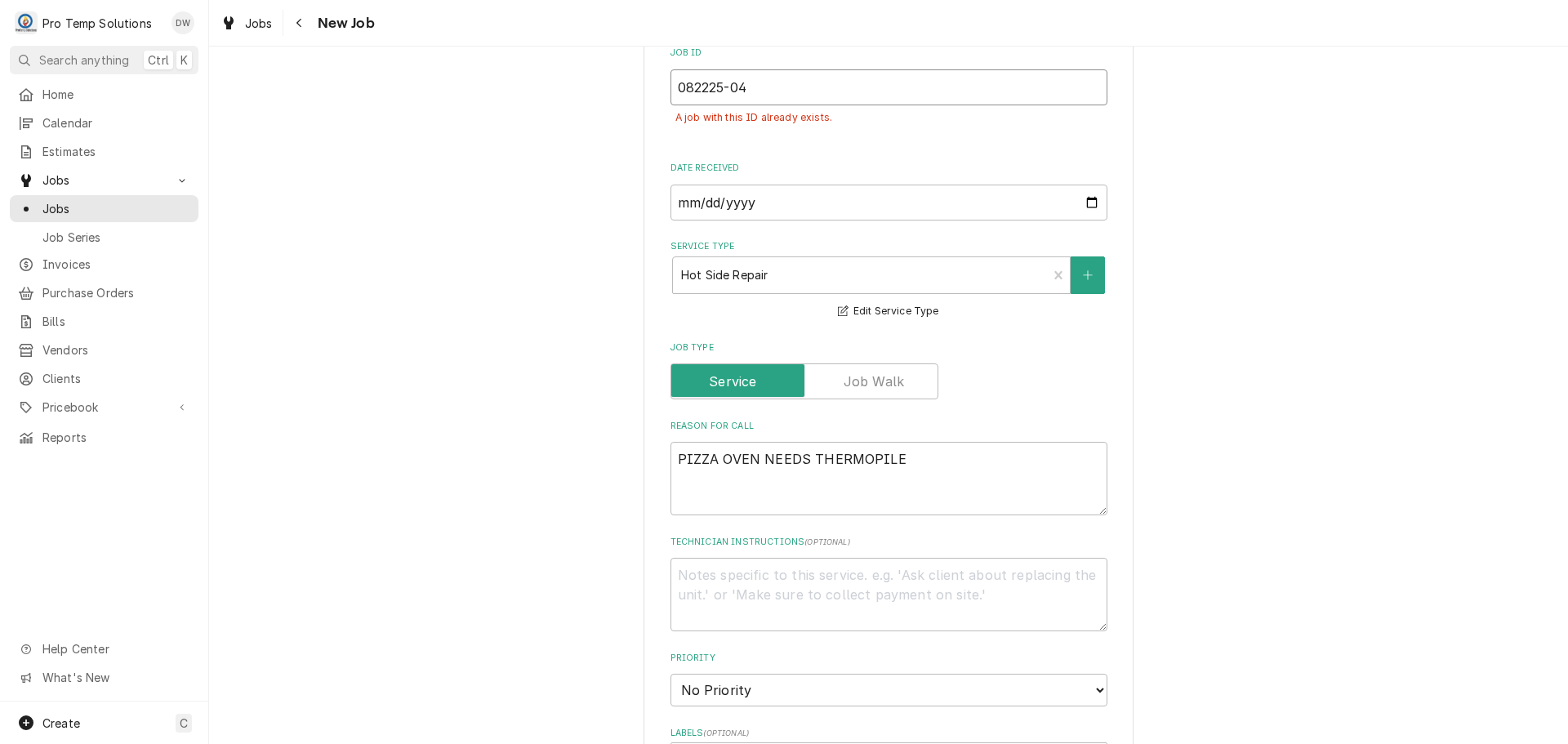
type textarea "x"
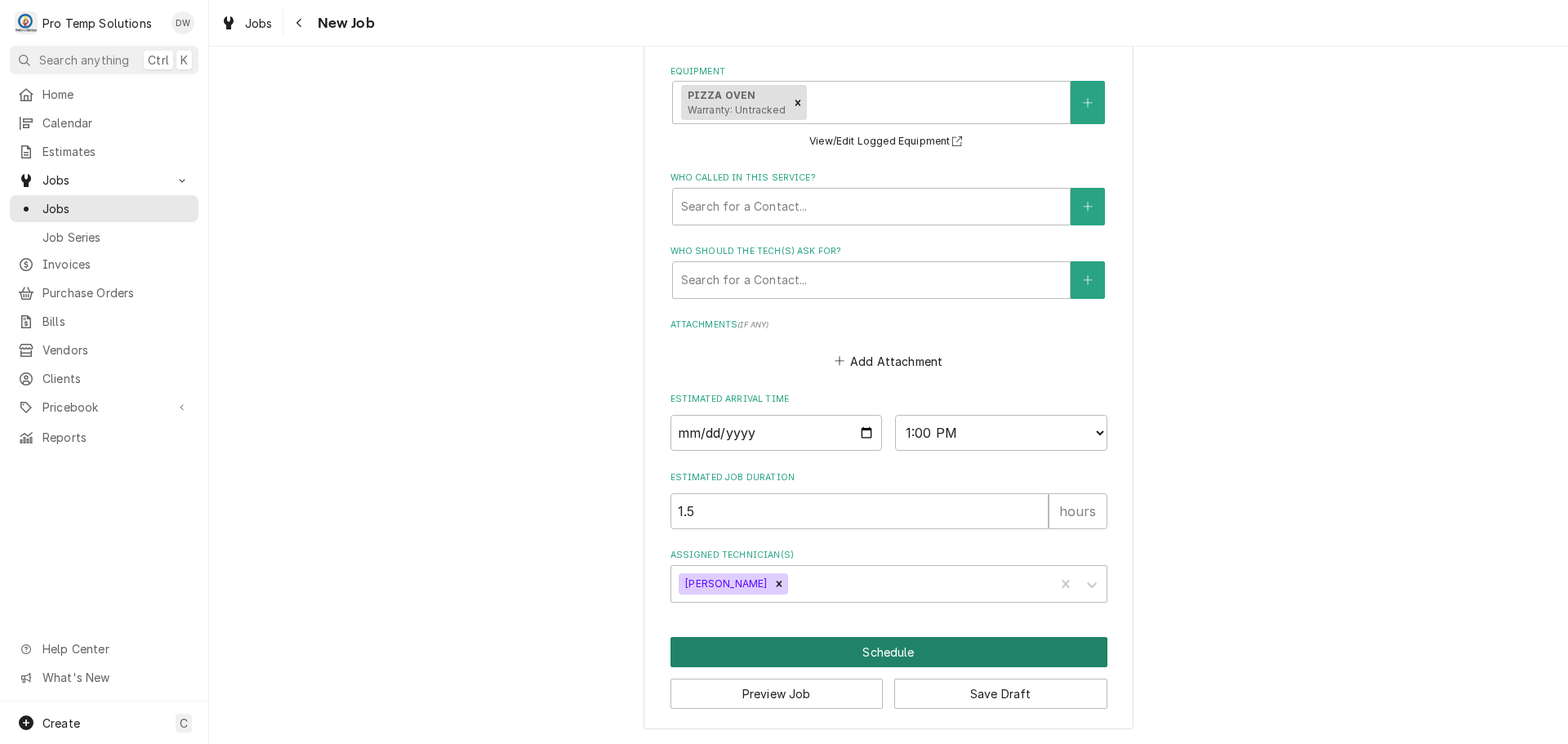
type input "082225-04"
click at [885, 653] on button "Schedule" at bounding box center [889, 652] width 437 height 30
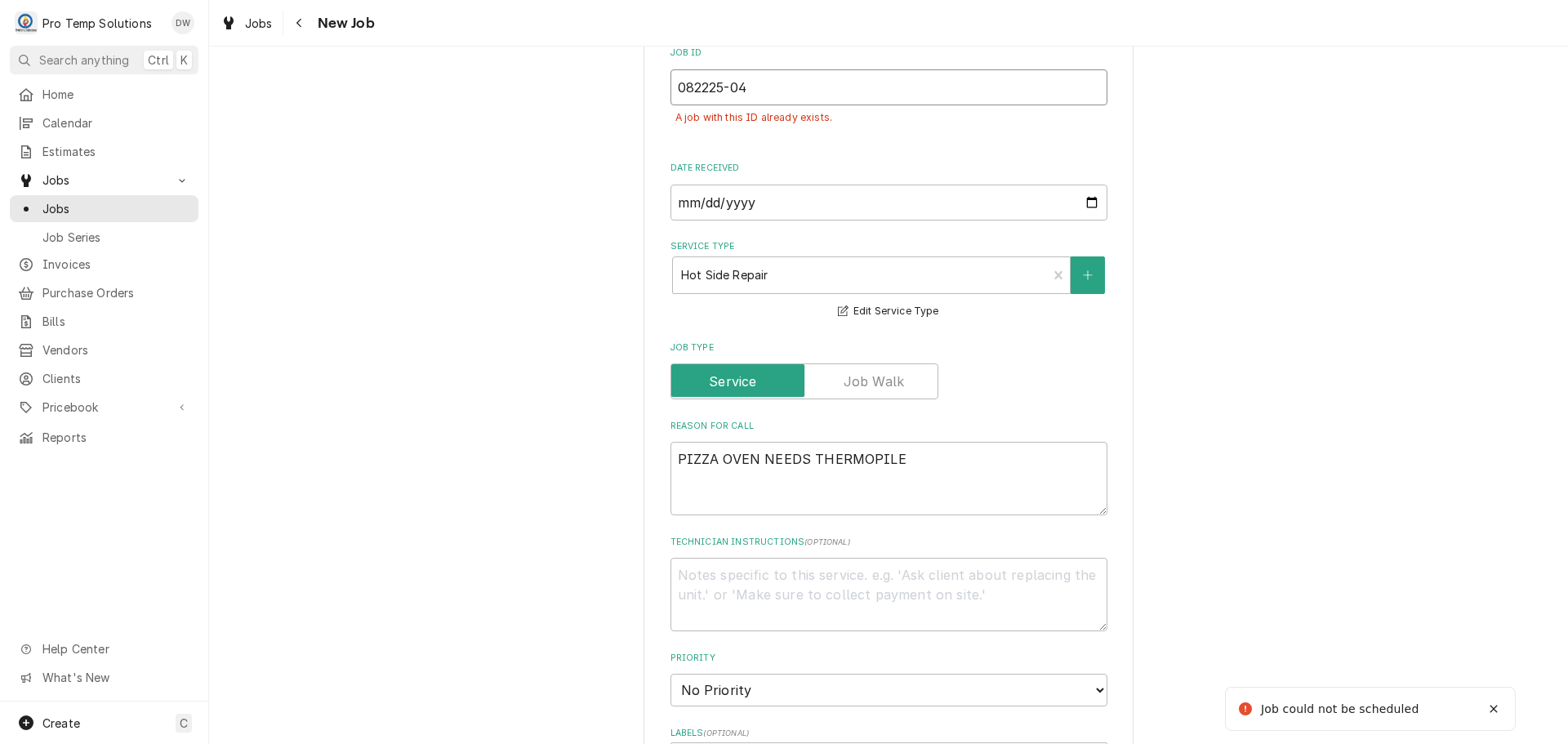
click at [767, 97] on input "082225-04" at bounding box center [889, 88] width 437 height 36
type textarea "x"
type input "082225-0"
type textarea "x"
type input "082225-05"
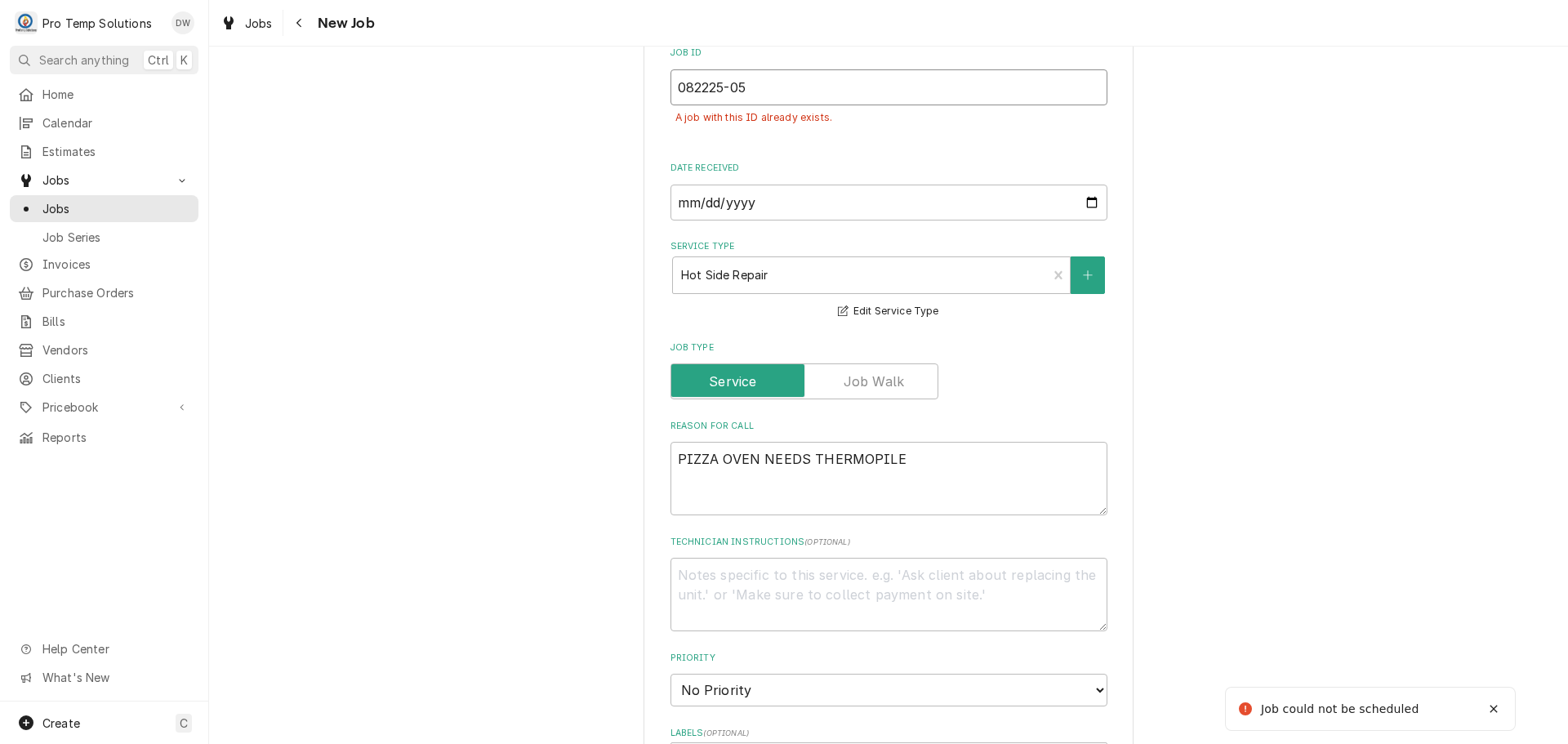
type textarea "x"
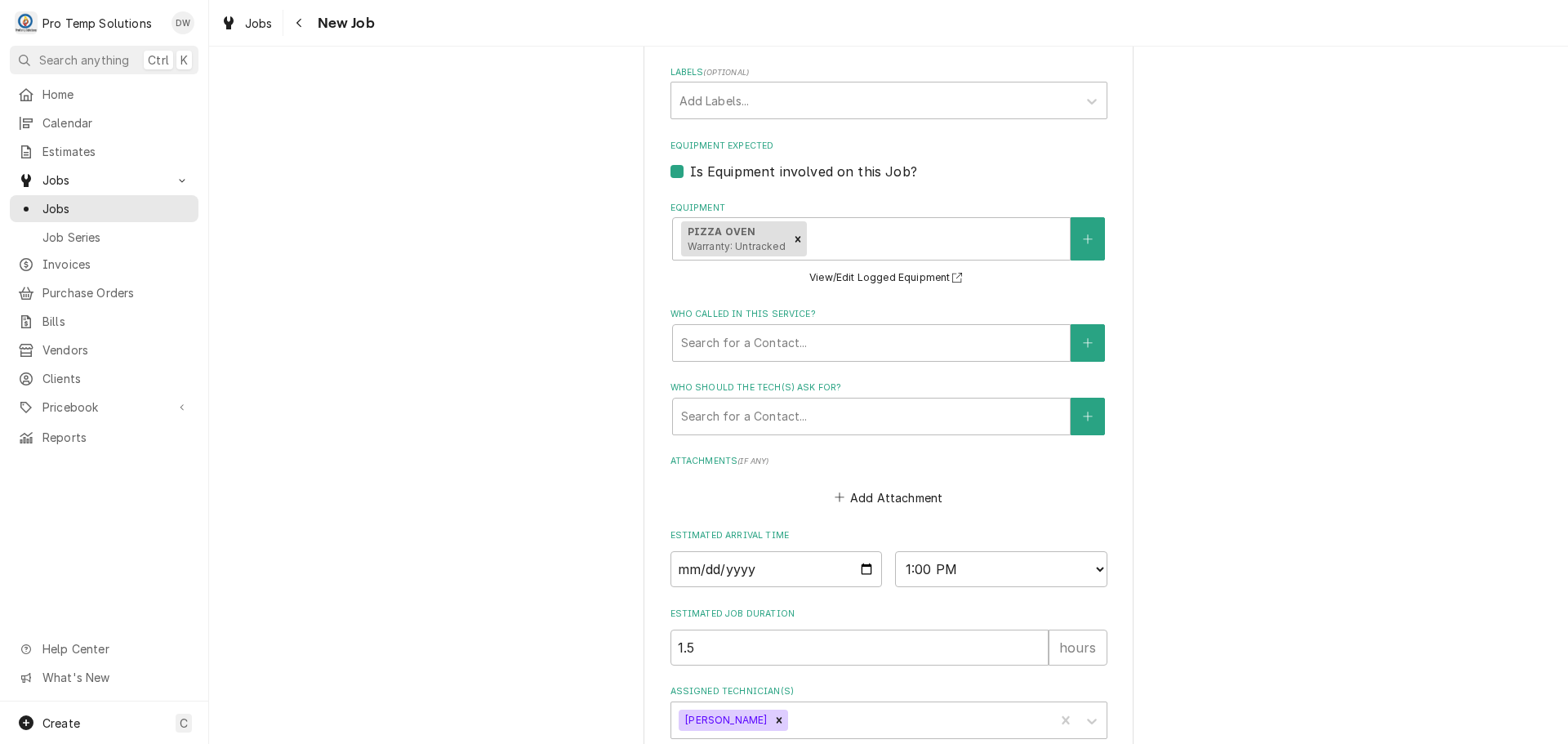
scroll to position [1176, 0]
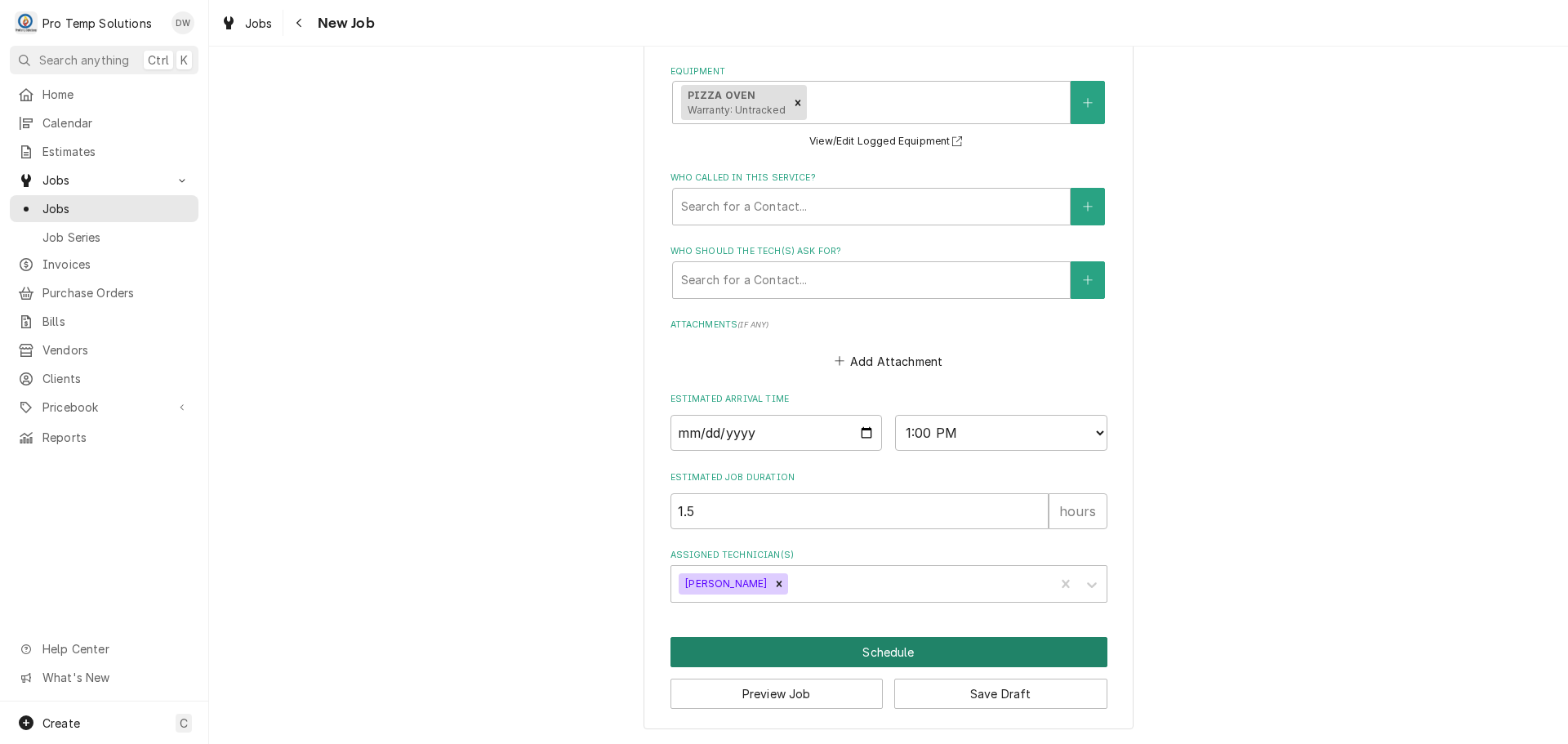
type input "082225-05"
click at [864, 654] on button "Schedule" at bounding box center [889, 652] width 437 height 30
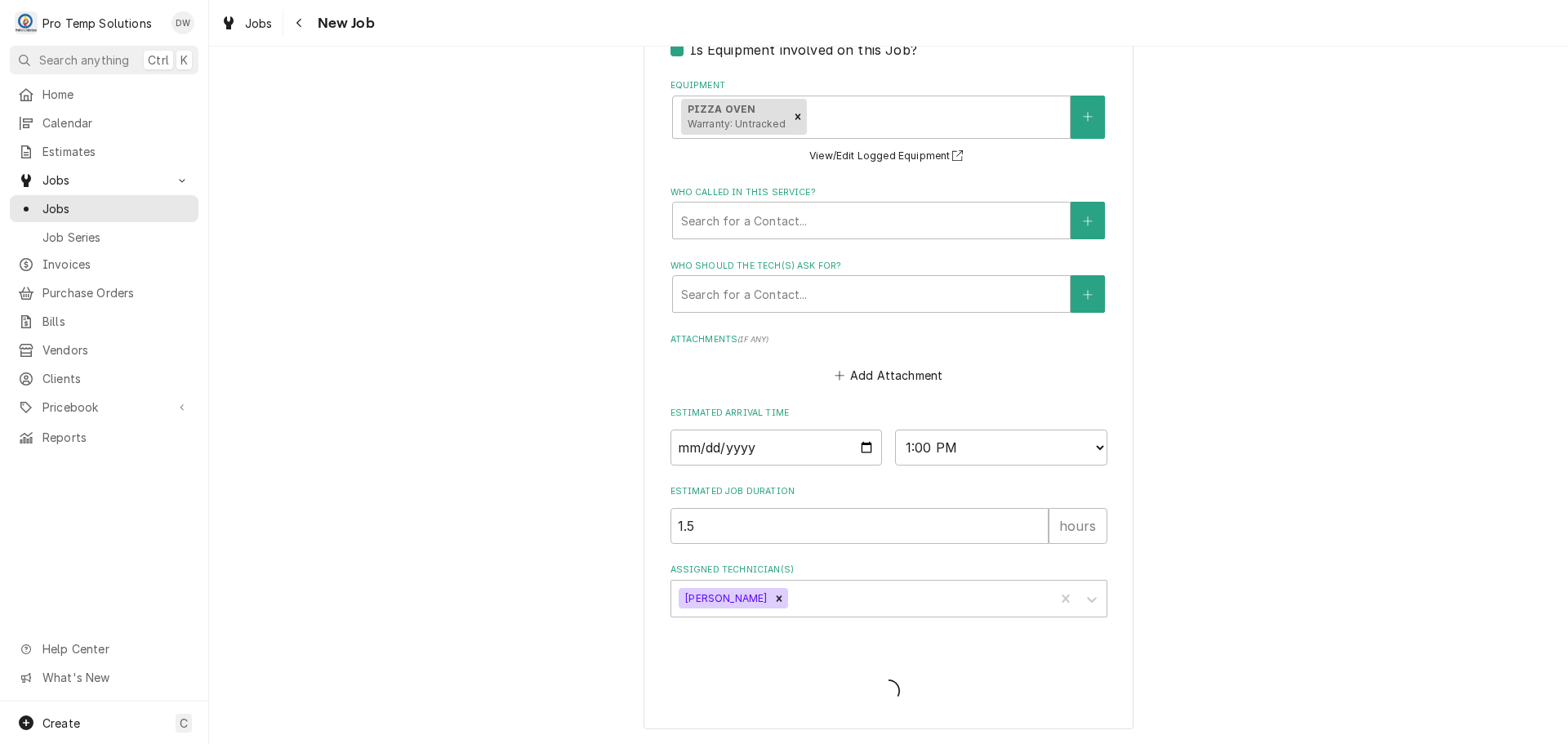
scroll to position [380, 0]
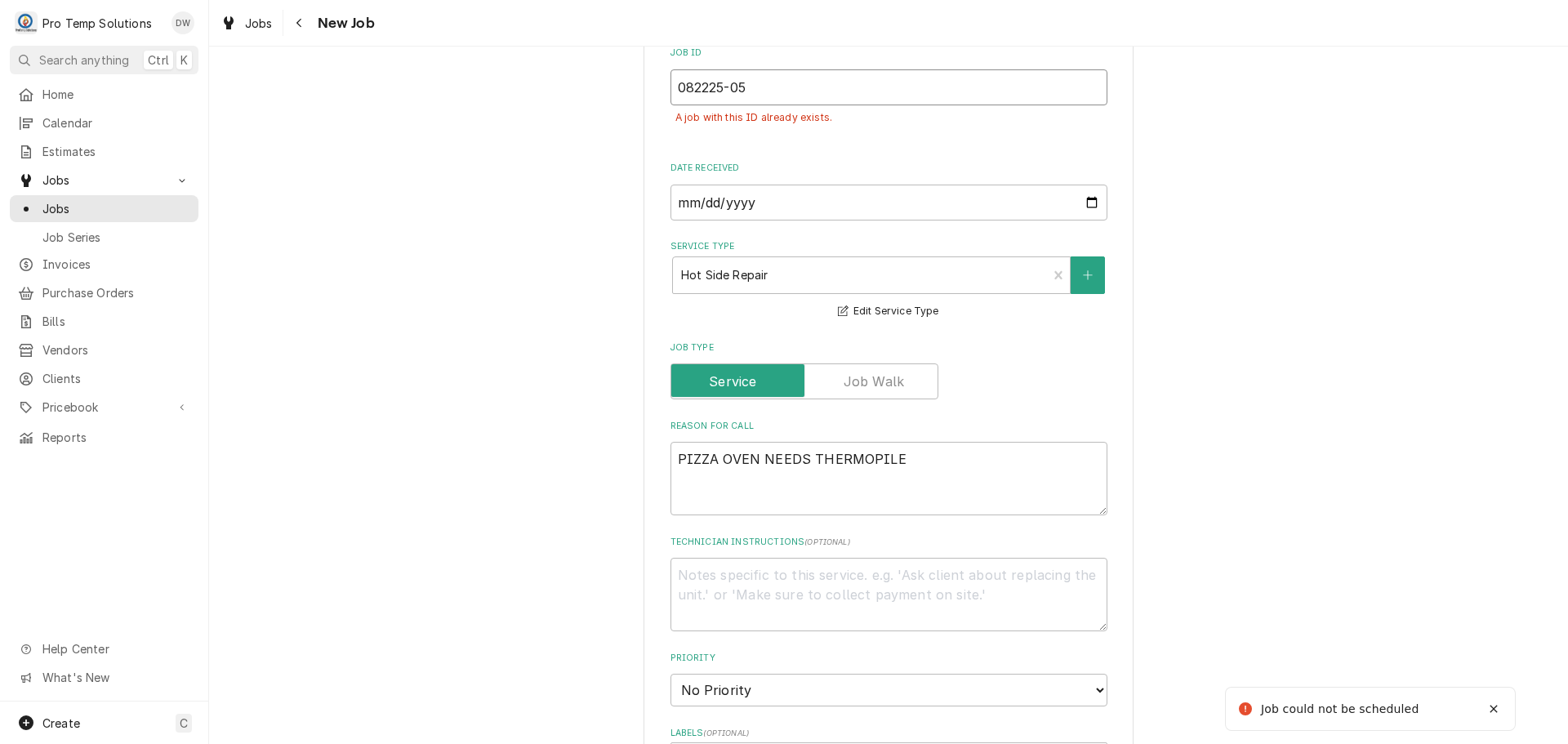
click at [767, 98] on input "082225-05" at bounding box center [889, 88] width 437 height 36
type textarea "x"
type input "082225-0"
type textarea "x"
type input "082225-06"
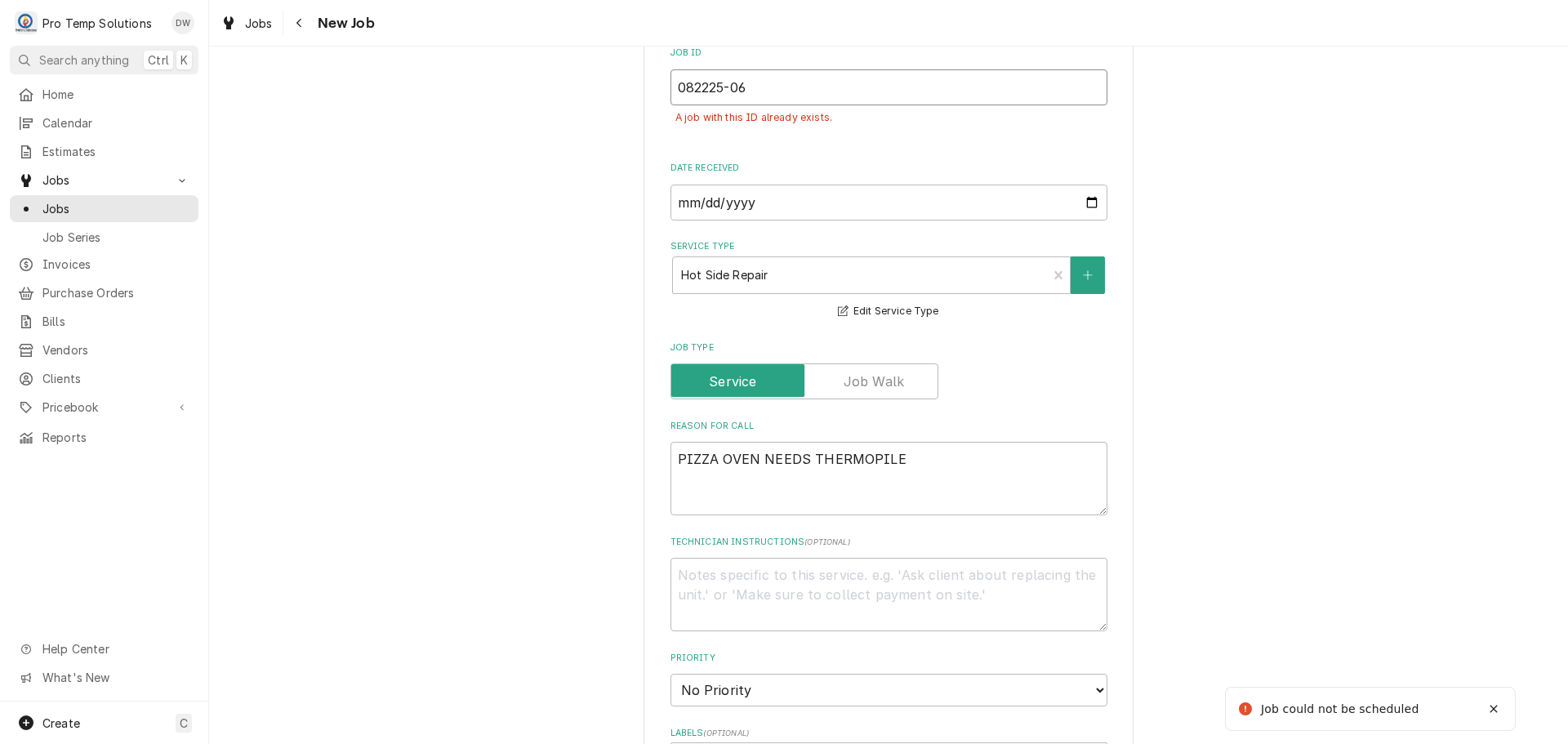
type textarea "x"
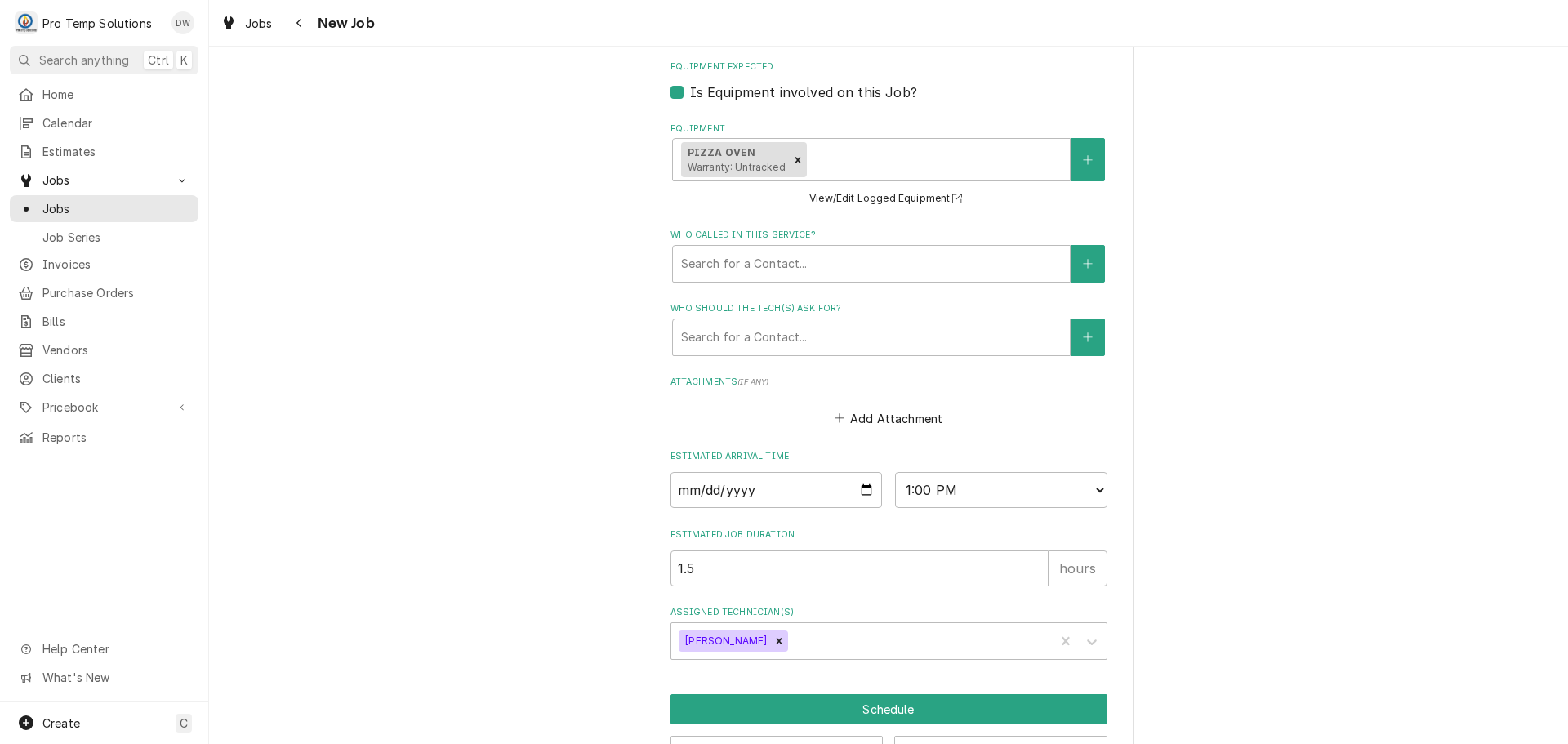
scroll to position [1176, 0]
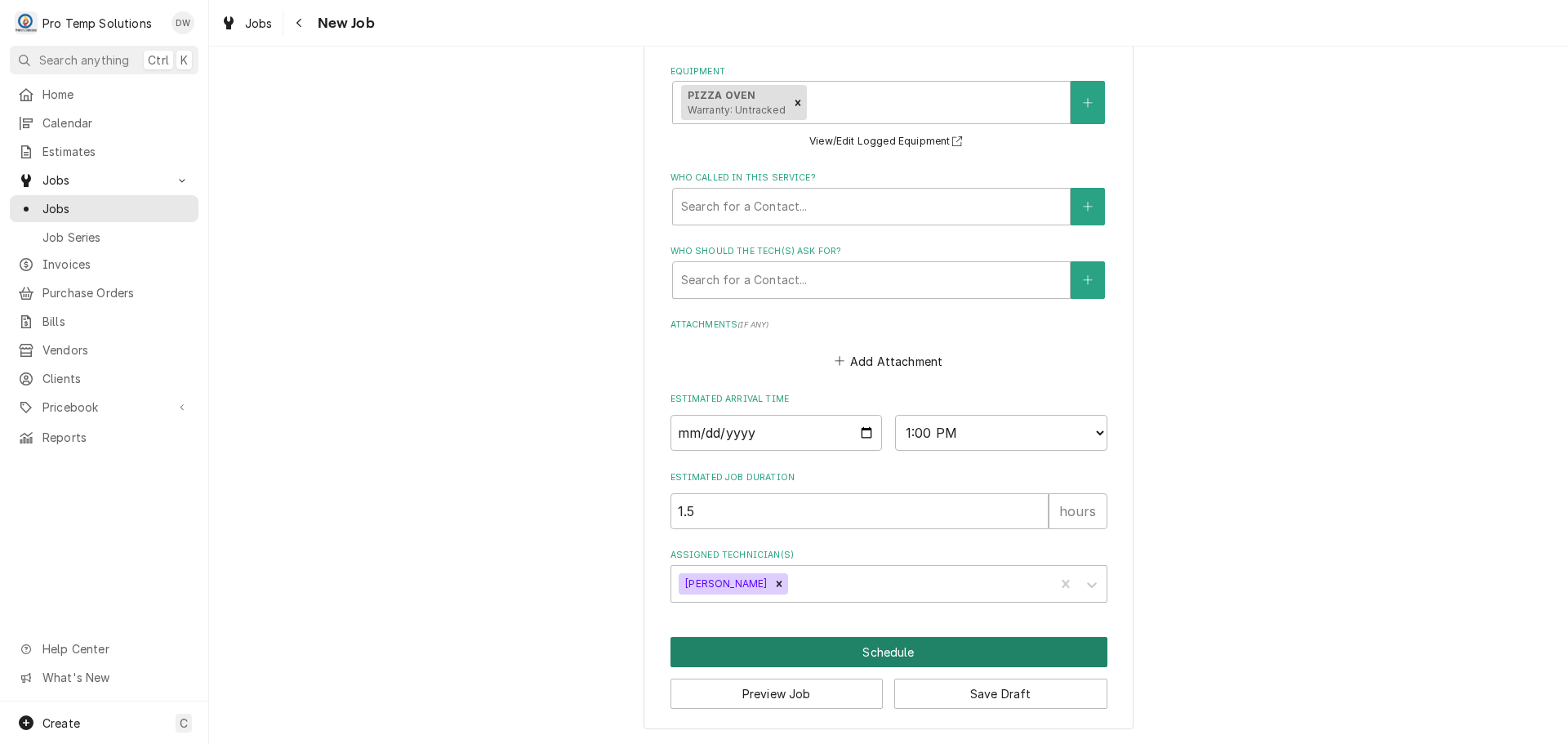
type input "082225-06"
click at [861, 648] on button "Schedule" at bounding box center [889, 652] width 437 height 30
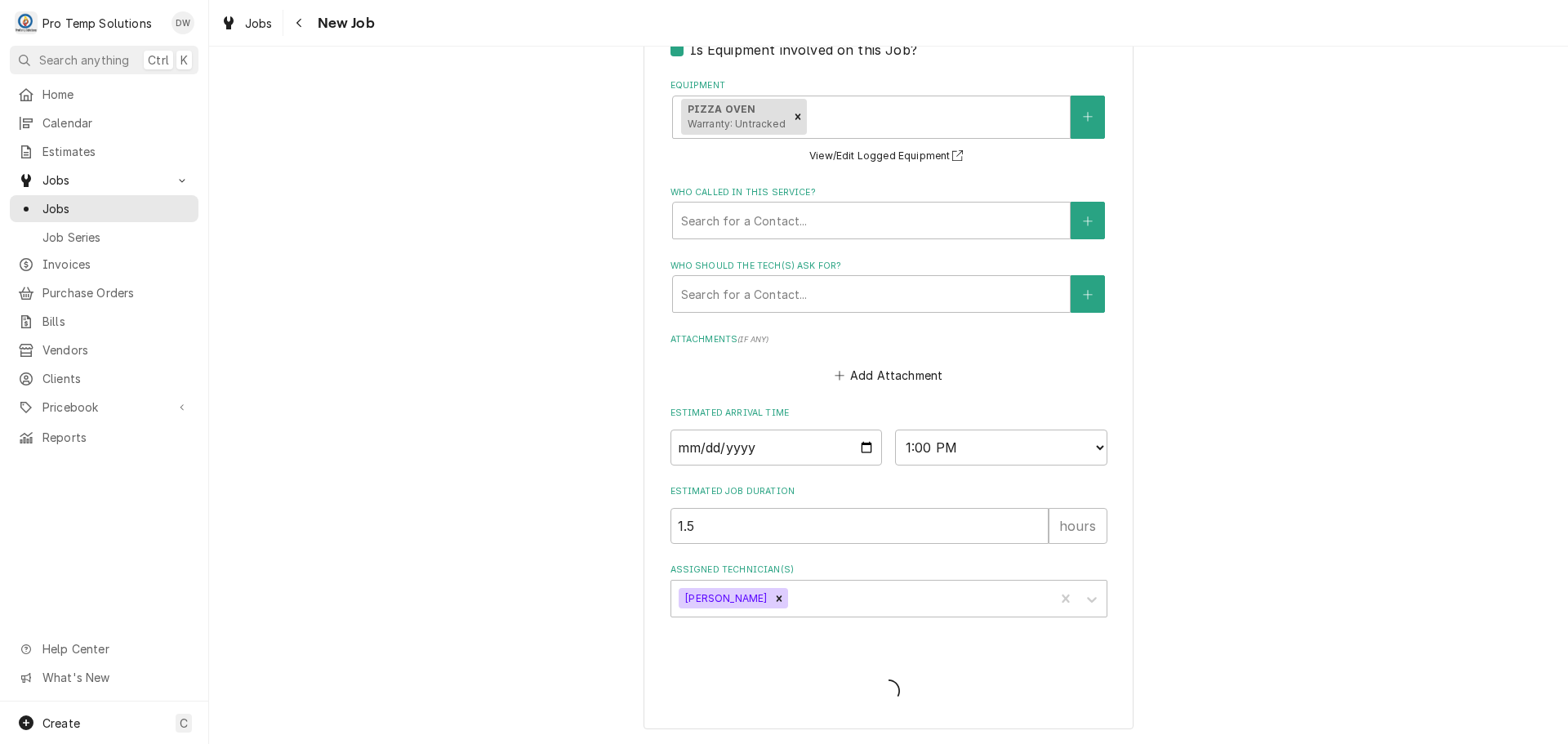
scroll to position [380, 0]
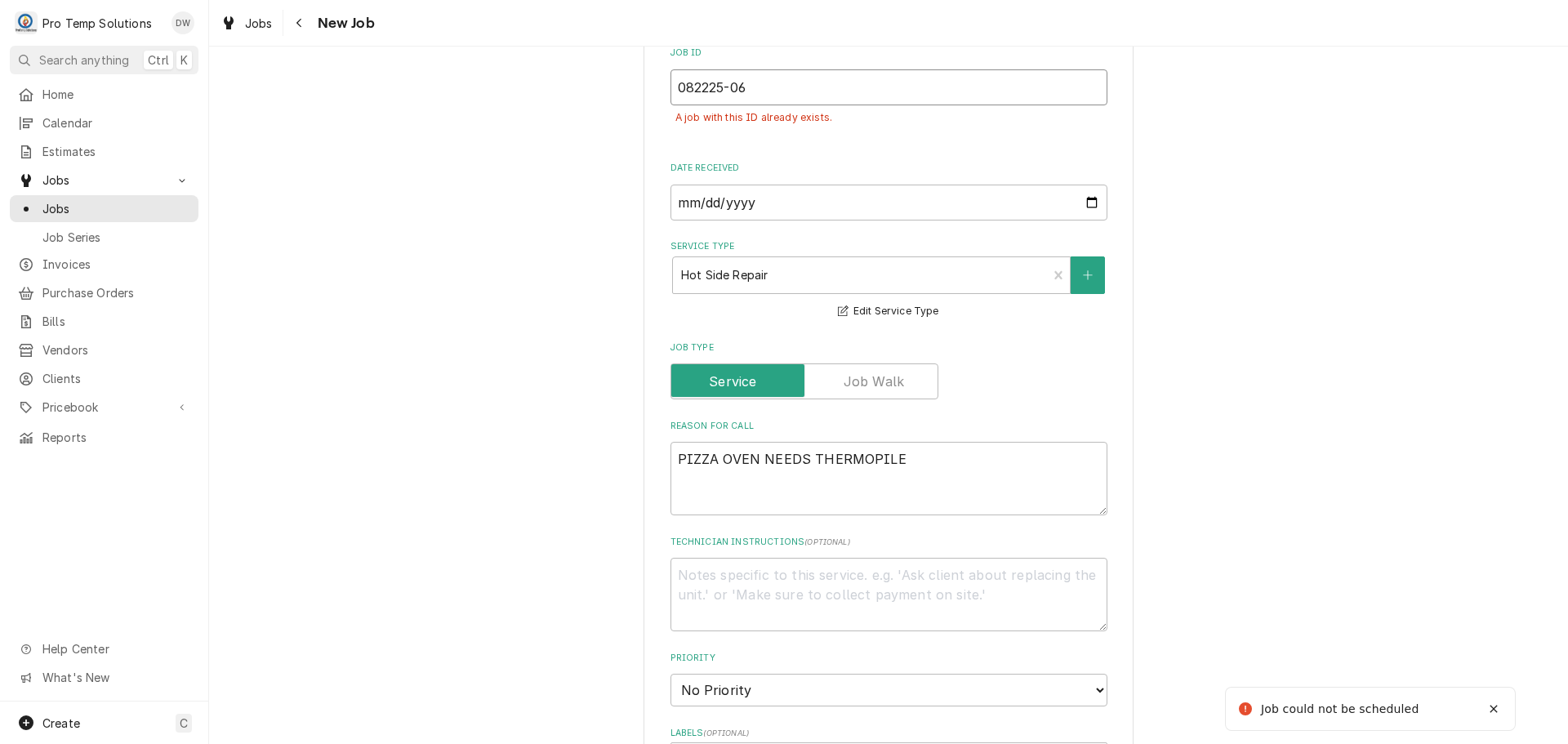
click at [754, 93] on input "082225-06" at bounding box center [889, 88] width 437 height 36
type textarea "x"
type input "082225-0"
type textarea "x"
type input "082225-07"
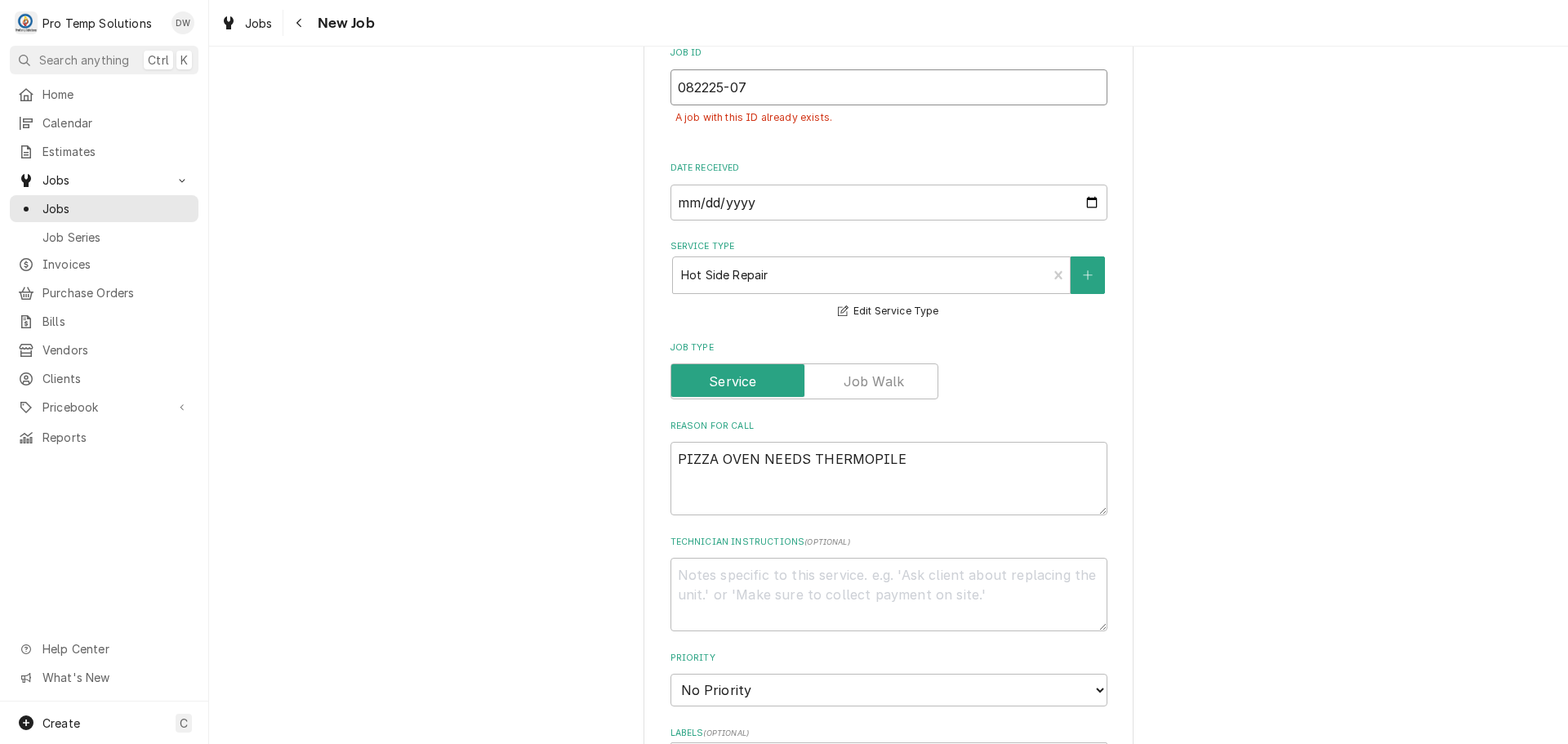
type textarea "x"
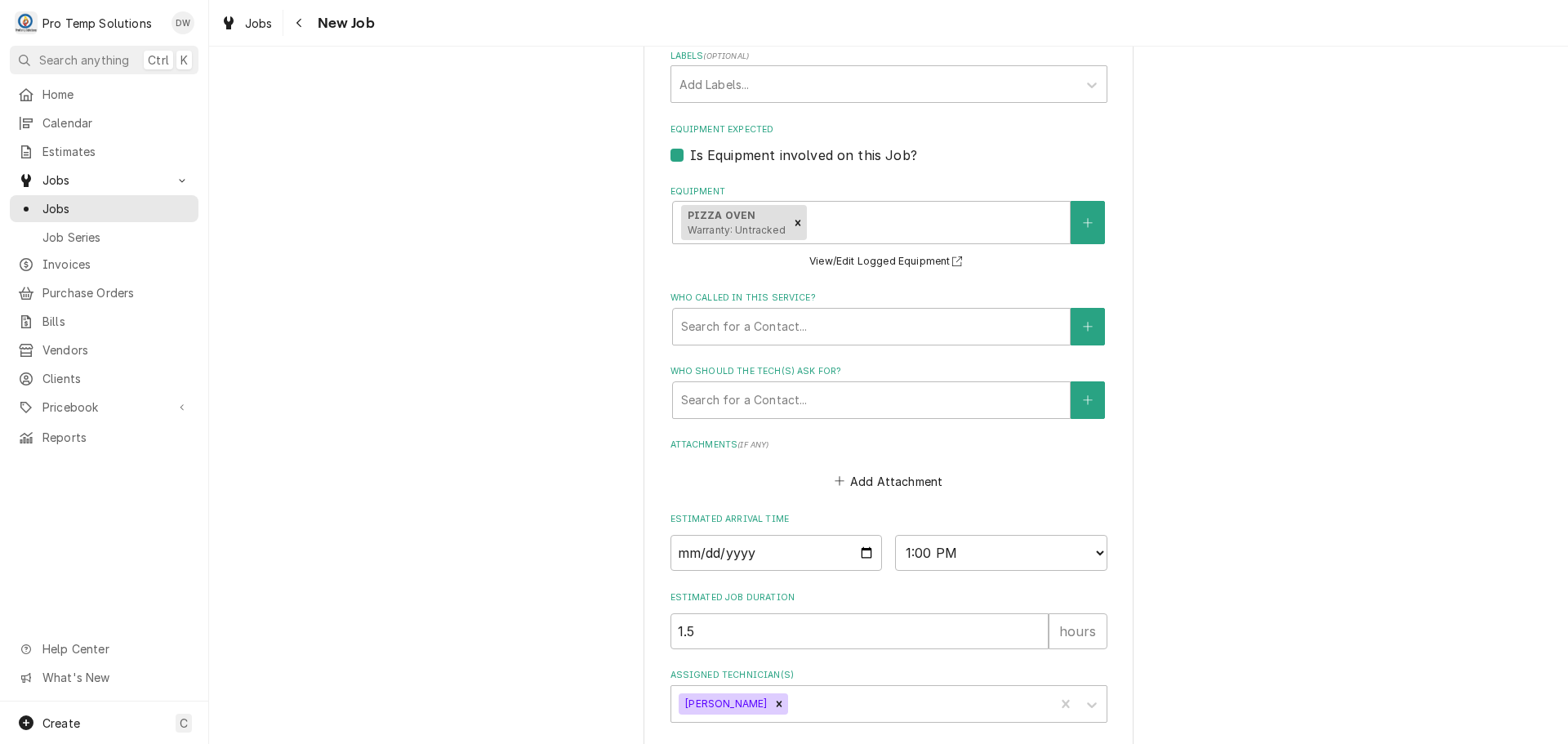
scroll to position [1176, 0]
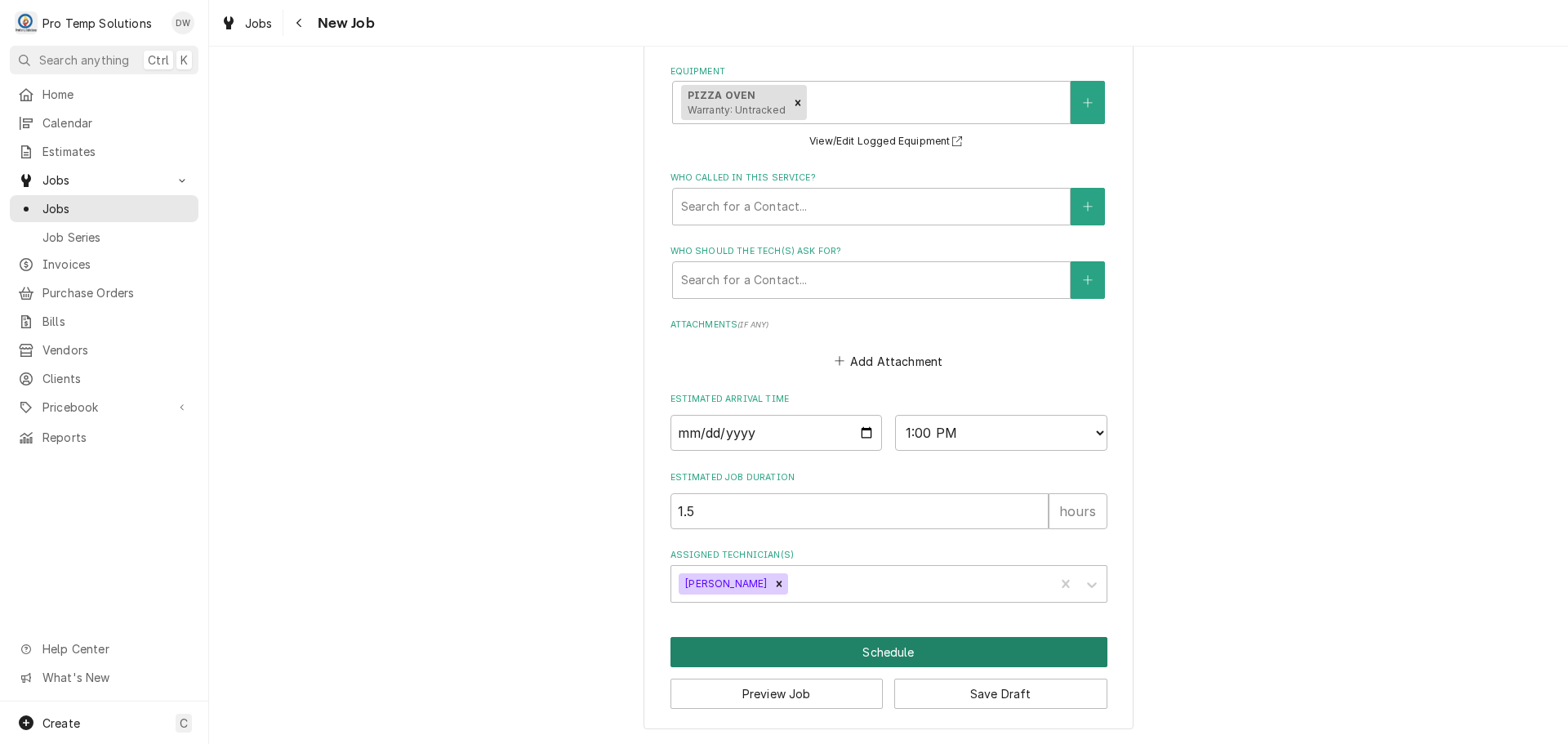
type input "082225-07"
click at [882, 645] on button "Schedule" at bounding box center [889, 652] width 437 height 30
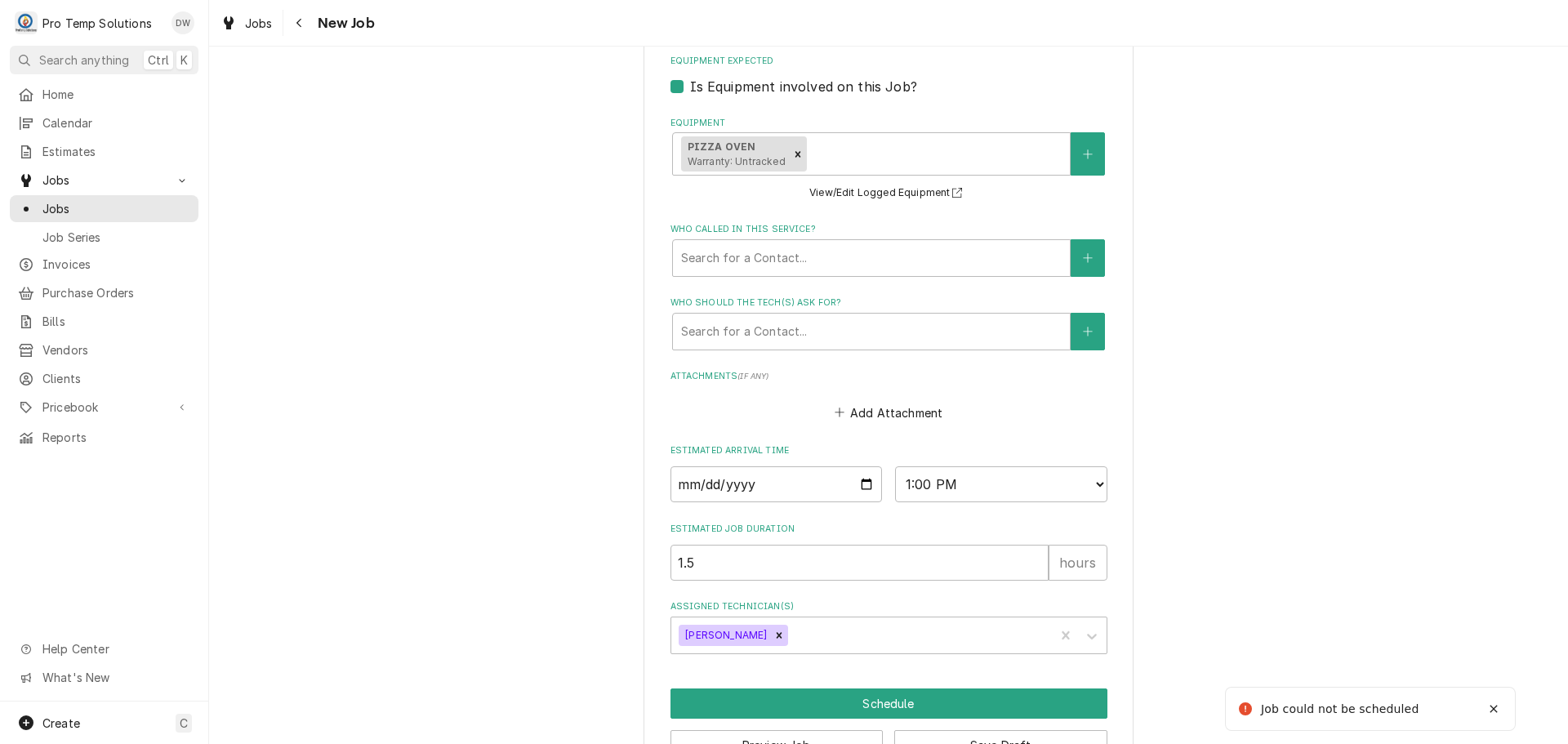
scroll to position [380, 0]
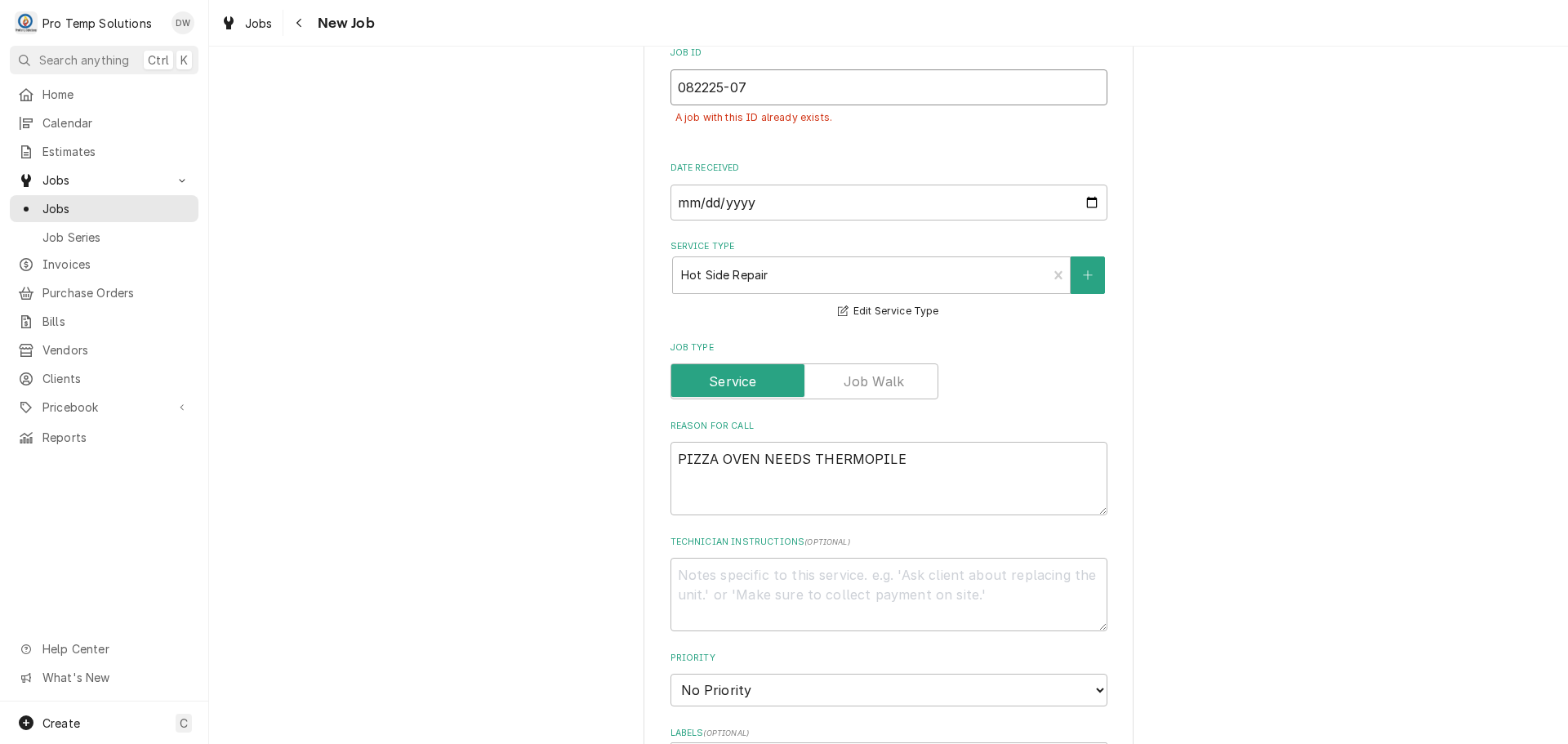
click at [751, 87] on input "082225-07" at bounding box center [889, 88] width 437 height 36
type textarea "x"
type input "082225-0"
type textarea "x"
type input "082225-08"
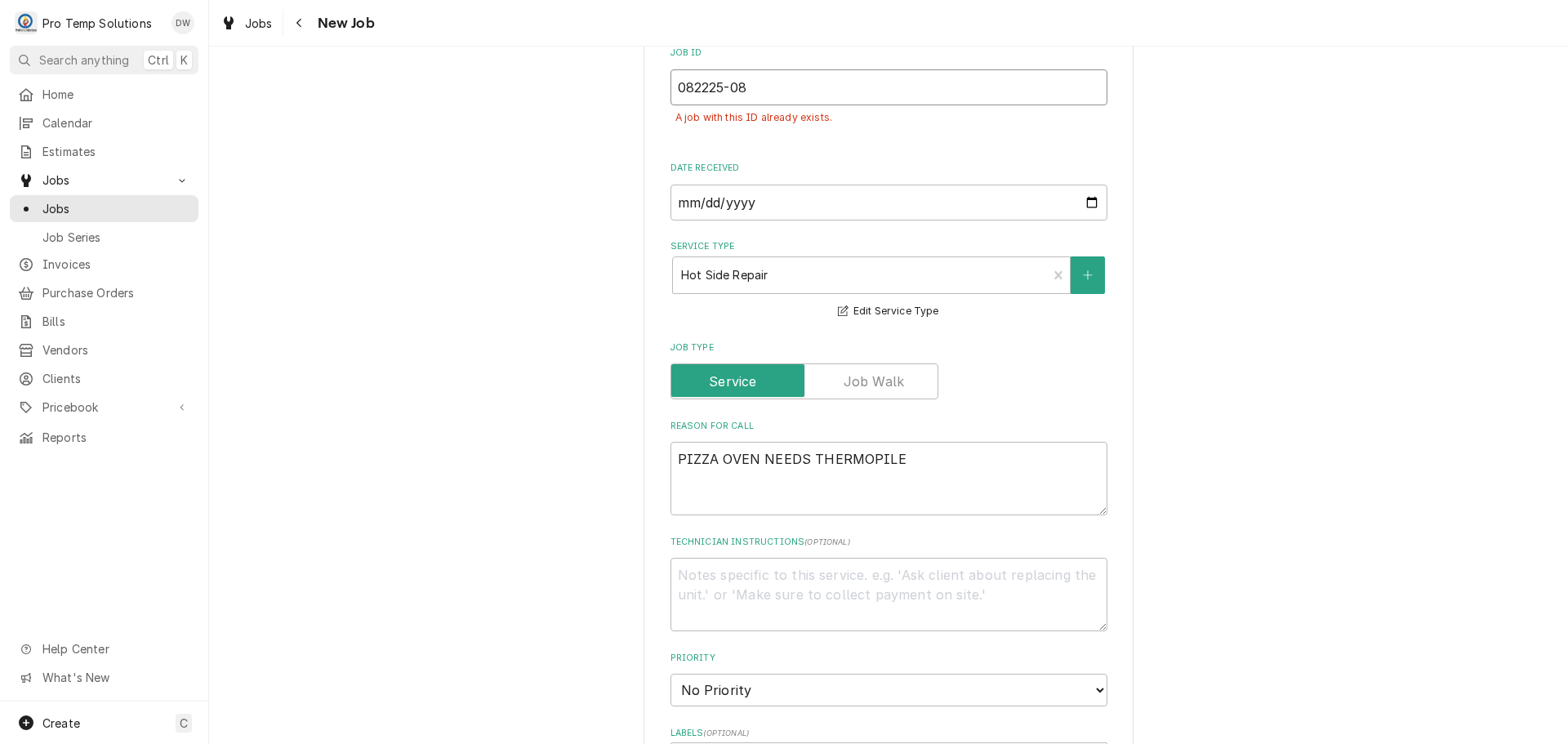
type textarea "x"
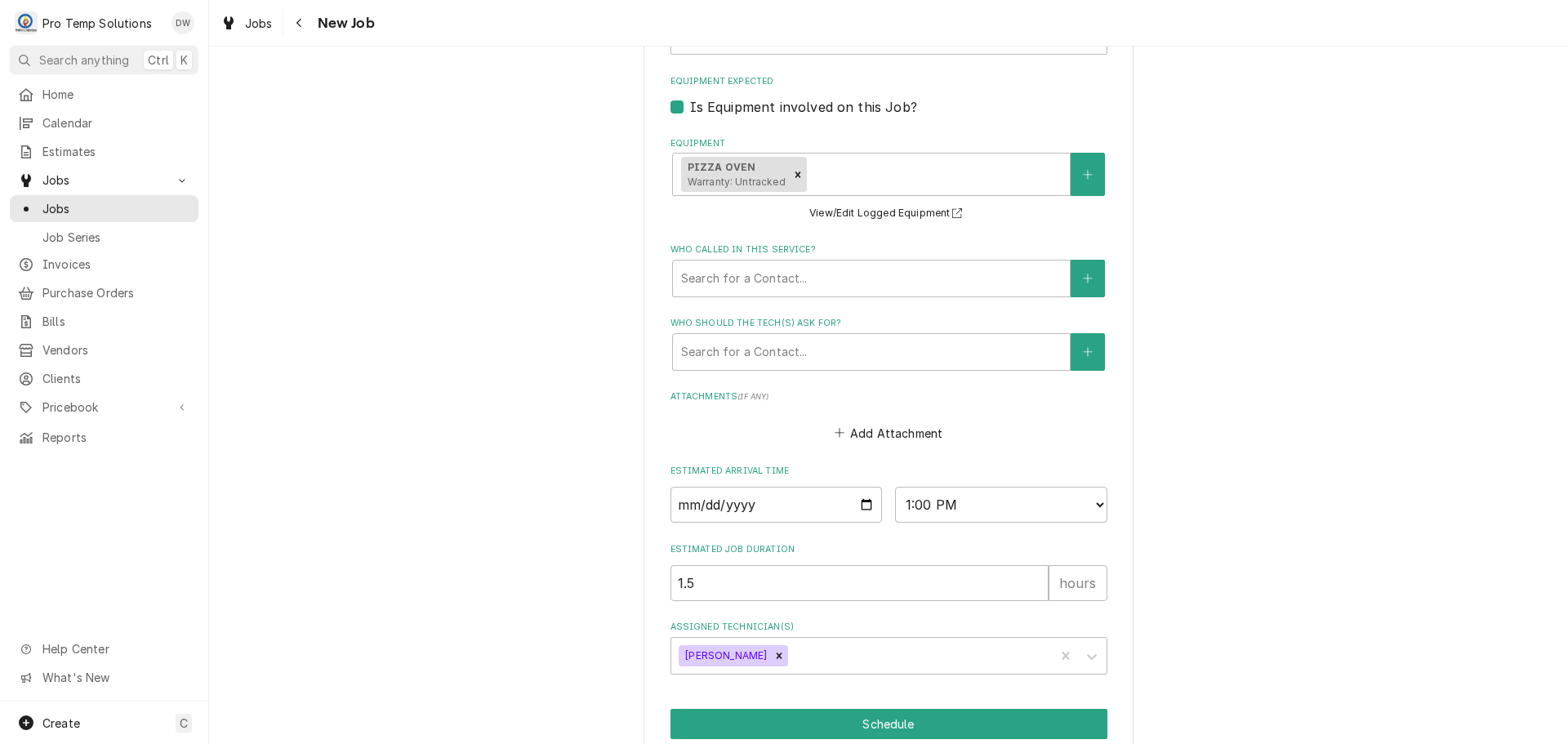
scroll to position [1176, 0]
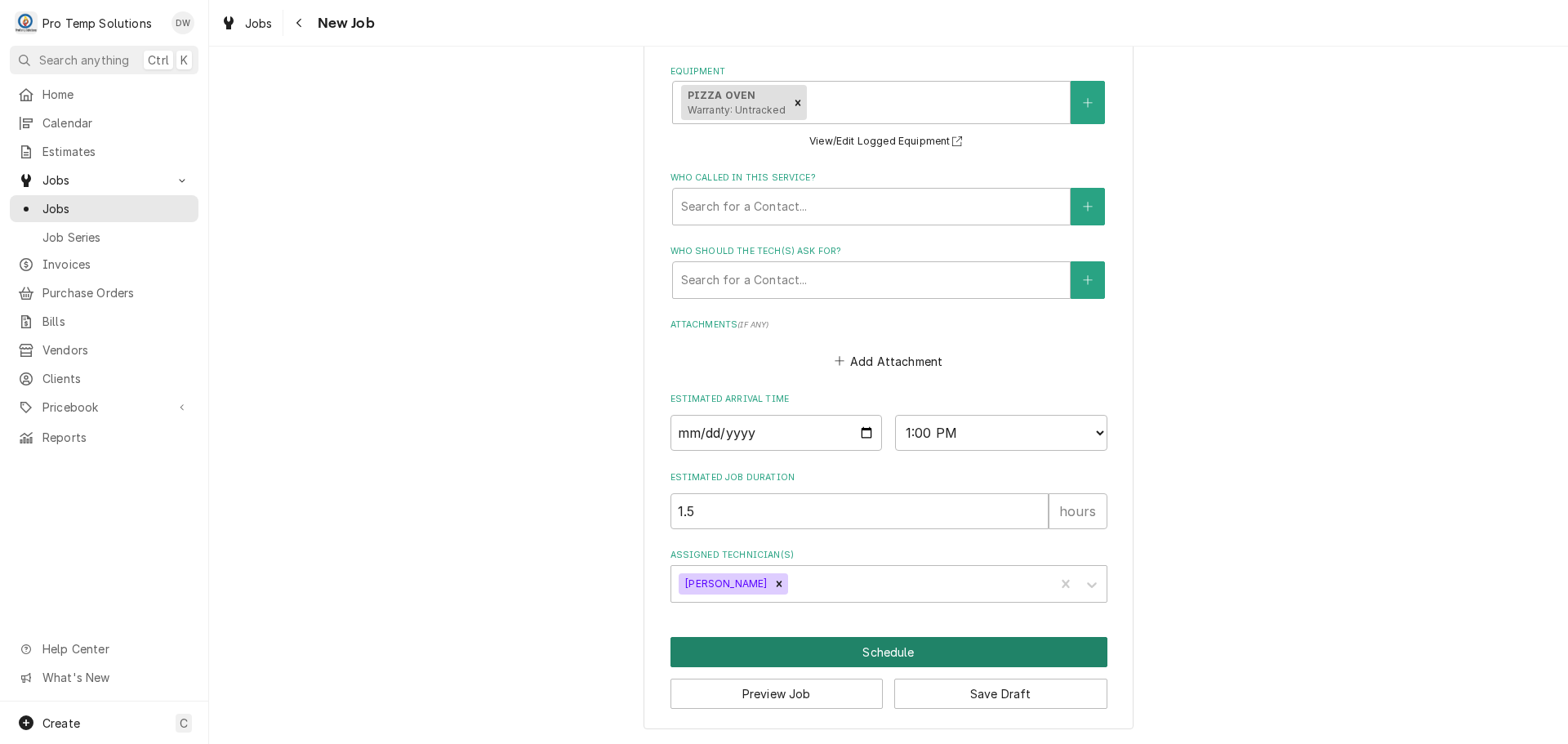
type input "082225-08"
click at [863, 654] on button "Schedule" at bounding box center [889, 652] width 437 height 30
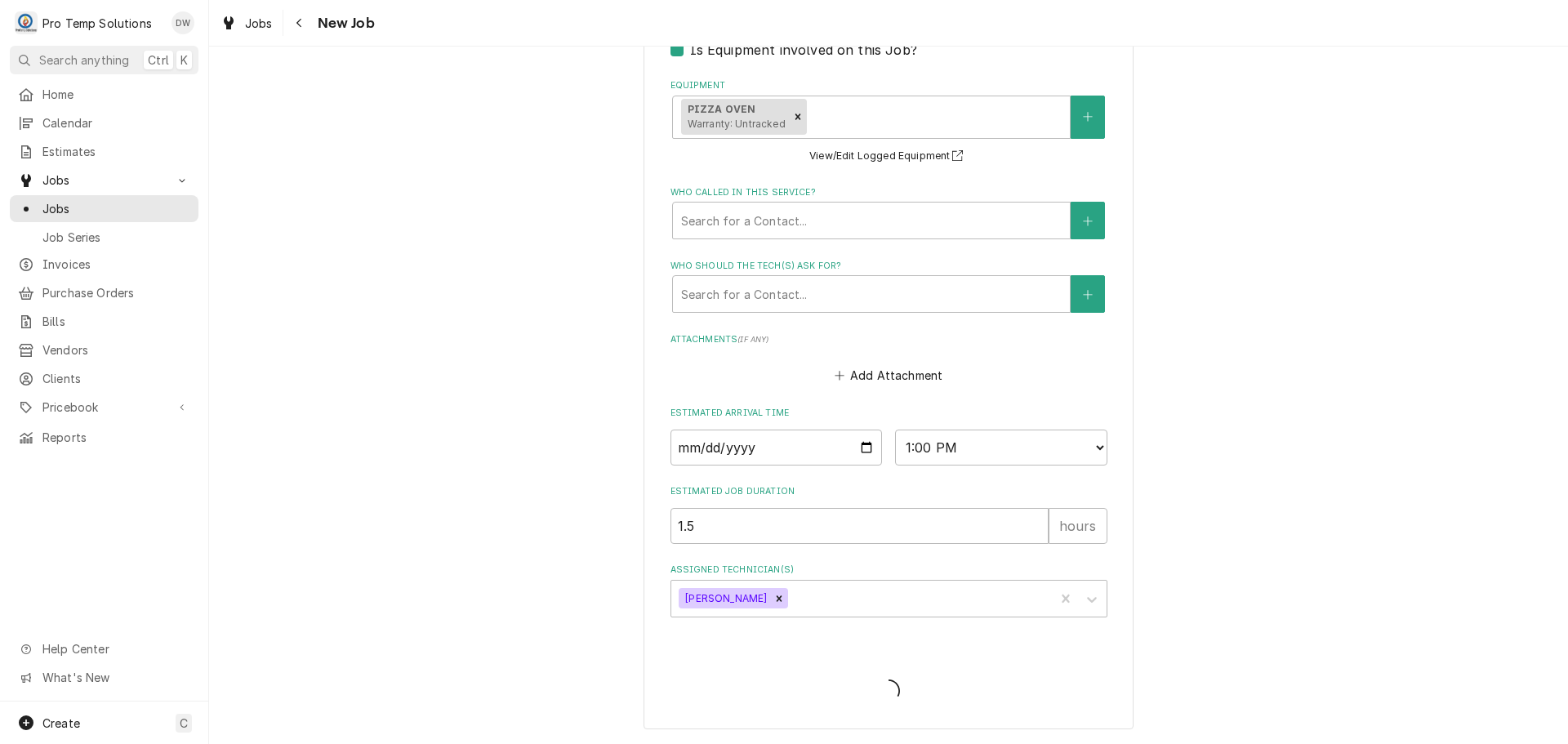
type textarea "x"
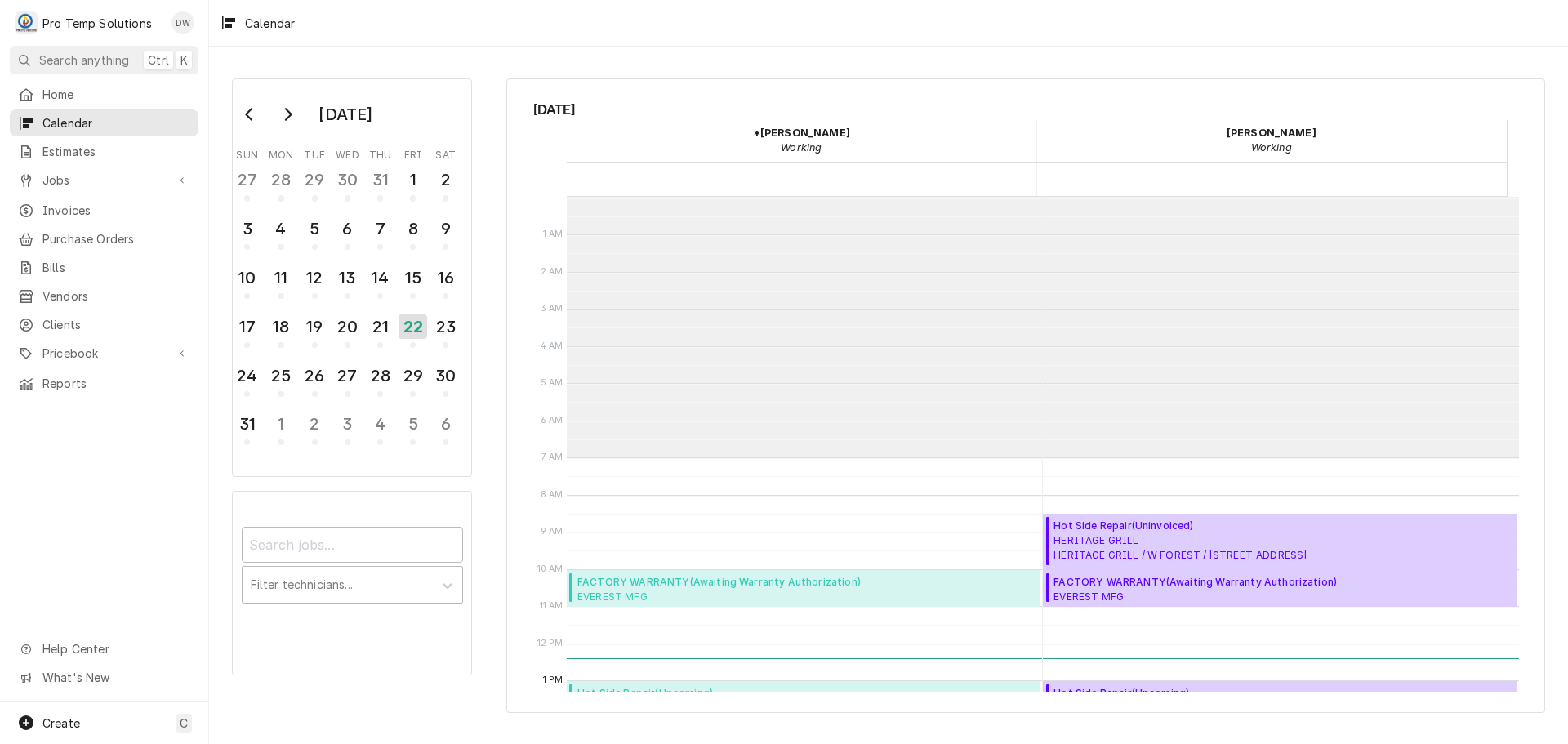
scroll to position [261, 0]
